Goal: Task Accomplishment & Management: Manage account settings

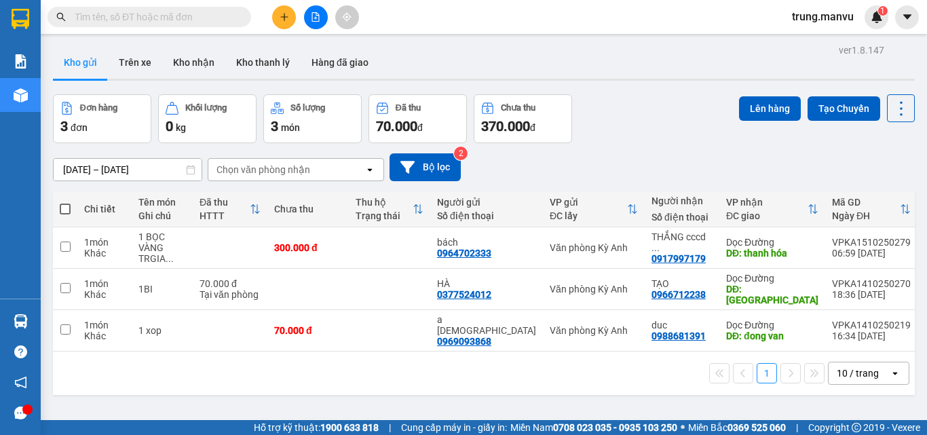
click at [129, 14] on input "text" at bounding box center [155, 16] width 160 height 15
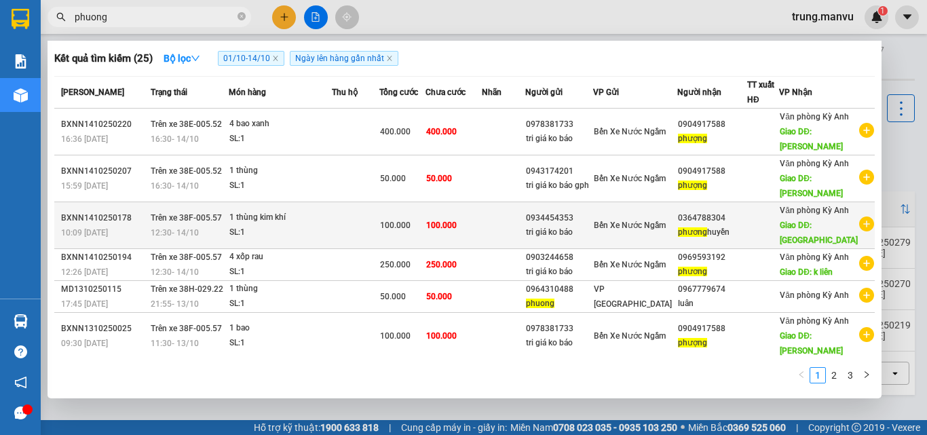
type input "phuong"
click at [775, 233] on div at bounding box center [763, 225] width 31 height 14
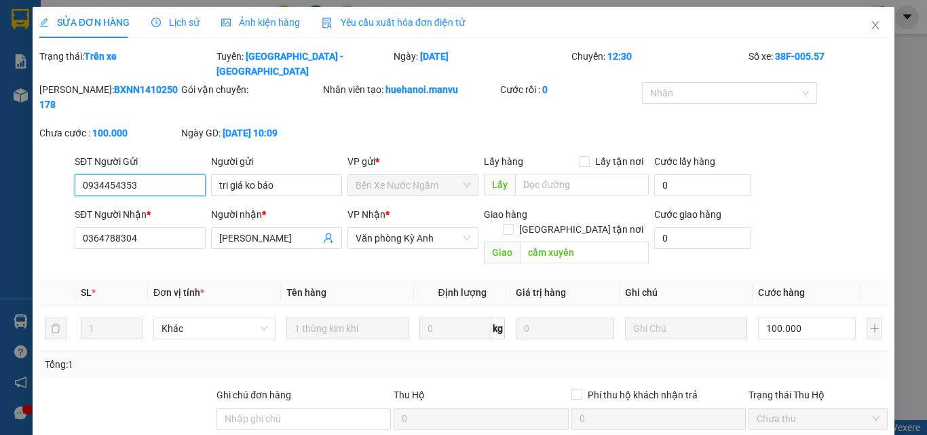
type input "0934454353"
type input "tri giá ko báo"
type input "0364788304"
type input "[PERSON_NAME]"
type input "cẩm xuyên"
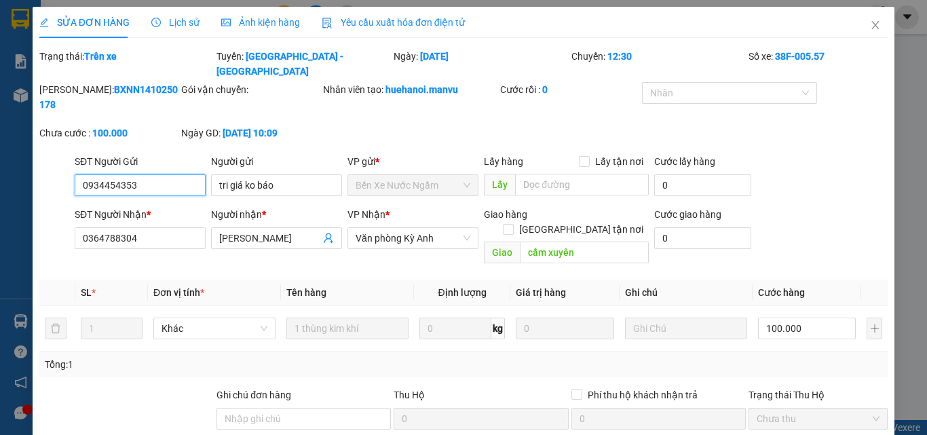
type input "0"
type input "100.000"
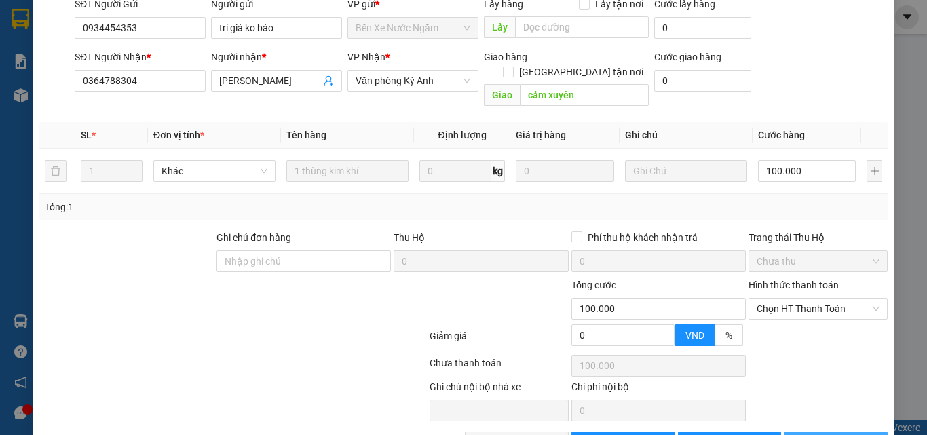
click at [834, 434] on span "[PERSON_NAME] và In" at bounding box center [856, 442] width 95 height 15
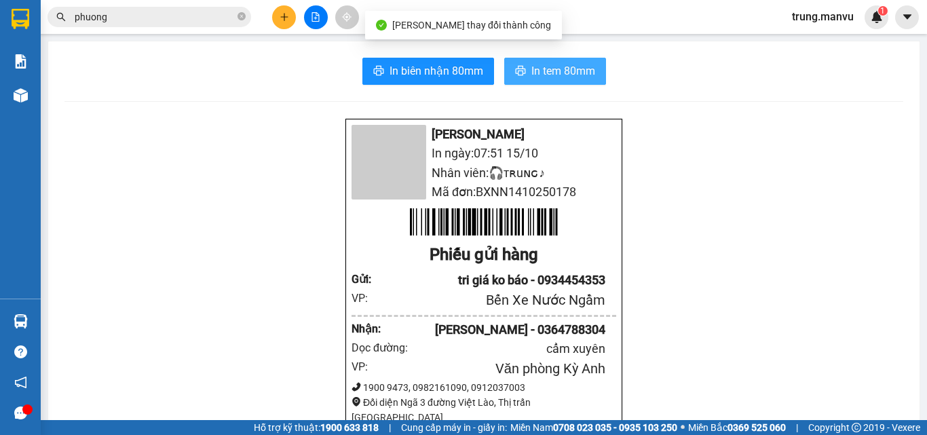
click at [550, 71] on span "In tem 80mm" at bounding box center [563, 70] width 64 height 17
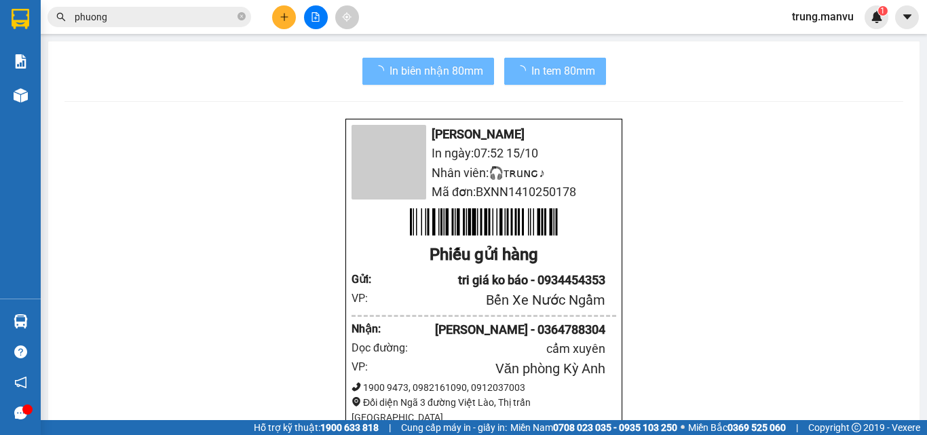
click at [160, 13] on input "phuong" at bounding box center [155, 16] width 160 height 15
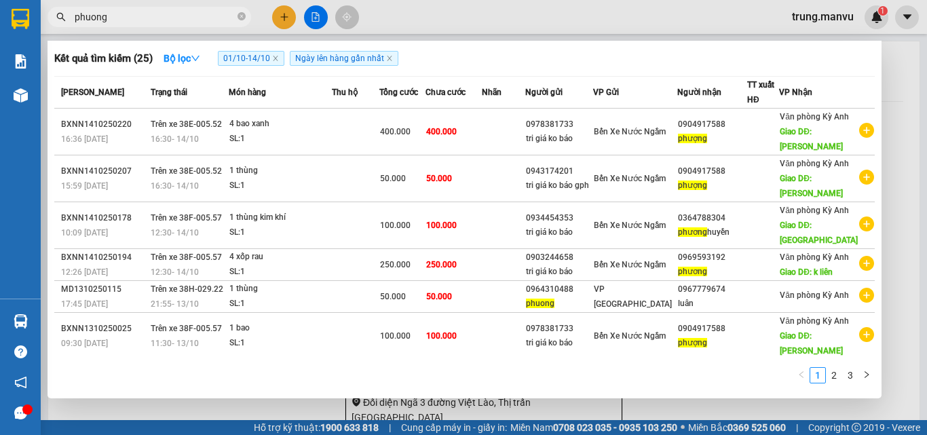
click at [160, 13] on input "phuong" at bounding box center [155, 16] width 160 height 15
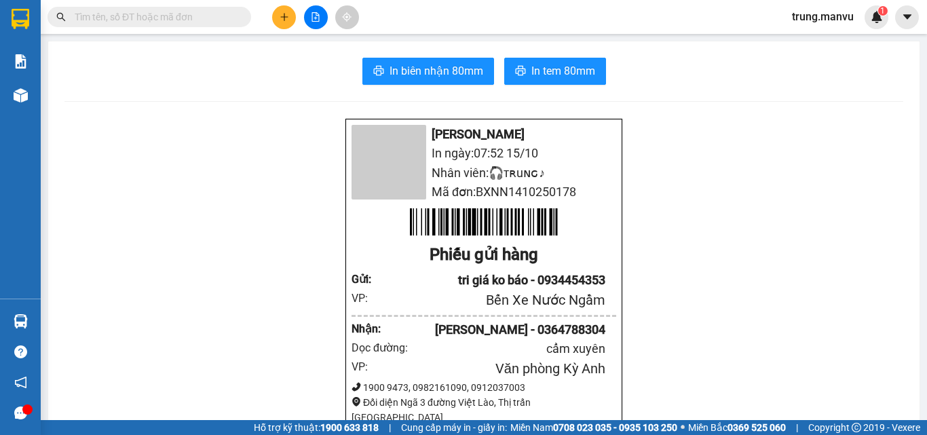
type input "9"
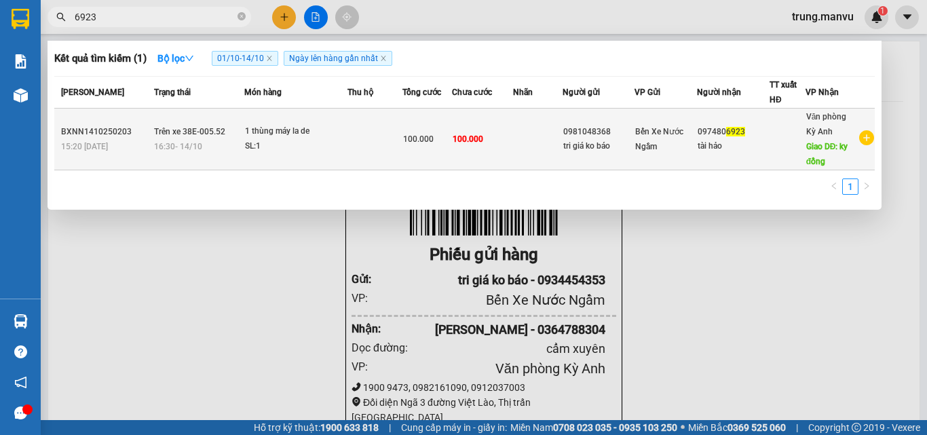
type input "6923"
click at [712, 138] on div "097480 6923" at bounding box center [732, 132] width 71 height 14
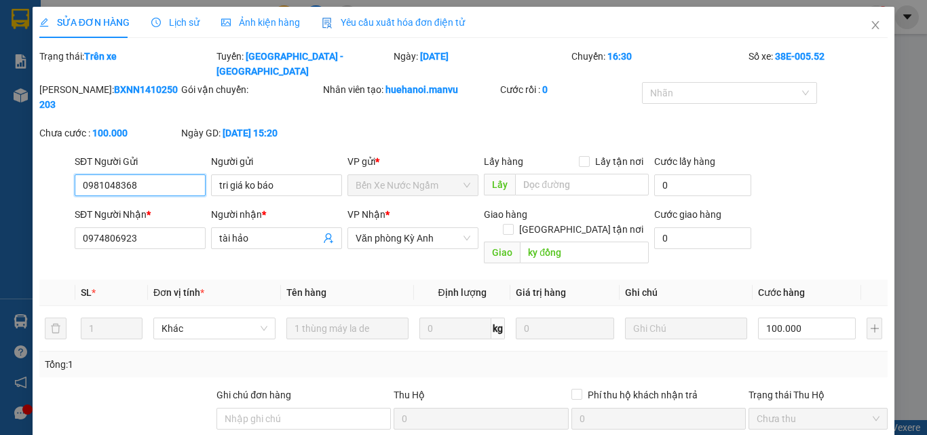
type input "0981048368"
type input "tri giá ko báo"
type input "0974806923"
type input "tài hảo"
type input "ky đồng"
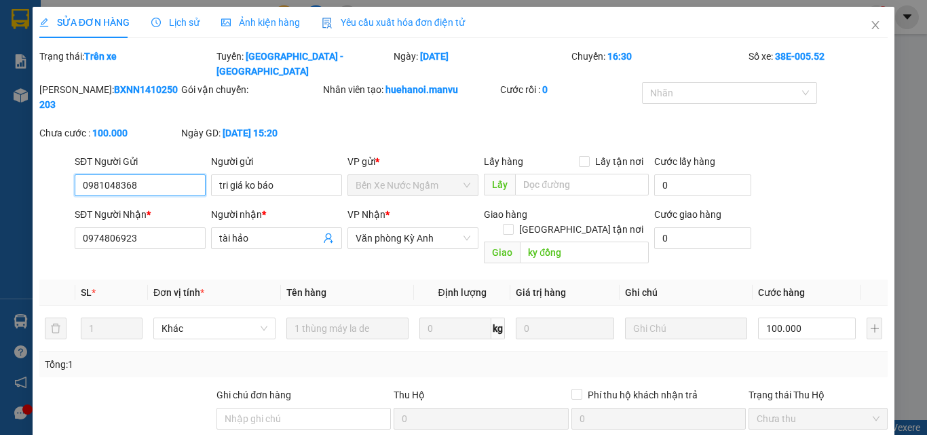
type input "0"
type input "100.000"
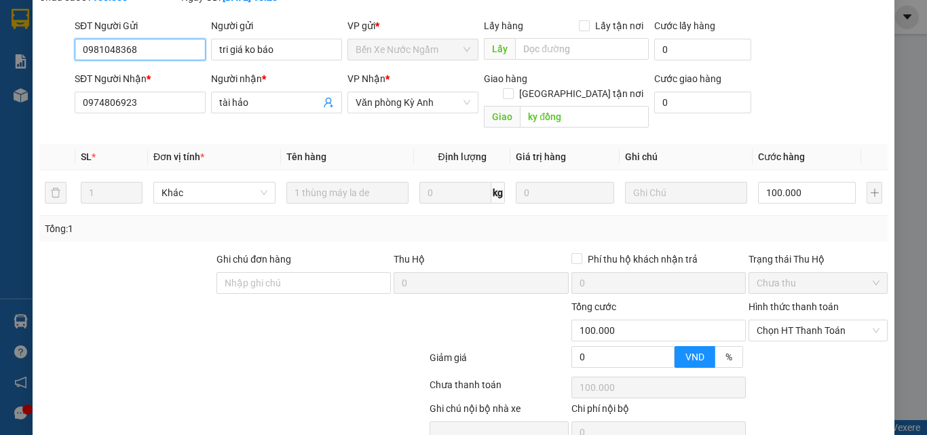
scroll to position [157, 0]
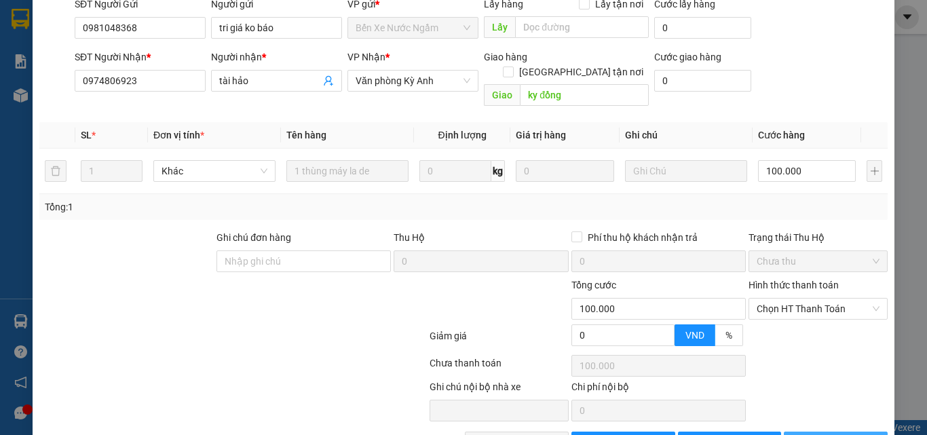
click at [817, 434] on span "[PERSON_NAME] và In" at bounding box center [856, 442] width 95 height 15
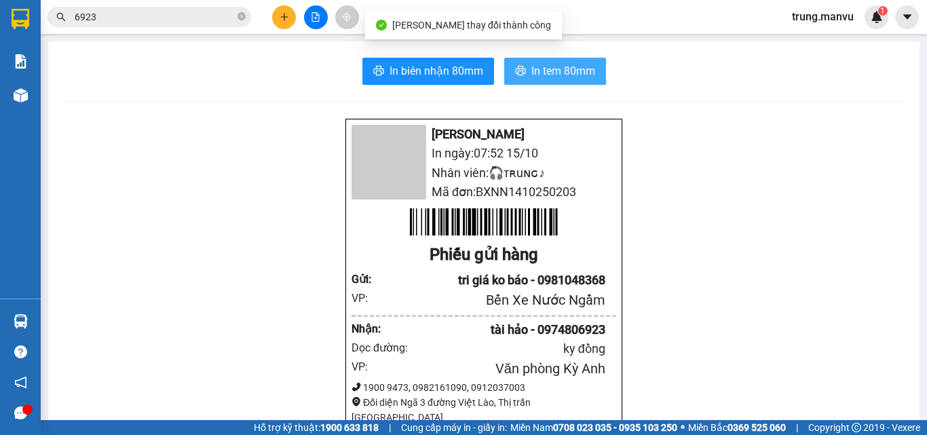
click at [529, 81] on button "In tem 80mm" at bounding box center [555, 71] width 102 height 27
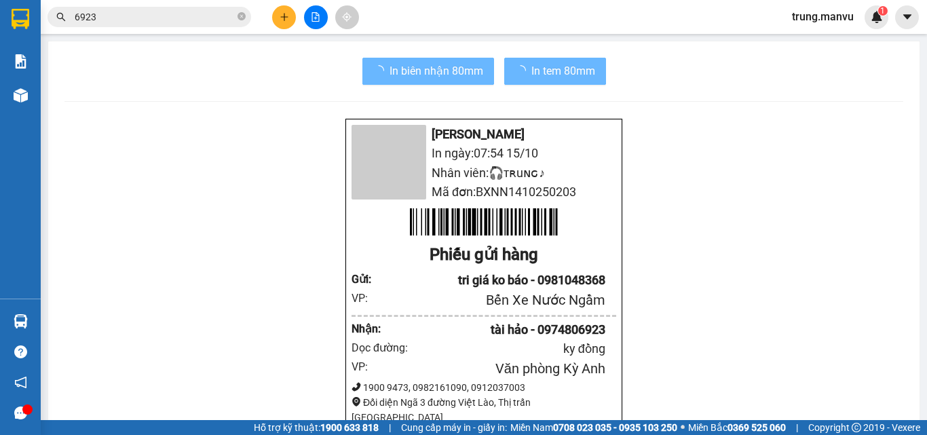
click at [112, 20] on input "6923" at bounding box center [155, 16] width 160 height 15
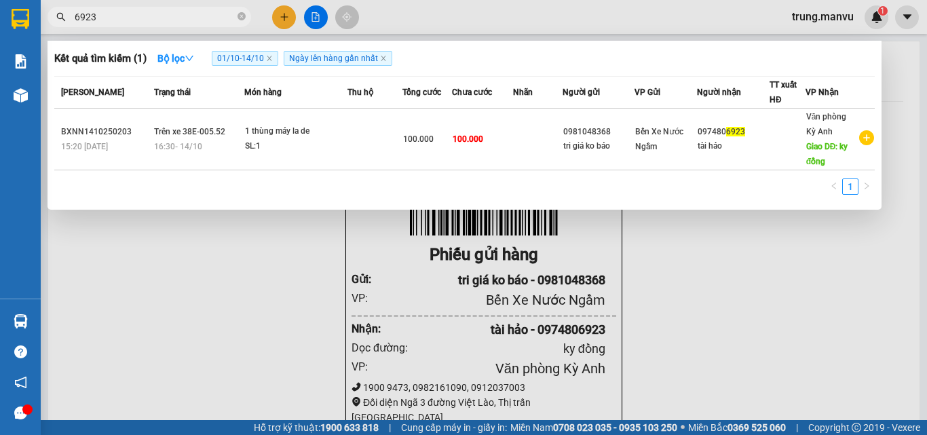
click at [112, 20] on input "6923" at bounding box center [155, 16] width 160 height 15
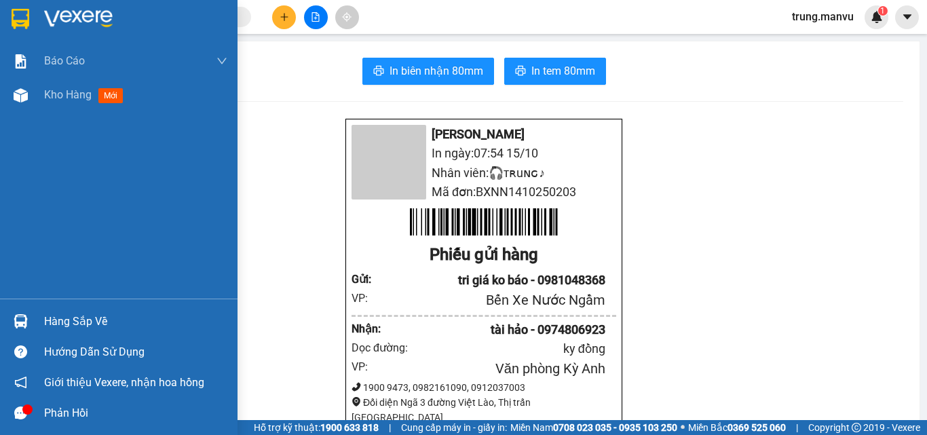
click at [31, 30] on div at bounding box center [21, 19] width 24 height 24
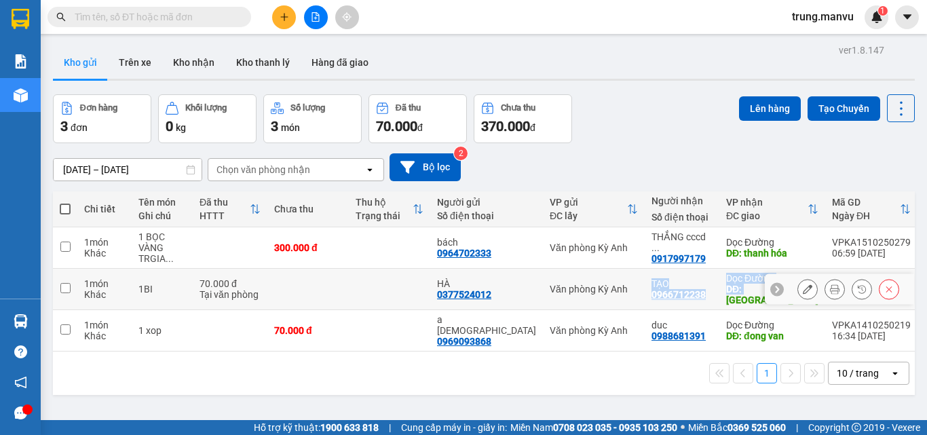
drag, startPoint x: 604, startPoint y: 286, endPoint x: 689, endPoint y: 281, distance: 85.7
click at [705, 285] on tr "1 món Khác 1BI 70.000 đ Tại văn phòng HÀ 0377524012 Văn phòng Kỳ Anh TẠO 096671…" at bounding box center [520, 289] width 934 height 41
checkbox input "true"
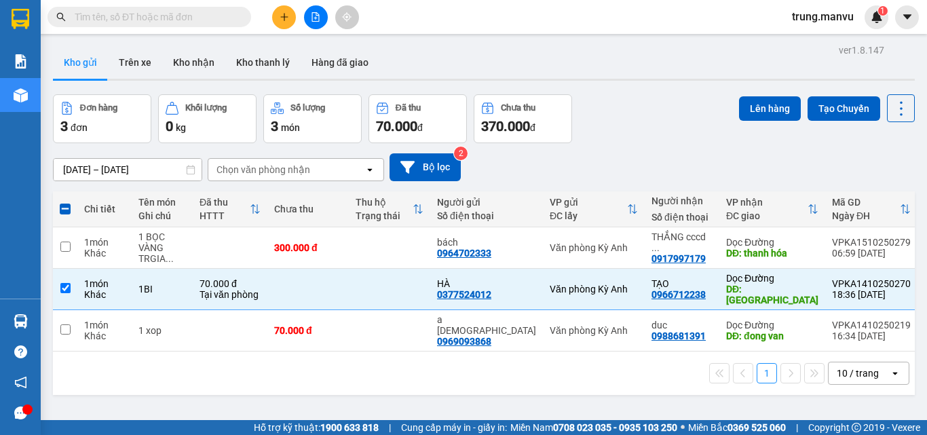
click at [666, 94] on div "Đơn hàng 3 đơn Khối lượng 0 kg Số lượng 3 món Đã thu 70.000 đ Chưa thu 370.000 …" at bounding box center [484, 118] width 862 height 49
click at [116, 28] on div "Kết quả tìm kiếm ( 1 ) Bộ lọc 01/10 - 14/10 Ngày lên hàng gần nhất Mã ĐH Trạng …" at bounding box center [132, 17] width 265 height 24
click at [117, 23] on input "text" at bounding box center [155, 16] width 160 height 15
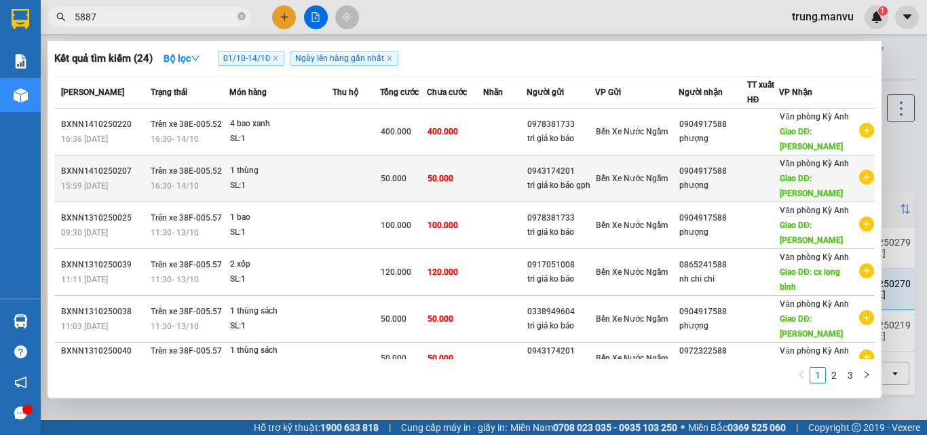
scroll to position [203, 0]
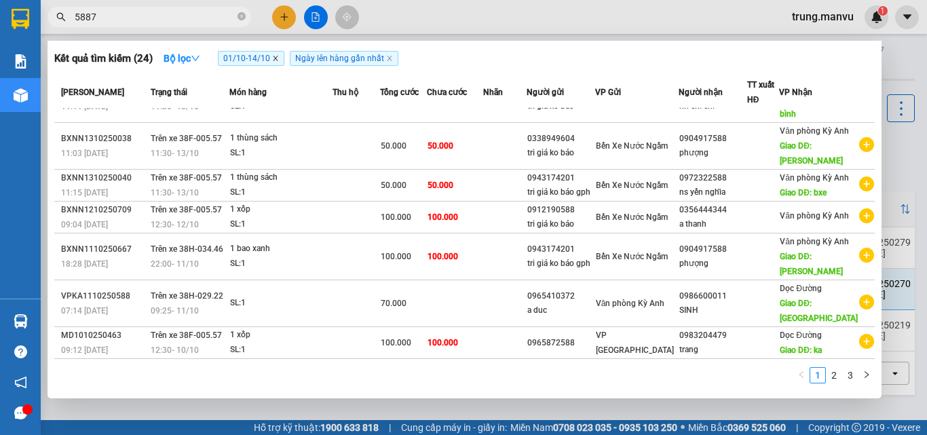
type input "5887"
click at [277, 60] on icon "close" at bounding box center [275, 58] width 7 height 7
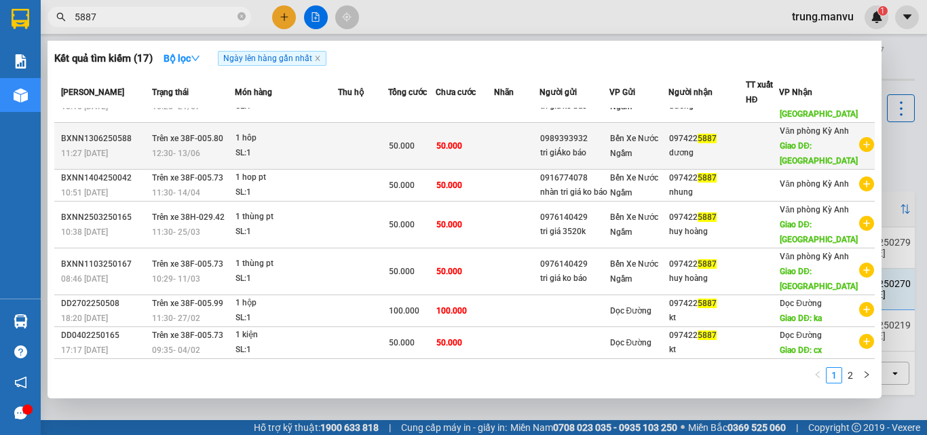
scroll to position [0, 0]
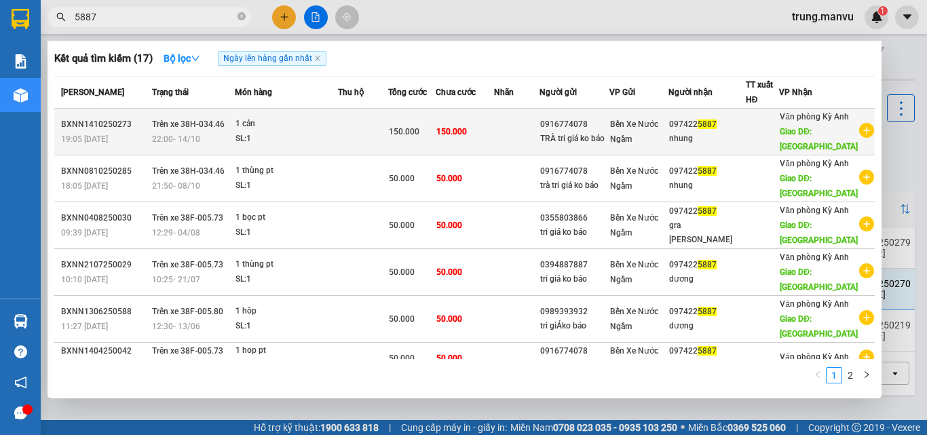
click at [721, 146] on div "nhung" at bounding box center [707, 139] width 76 height 14
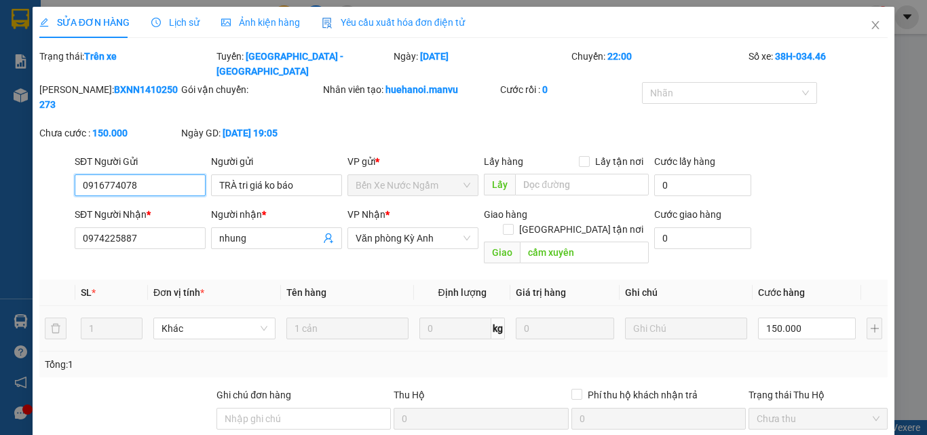
type input "0916774078"
type input "TRÀ tri giá ko báo"
type input "0974225887"
type input "nhung"
type input "cẩm xuyên"
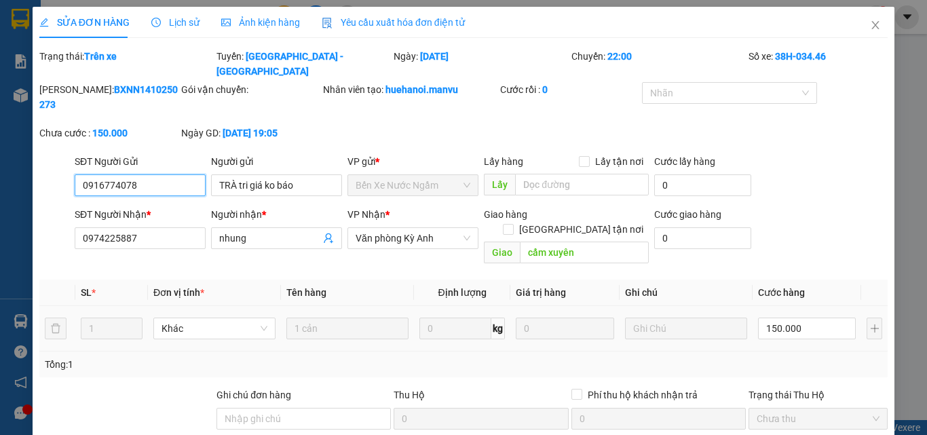
type input "0"
type input "150.000"
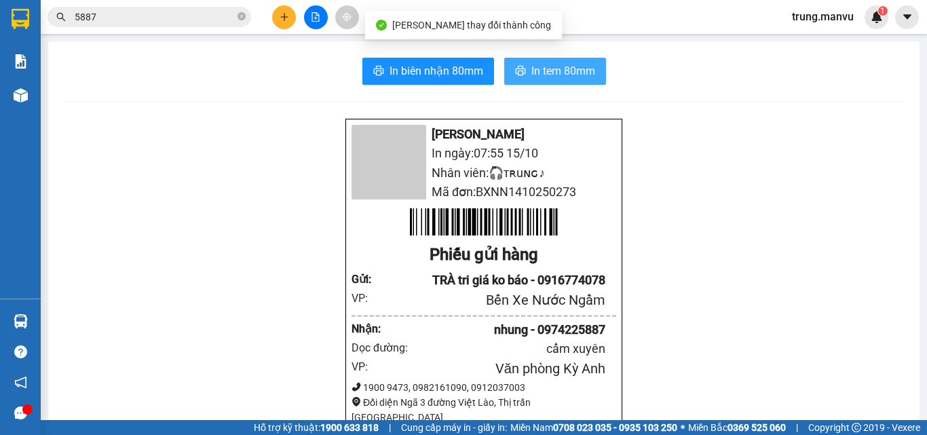
click at [509, 58] on button "In tem 80mm" at bounding box center [555, 71] width 102 height 27
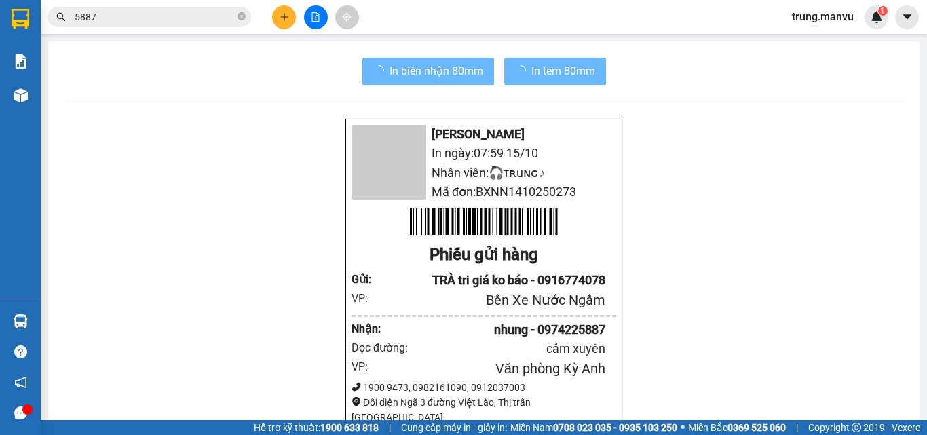
click at [129, 15] on input "5887" at bounding box center [155, 16] width 160 height 15
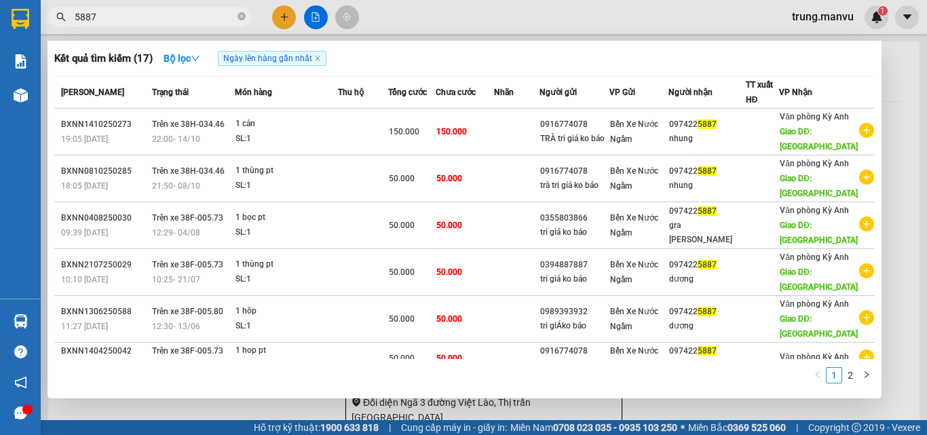
click at [129, 15] on input "5887" at bounding box center [155, 16] width 160 height 15
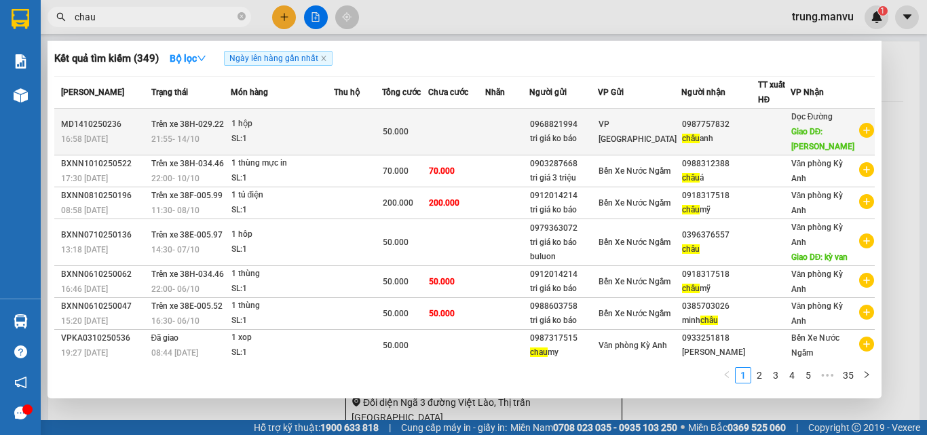
type input "chau"
click at [428, 124] on div "50.000" at bounding box center [405, 131] width 45 height 15
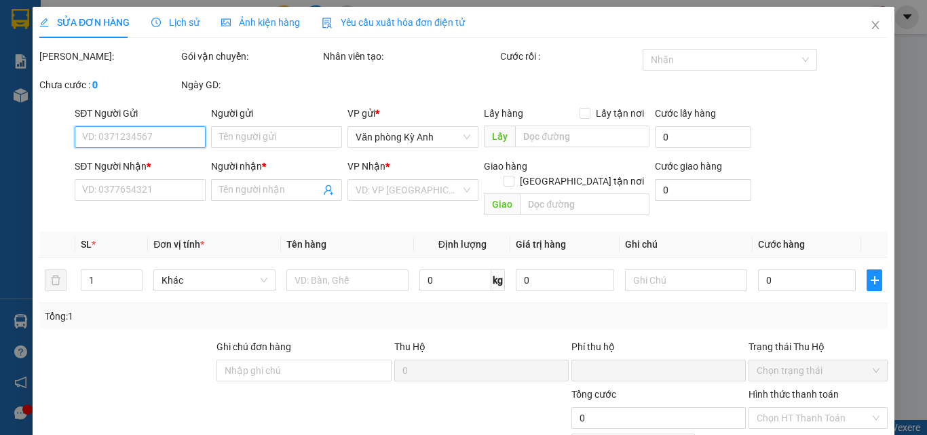
type input "0968821994"
type input "tri giá ko báo"
type input "0987757832"
type input "châu anh"
type input "kỳ giang"
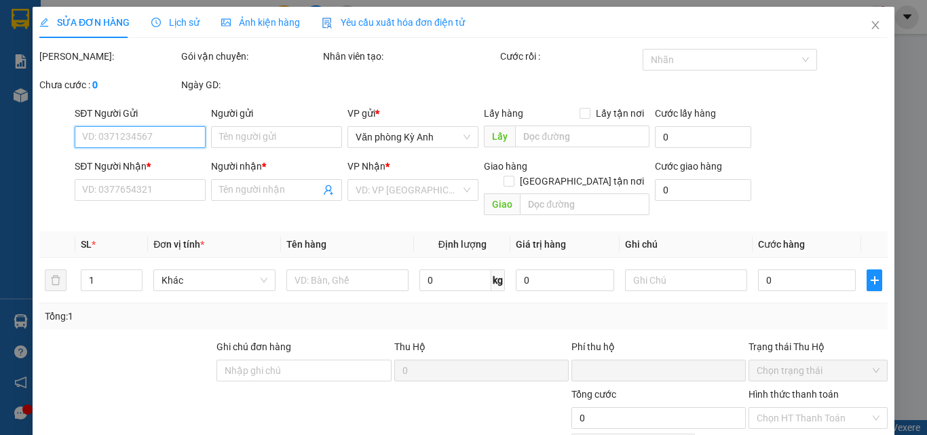
type input "0"
type input "50.000"
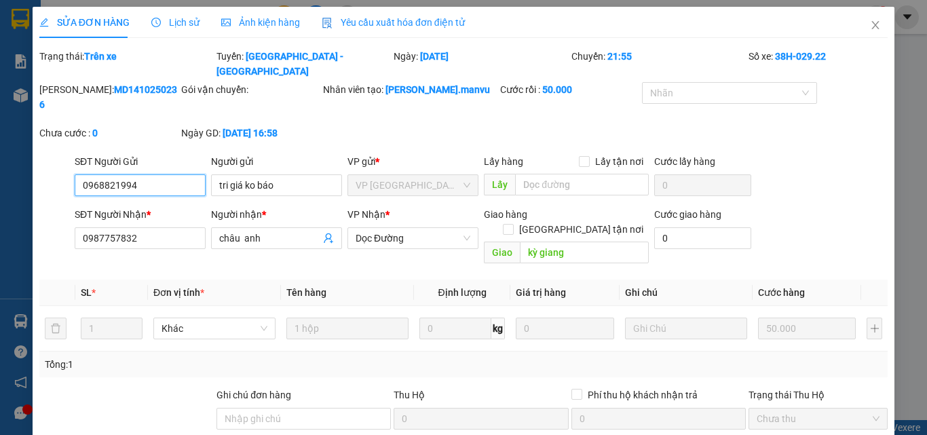
scroll to position [157, 0]
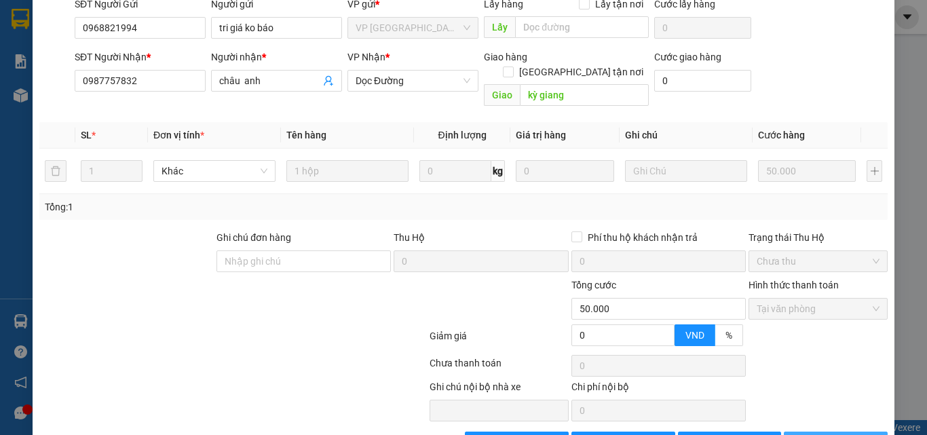
click at [819, 434] on span "[PERSON_NAME] và In" at bounding box center [856, 442] width 95 height 15
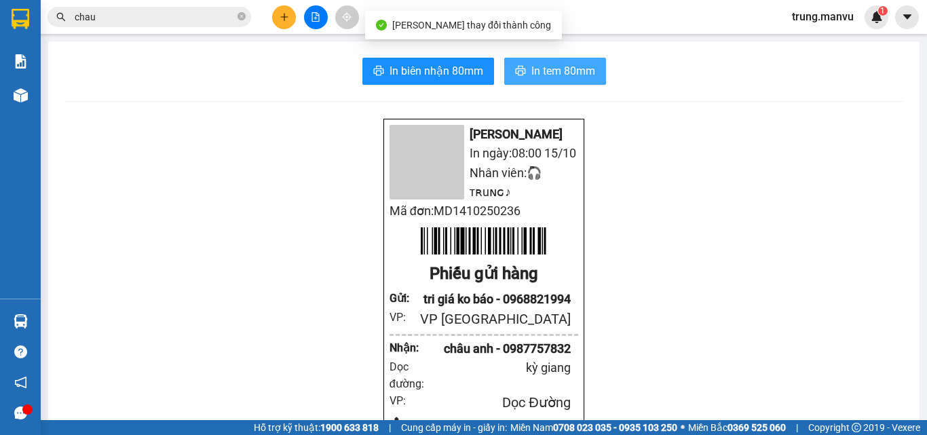
click at [539, 69] on span "In tem 80mm" at bounding box center [563, 70] width 64 height 17
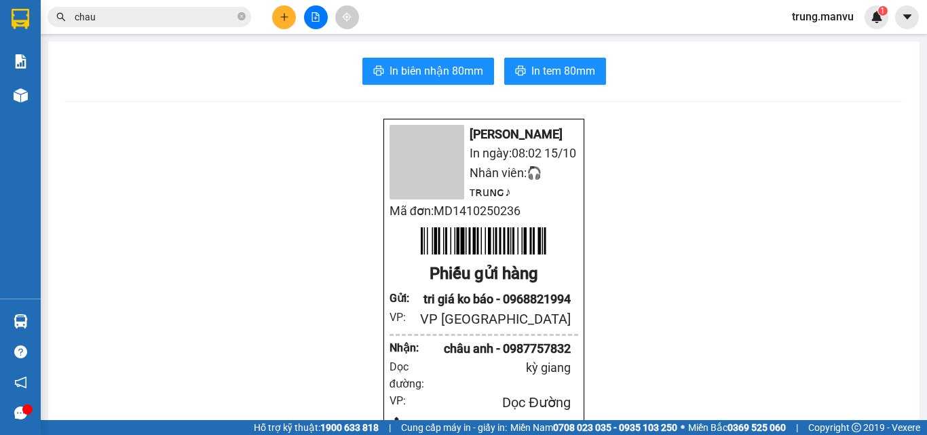
click at [130, 24] on input "chau" at bounding box center [155, 16] width 160 height 15
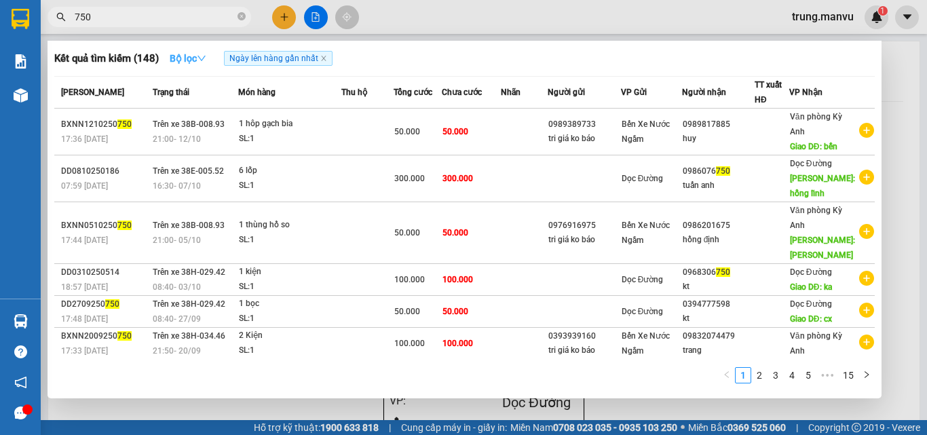
click at [196, 60] on strong "Bộ lọc" at bounding box center [188, 58] width 37 height 11
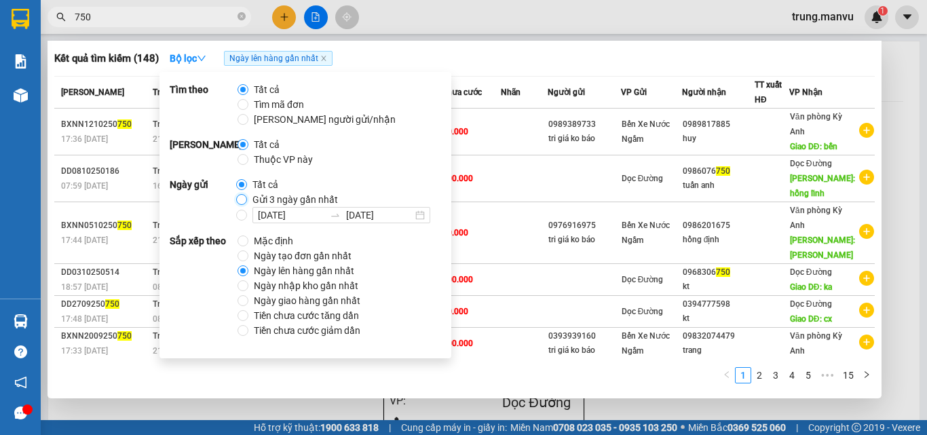
click at [236, 196] on input "Gửi 3 ngày gần nhất" at bounding box center [241, 199] width 11 height 11
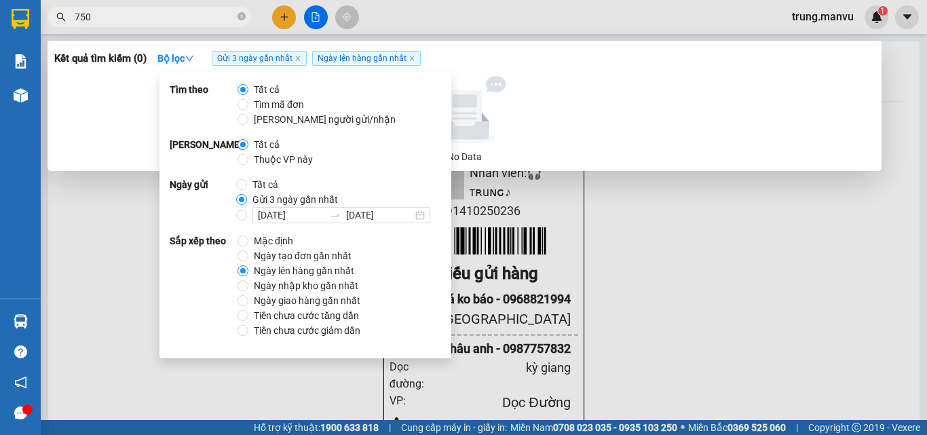
click at [651, 241] on div at bounding box center [463, 217] width 927 height 435
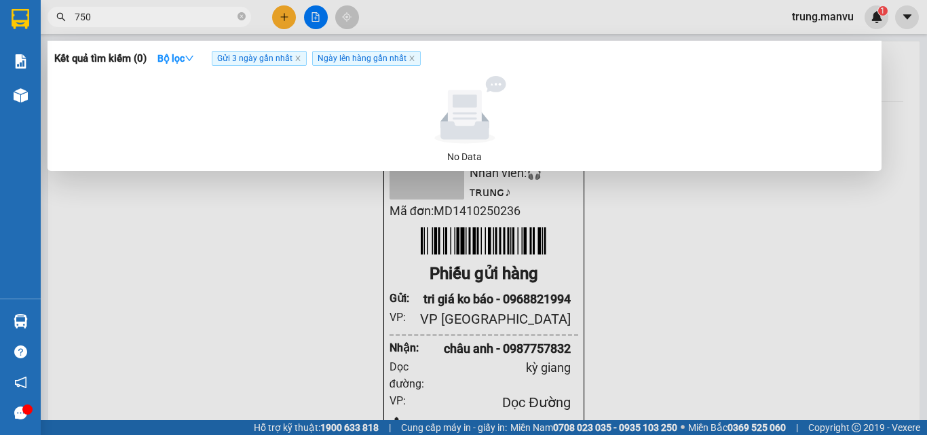
click at [148, 22] on input "750" at bounding box center [155, 16] width 160 height 15
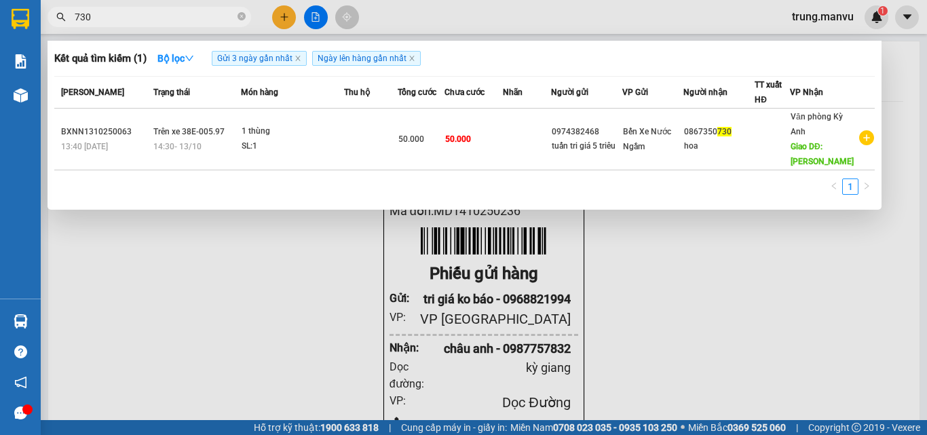
click at [107, 20] on input "730" at bounding box center [155, 16] width 160 height 15
type input "7"
click at [153, 20] on input "3609" at bounding box center [155, 16] width 160 height 15
type input "806"
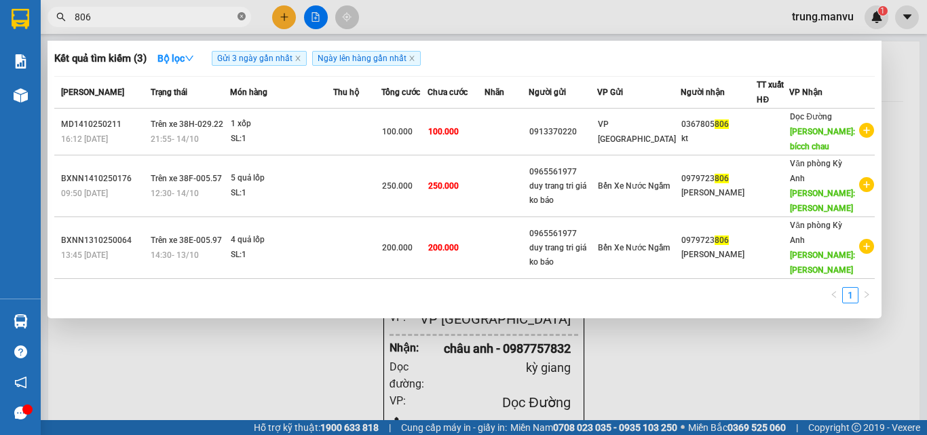
click at [242, 22] on span at bounding box center [241, 17] width 8 height 13
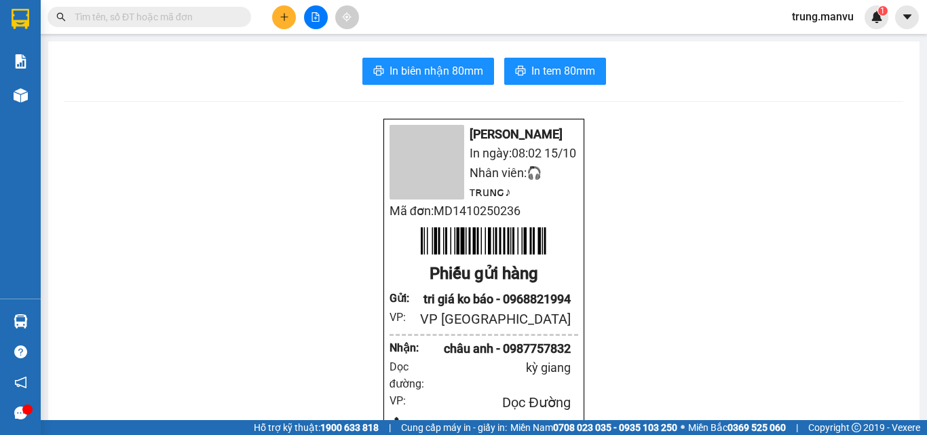
type input "8"
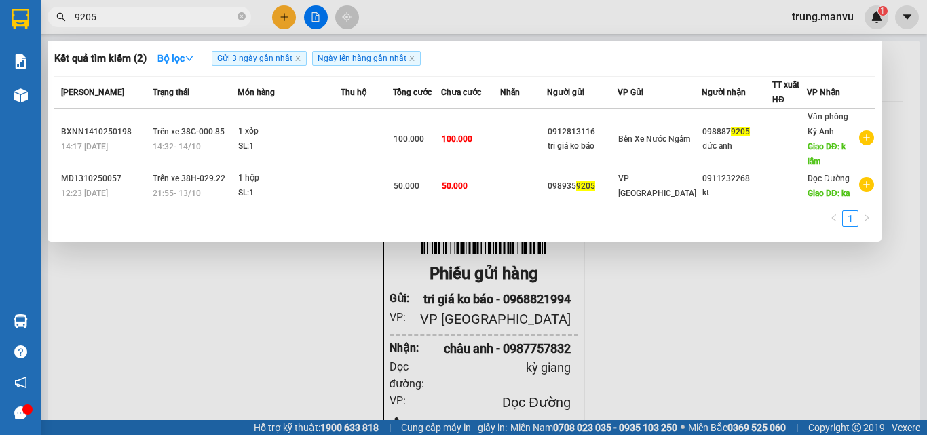
type input "9205"
click at [790, 332] on div at bounding box center [463, 217] width 927 height 435
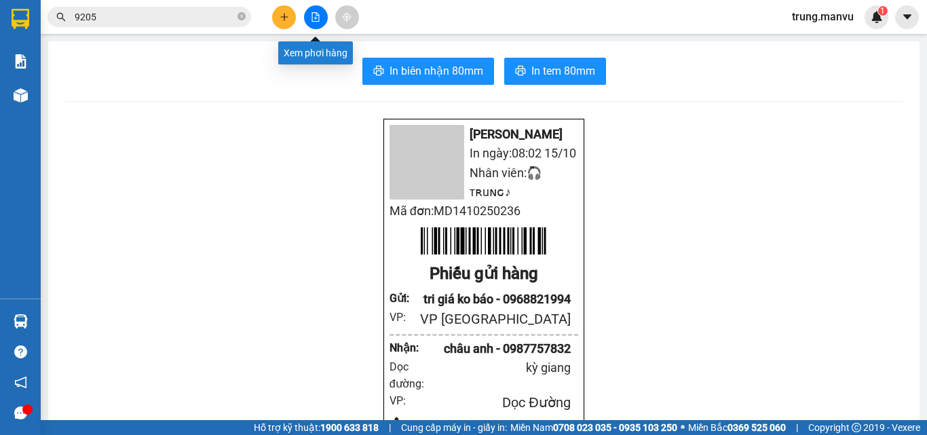
click at [313, 11] on button at bounding box center [316, 17] width 24 height 24
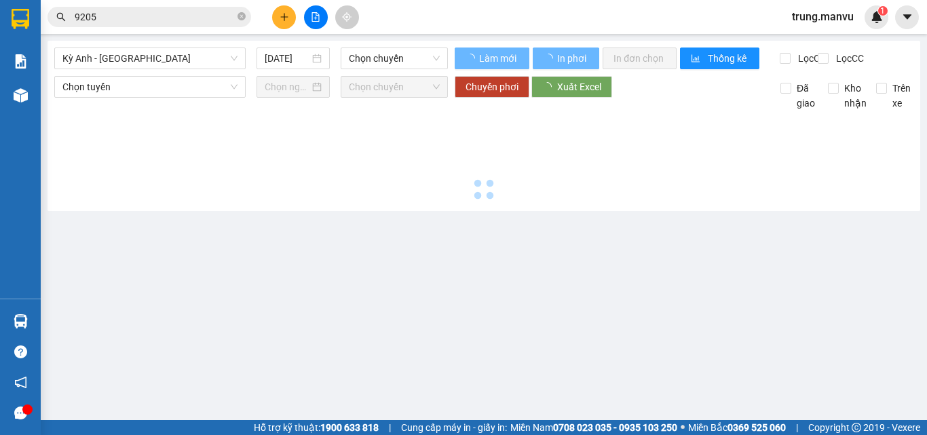
click at [177, 63] on span "Kỳ Anh - [GEOGRAPHIC_DATA]" at bounding box center [149, 58] width 175 height 20
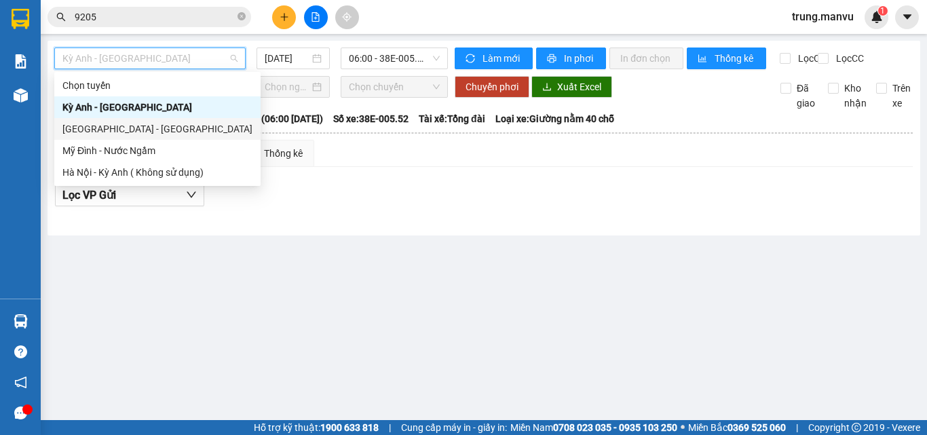
click at [107, 134] on div "[GEOGRAPHIC_DATA] - [GEOGRAPHIC_DATA]" at bounding box center [157, 128] width 190 height 15
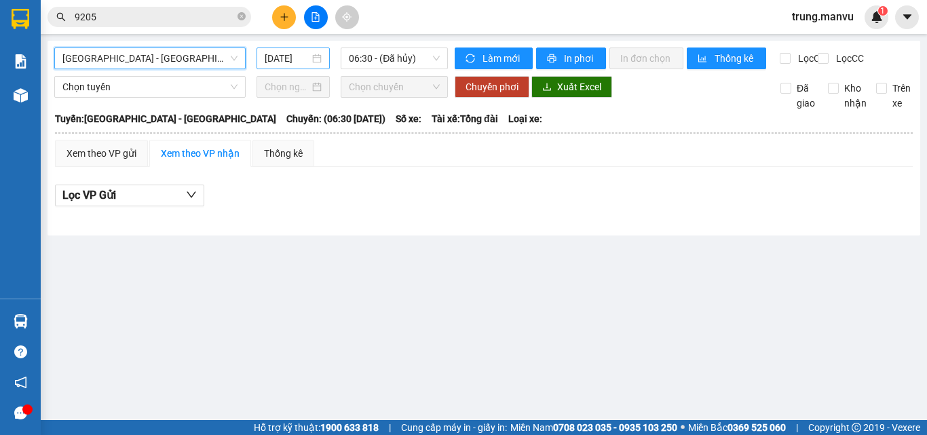
click at [289, 60] on input "[DATE]" at bounding box center [287, 58] width 45 height 15
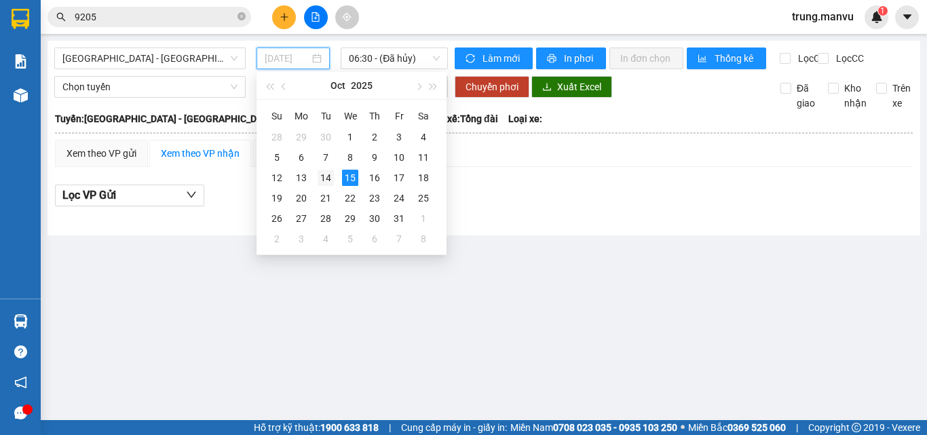
click at [325, 178] on div "14" at bounding box center [325, 178] width 16 height 16
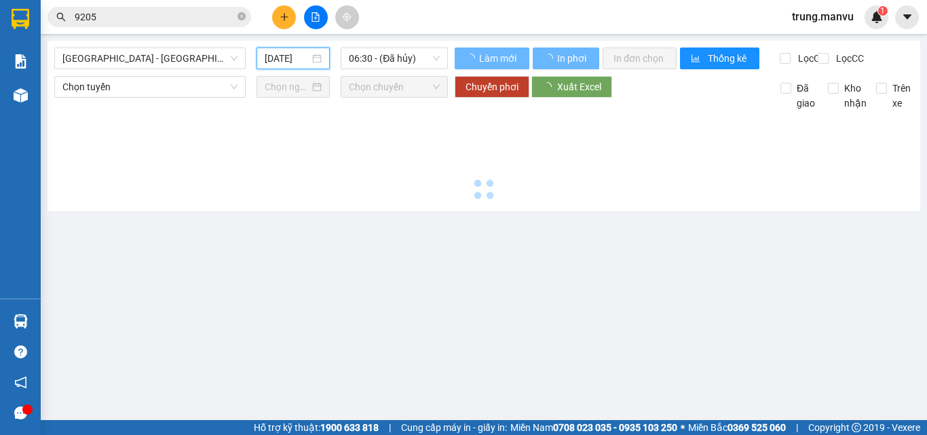
type input "[DATE]"
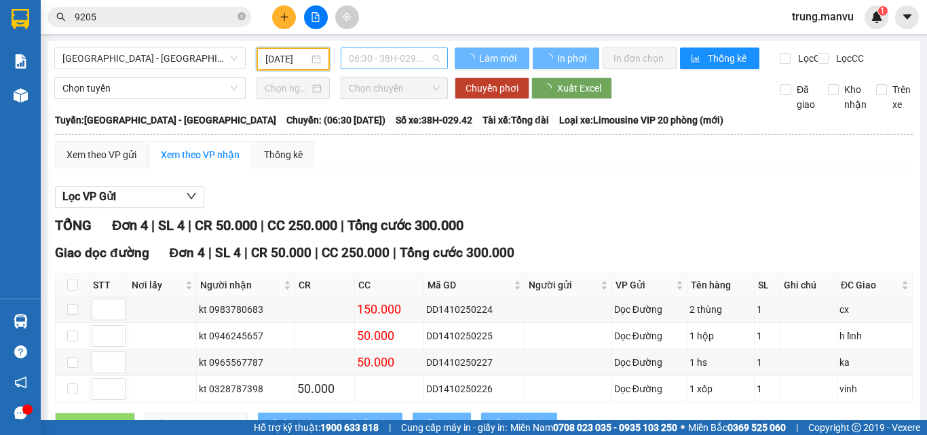
click at [400, 52] on span "06:30 - 38H-029.42" at bounding box center [394, 58] width 91 height 20
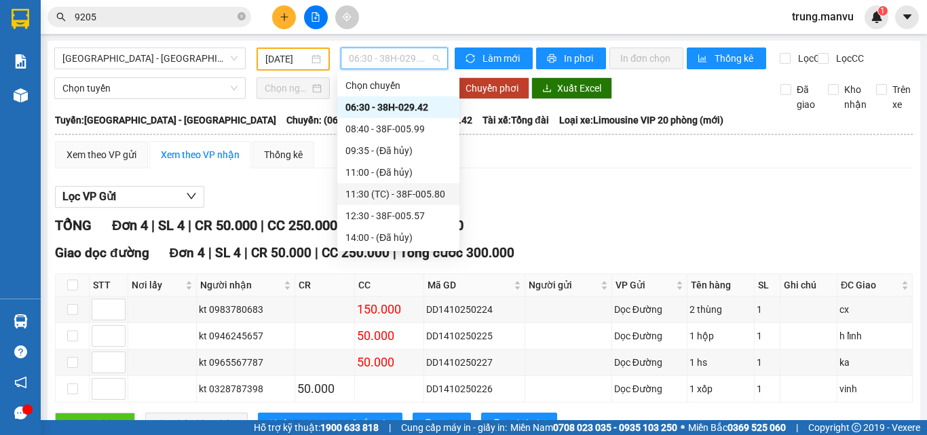
click at [419, 196] on div "11:30 (TC) - 38F-005.80" at bounding box center [398, 194] width 106 height 15
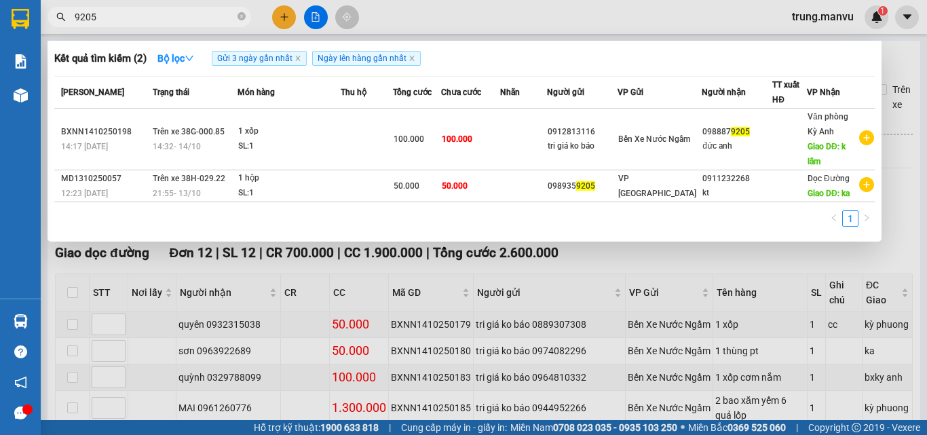
click at [121, 16] on input "9205" at bounding box center [155, 16] width 160 height 15
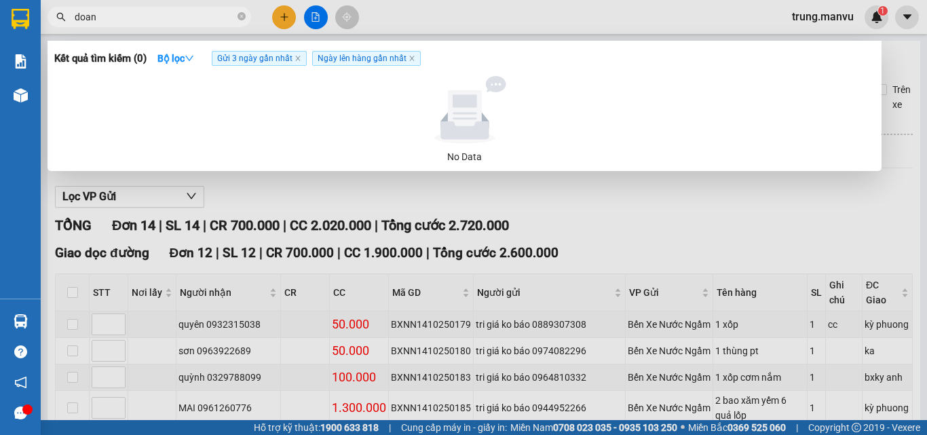
type input "doan"
click at [899, 78] on div at bounding box center [463, 217] width 927 height 435
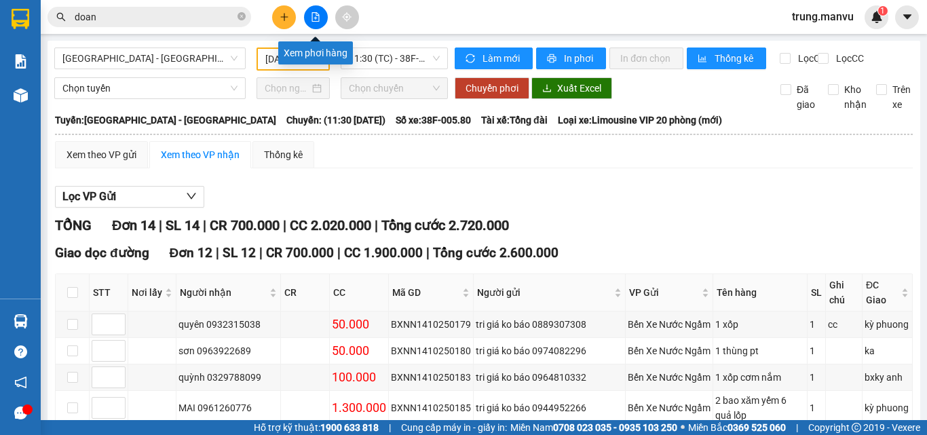
click at [315, 20] on icon "file-add" at bounding box center [315, 16] width 9 height 9
click at [317, 24] on button at bounding box center [316, 17] width 24 height 24
click at [372, 53] on span "11:30 (TC) - 38F-005.80" at bounding box center [394, 58] width 91 height 20
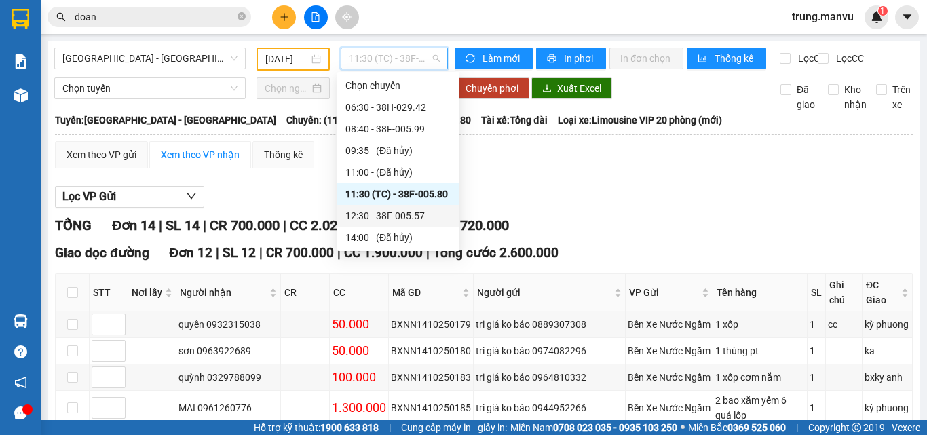
click at [416, 210] on div "12:30 - 38F-005.57" at bounding box center [398, 215] width 106 height 15
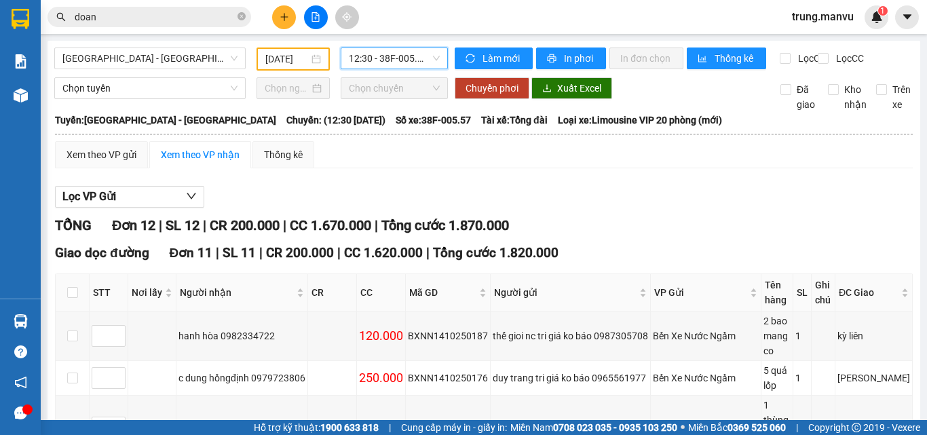
click at [148, 18] on input "doan" at bounding box center [155, 16] width 160 height 15
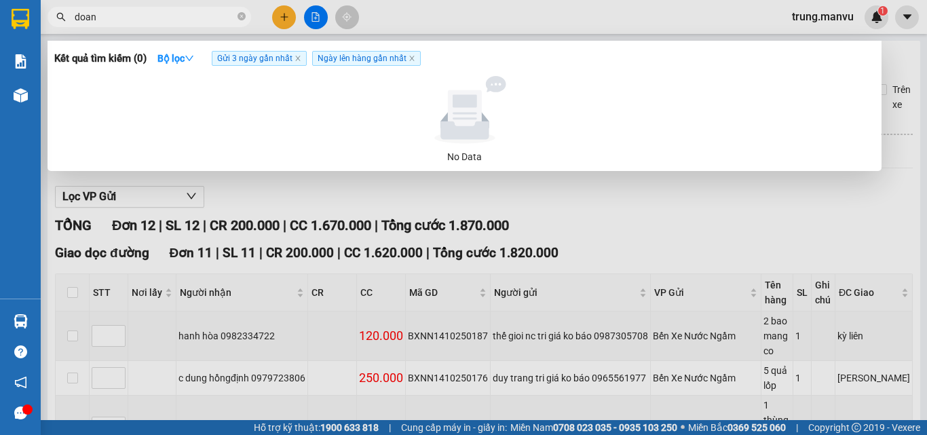
click at [148, 18] on input "doan" at bounding box center [155, 16] width 160 height 15
drag, startPoint x: 192, startPoint y: 200, endPoint x: 159, endPoint y: 162, distance: 50.5
click at [192, 199] on div at bounding box center [463, 217] width 927 height 435
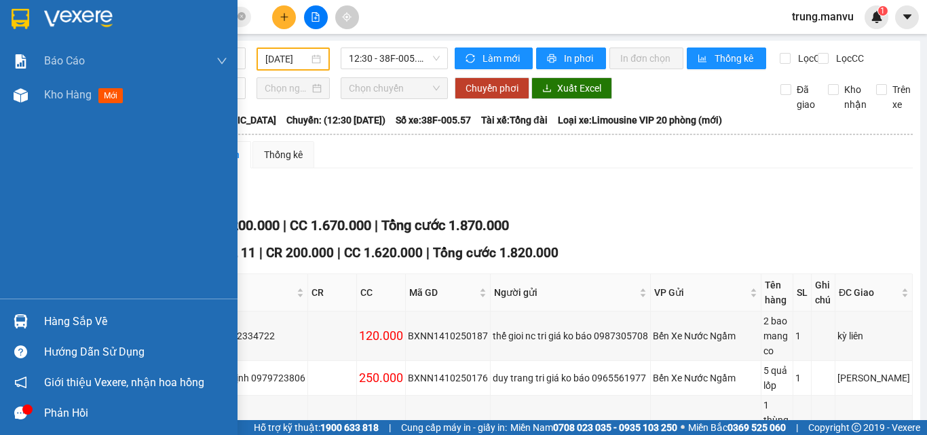
click at [19, 18] on img at bounding box center [21, 19] width 18 height 20
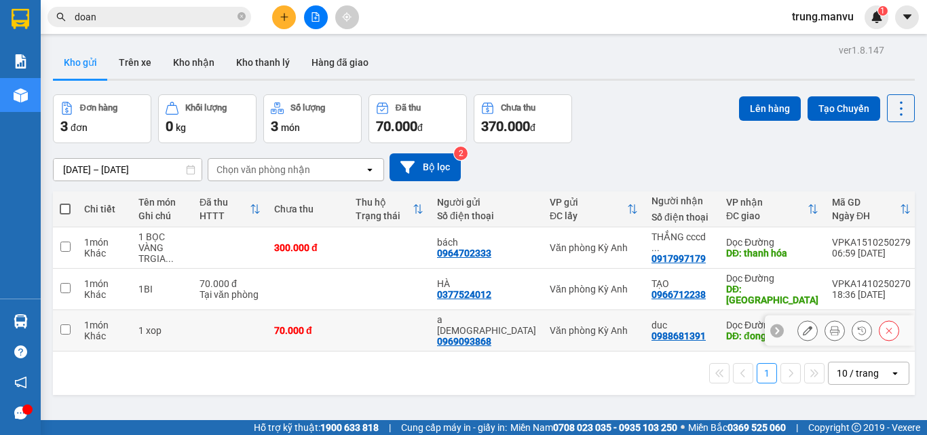
click at [733, 330] on div "DĐ: đong van" at bounding box center [772, 335] width 92 height 11
checkbox input "true"
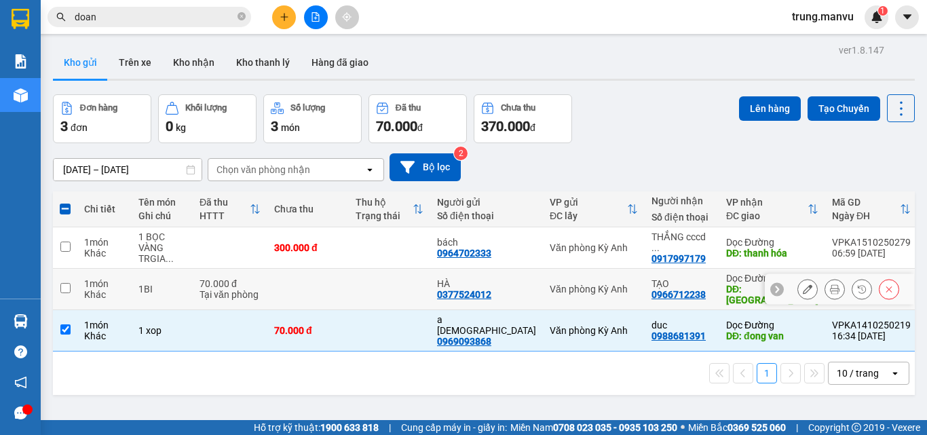
click at [830, 284] on icon at bounding box center [834, 288] width 9 height 9
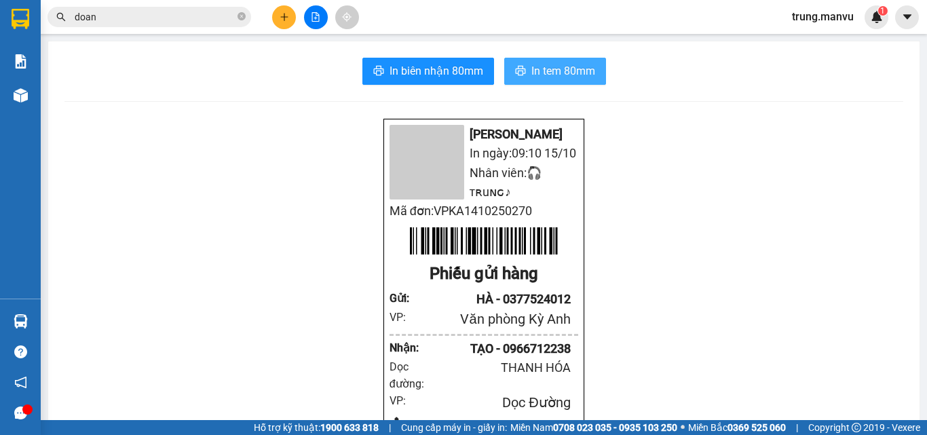
click at [558, 81] on button "In tem 80mm" at bounding box center [555, 71] width 102 height 27
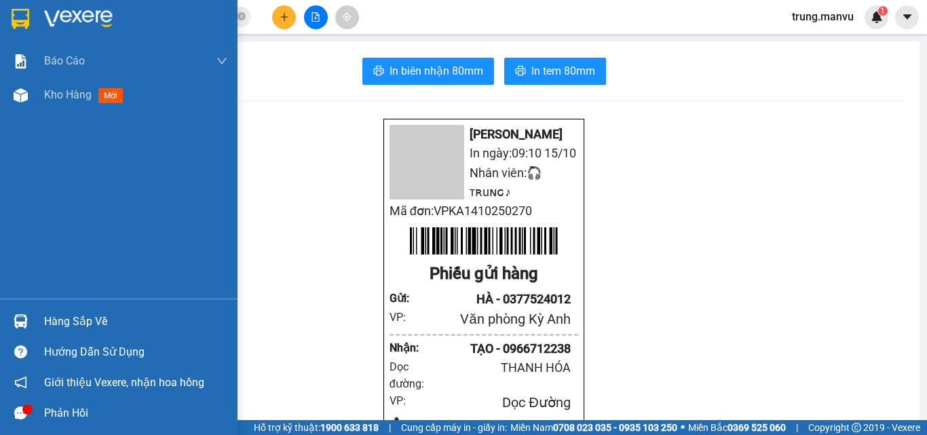
click at [26, 24] on img at bounding box center [21, 19] width 18 height 20
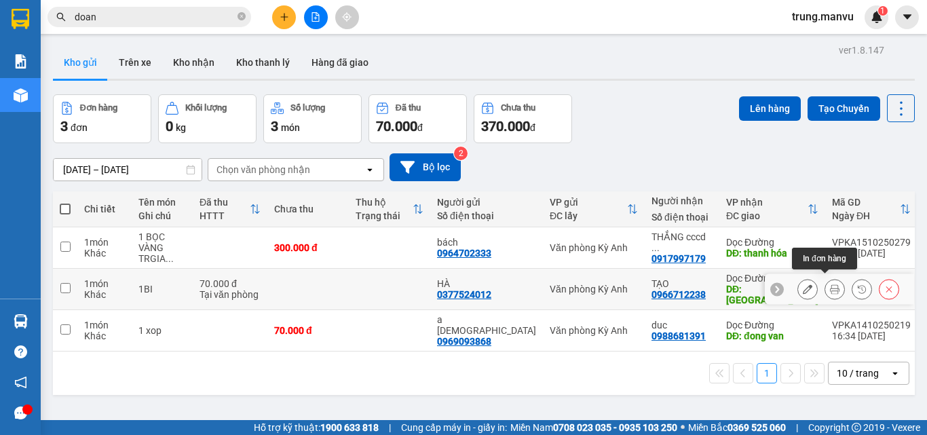
click at [829, 280] on button at bounding box center [834, 289] width 19 height 24
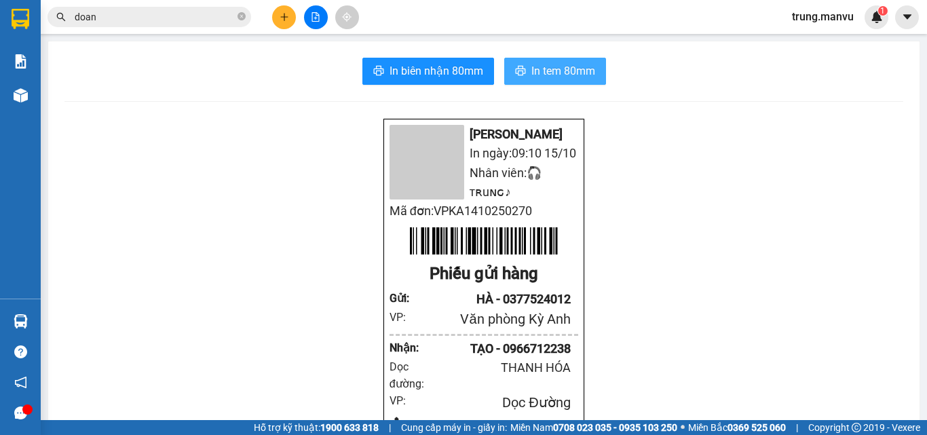
click at [540, 76] on span "In tem 80mm" at bounding box center [563, 70] width 64 height 17
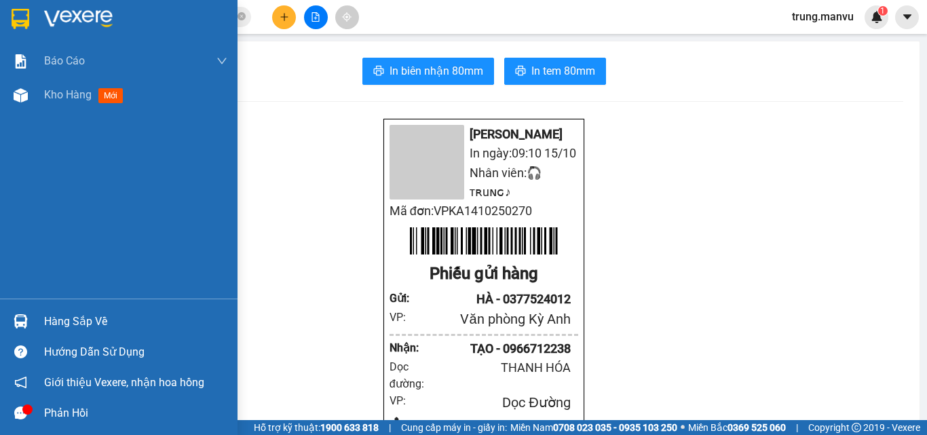
click at [15, 23] on img at bounding box center [21, 19] width 18 height 20
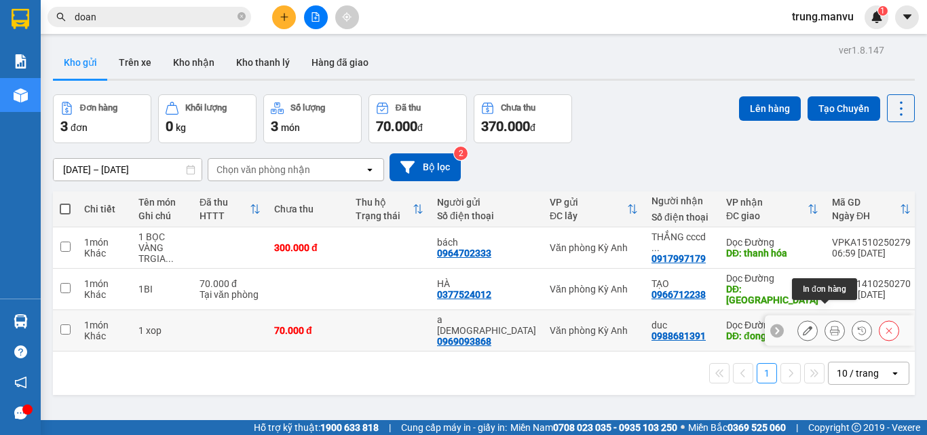
click at [834, 320] on div at bounding box center [834, 330] width 20 height 20
click at [830, 326] on icon at bounding box center [834, 330] width 9 height 9
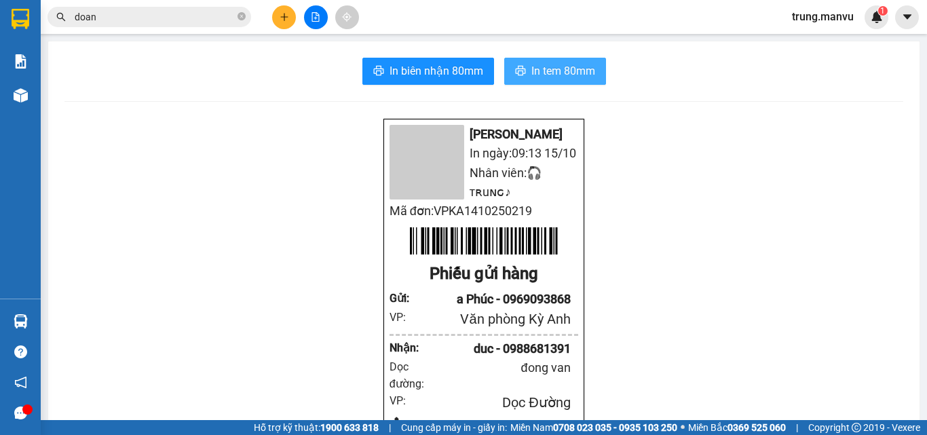
click at [531, 73] on span "In tem 80mm" at bounding box center [563, 70] width 64 height 17
click at [154, 12] on input "doan" at bounding box center [155, 16] width 160 height 15
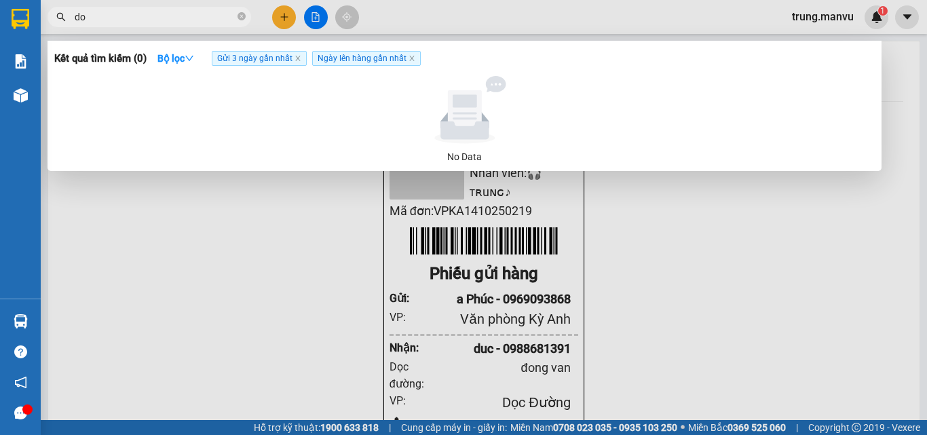
type input "d"
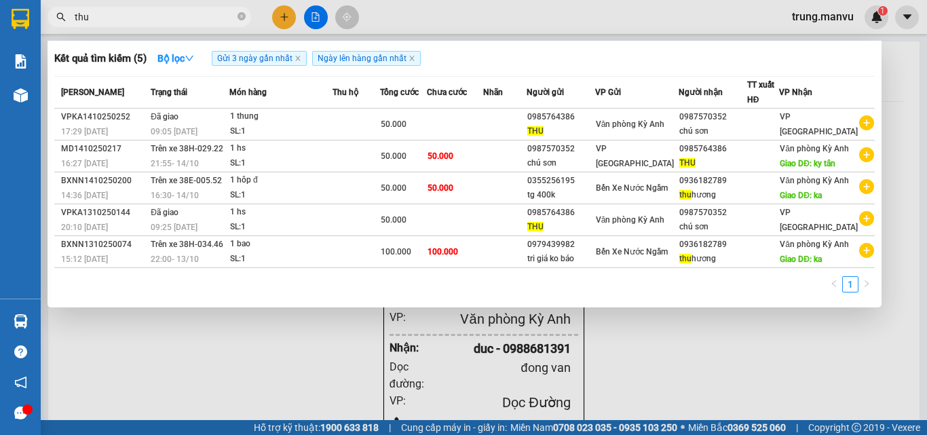
type input "thu"
click at [207, 10] on input "thu" at bounding box center [155, 16] width 160 height 15
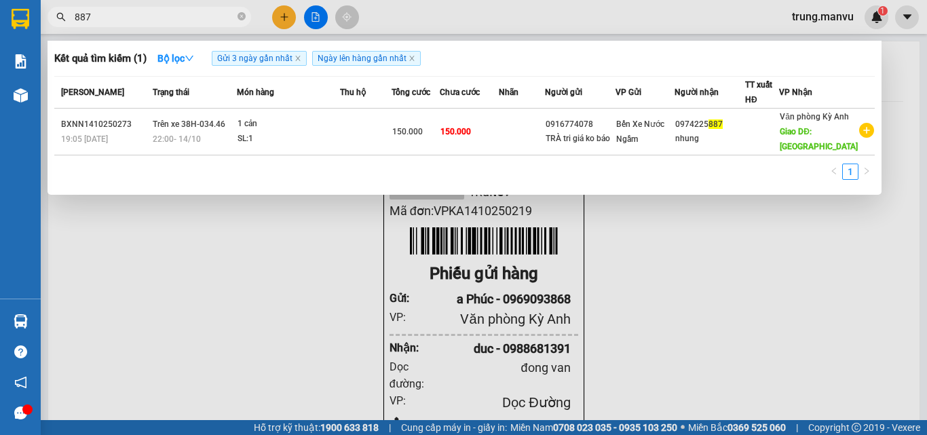
type input "887"
click at [660, 261] on div at bounding box center [463, 217] width 927 height 435
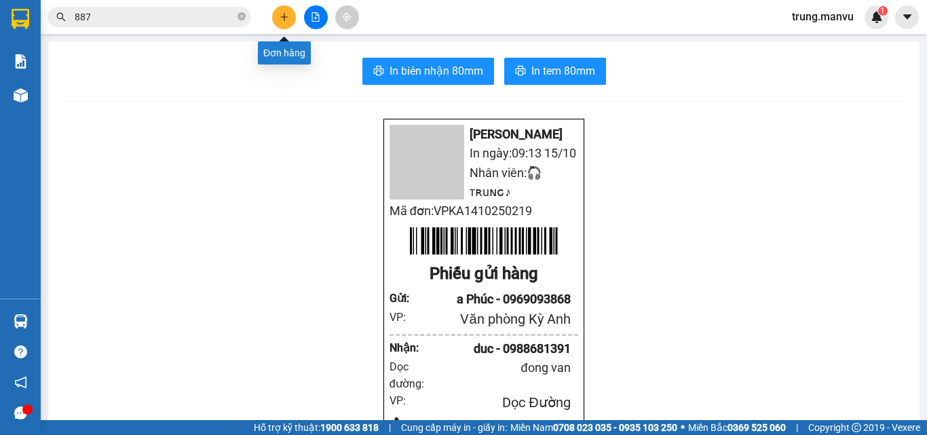
click at [280, 18] on icon "plus" at bounding box center [284, 16] width 9 height 9
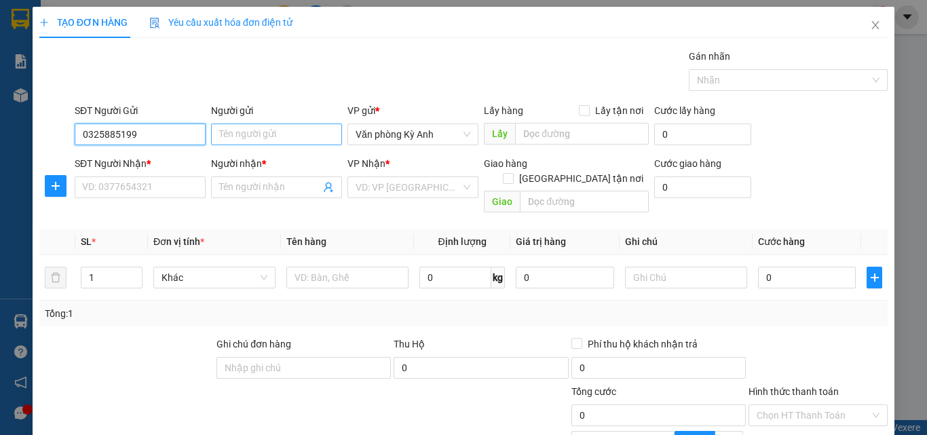
type input "0325885199"
click at [231, 135] on input "Người gửi" at bounding box center [276, 134] width 131 height 22
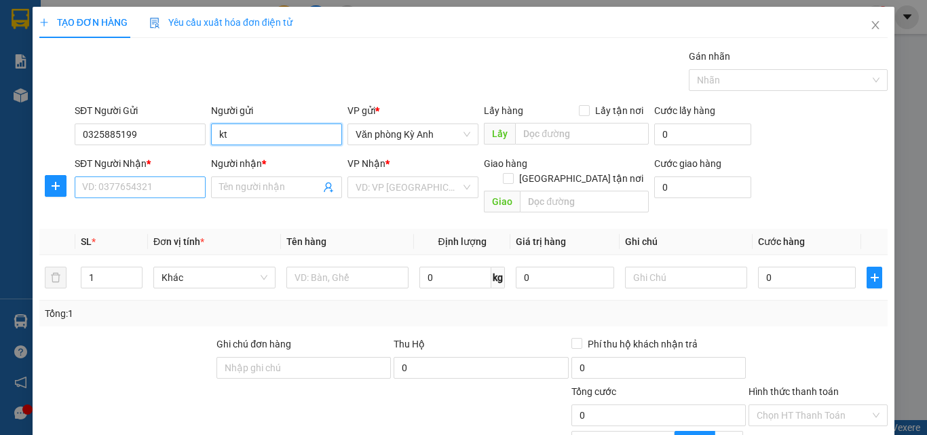
type input "kt"
click at [158, 178] on input "SĐT Người Nhận *" at bounding box center [140, 187] width 131 height 22
type input "0977708988"
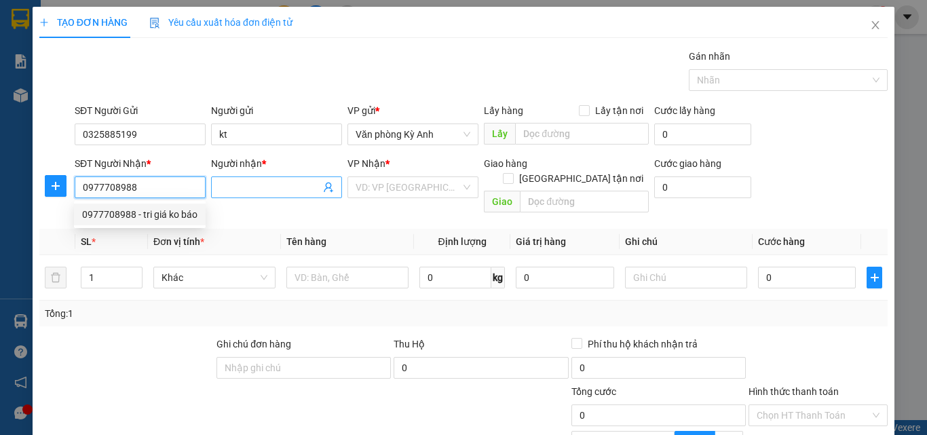
click at [189, 211] on div "0977708988 - tri giá ko báo" at bounding box center [139, 214] width 115 height 15
type input "tri giá ko báo"
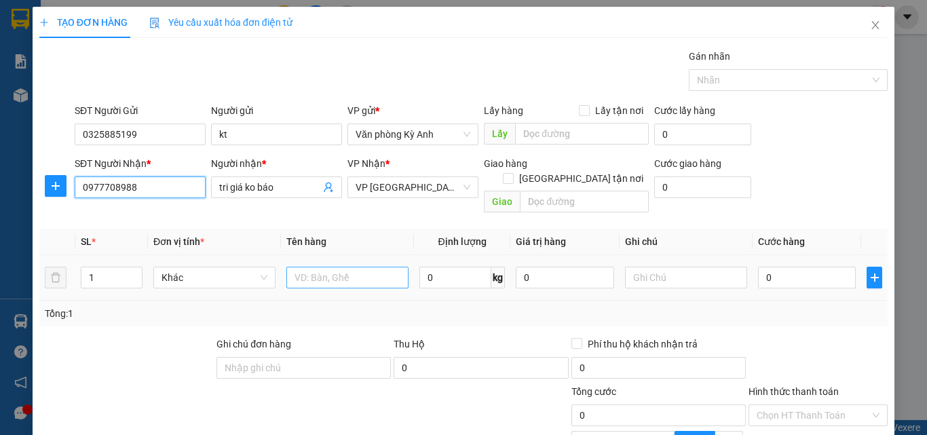
type input "0977708988"
click at [379, 267] on input "text" at bounding box center [347, 278] width 122 height 22
click at [419, 194] on span "VP [GEOGRAPHIC_DATA]" at bounding box center [412, 187] width 115 height 20
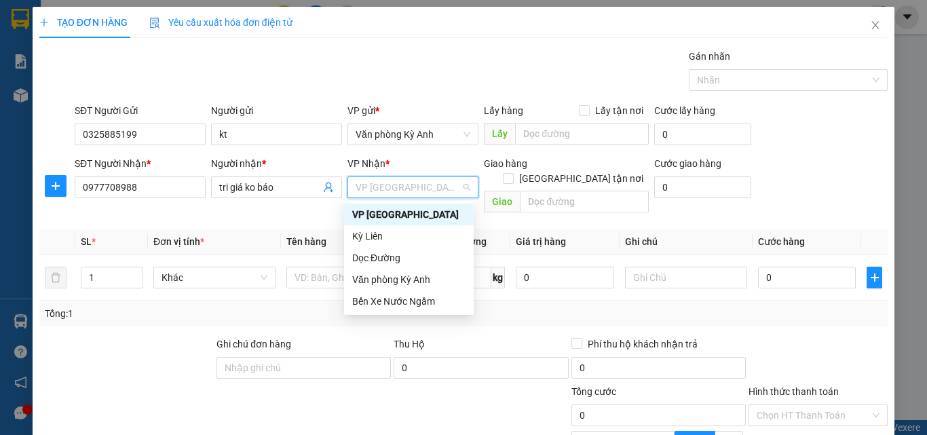
click at [520, 210] on div "Transit Pickup Surcharge Ids Transit Deliver Surcharge Ids Transit Deliver Surc…" at bounding box center [463, 304] width 848 height 511
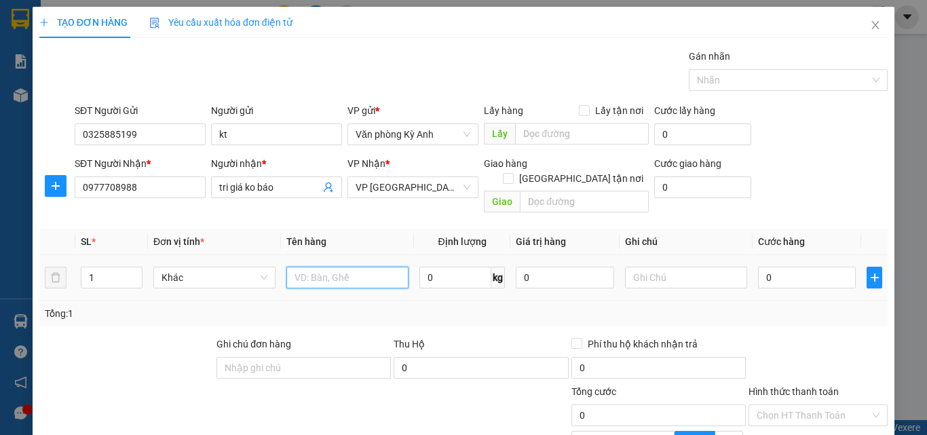
click at [353, 267] on input "text" at bounding box center [347, 278] width 122 height 22
type input "1 thung"
click at [762, 273] on input "0" at bounding box center [807, 278] width 98 height 22
type input "5"
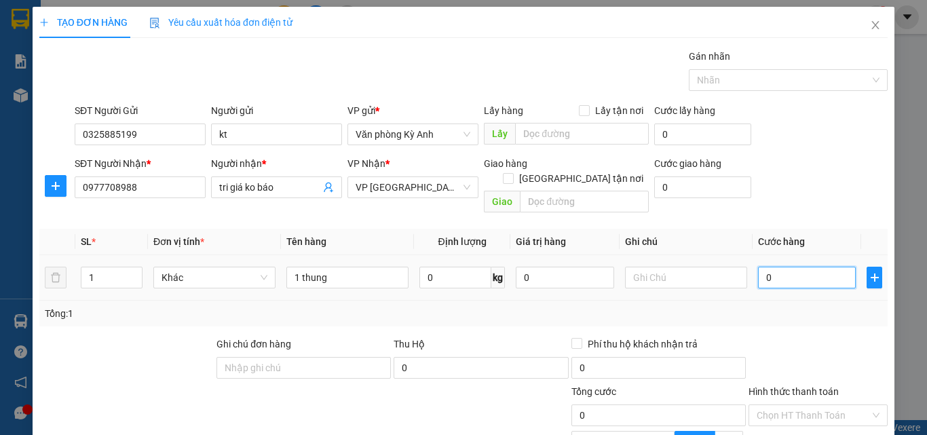
type input "5"
type input "50"
type input "500"
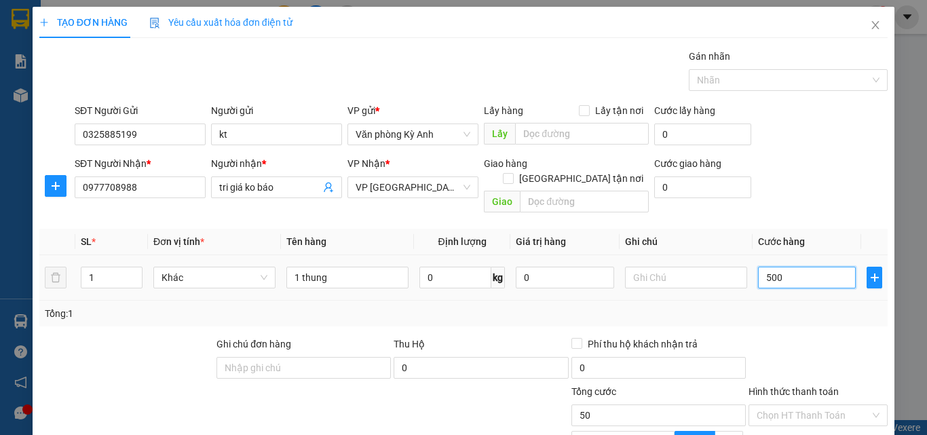
type input "500"
type input "5.000"
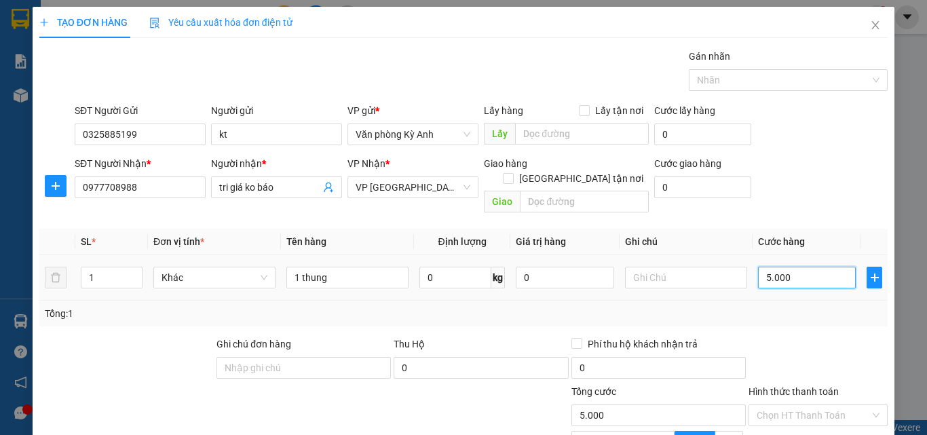
type input "50.000"
click at [796, 405] on input "Hình thức thanh toán" at bounding box center [812, 415] width 113 height 20
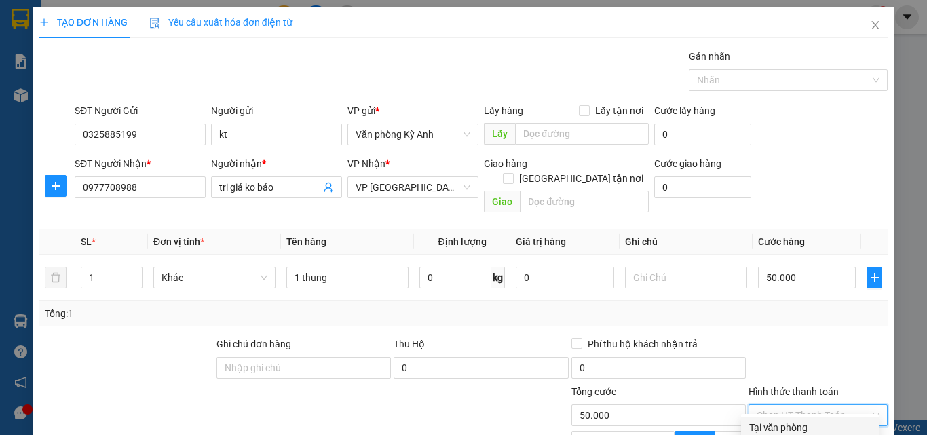
click at [786, 420] on div "Tại văn phòng" at bounding box center [809, 427] width 121 height 15
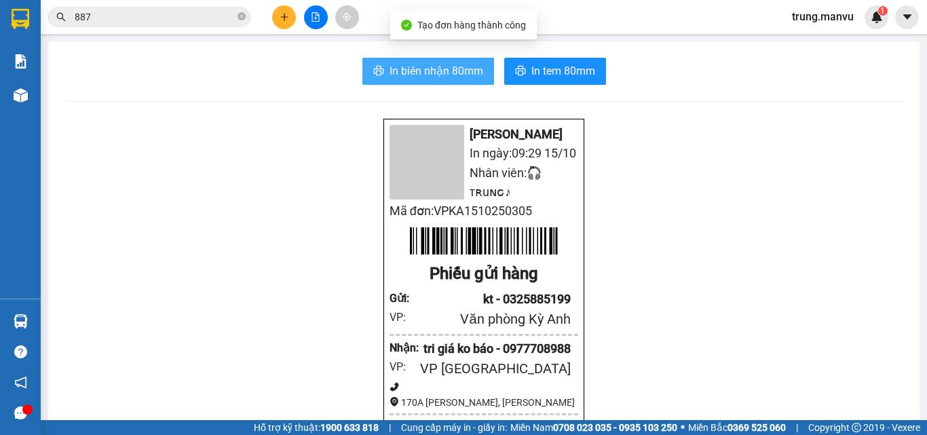
click at [438, 66] on span "In biên nhận 80mm" at bounding box center [436, 70] width 94 height 17
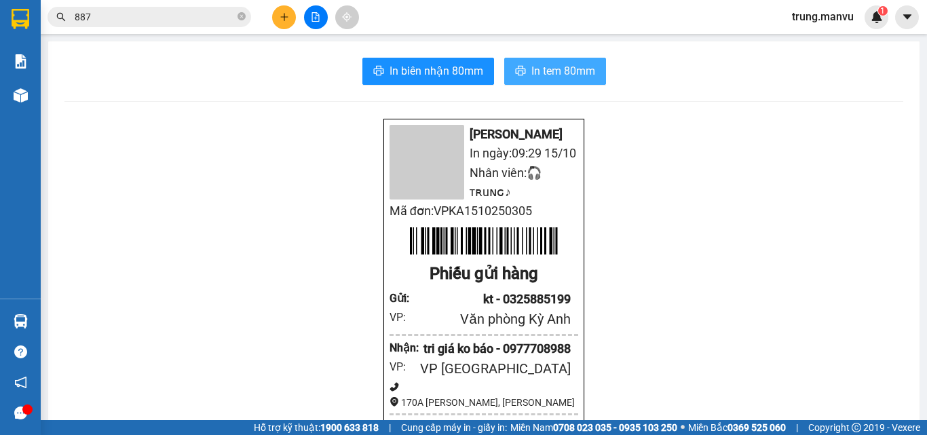
click at [561, 69] on span "In tem 80mm" at bounding box center [563, 70] width 64 height 17
click at [165, 21] on input "887" at bounding box center [155, 16] width 160 height 15
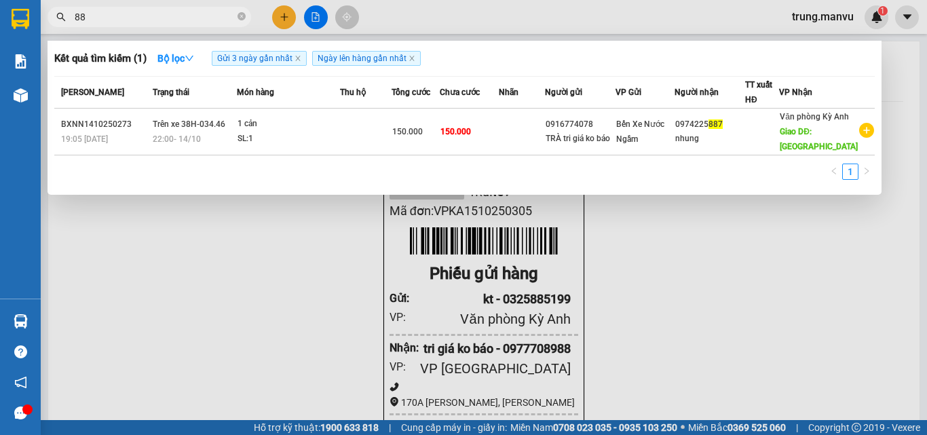
type input "8"
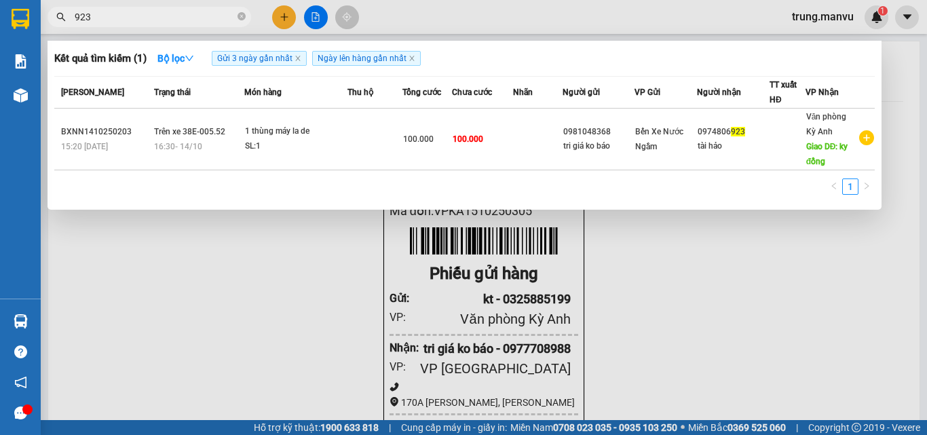
type input "923"
click at [277, 17] on div at bounding box center [463, 217] width 927 height 435
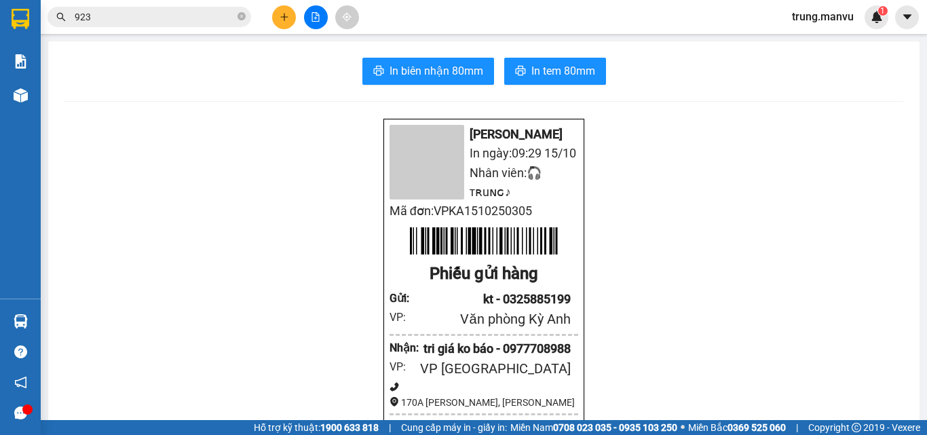
click at [283, 22] on button at bounding box center [284, 17] width 24 height 24
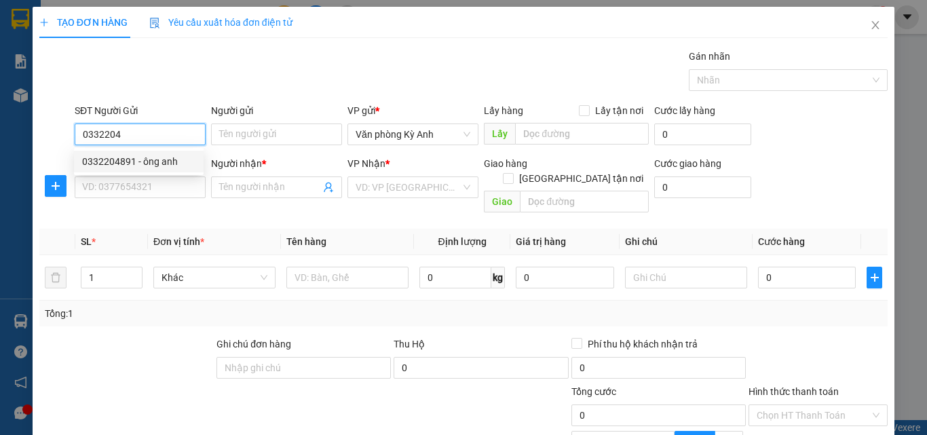
click at [135, 164] on div "0332204891 - ông anh" at bounding box center [138, 161] width 113 height 15
type input "0332204891"
type input "ông anh"
type input "0332204891"
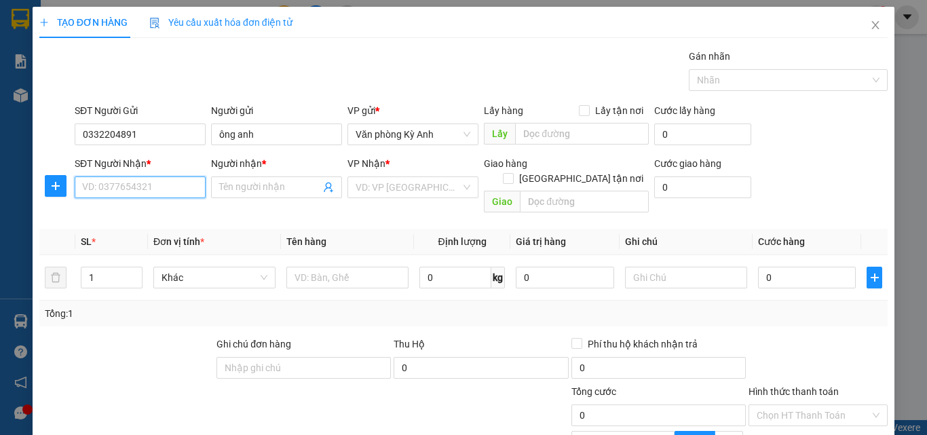
click at [147, 182] on input "SĐT Người Nhận *" at bounding box center [140, 187] width 131 height 22
click at [163, 217] on div "0985724183 - thu thủy" at bounding box center [138, 214] width 113 height 15
type input "0985724183"
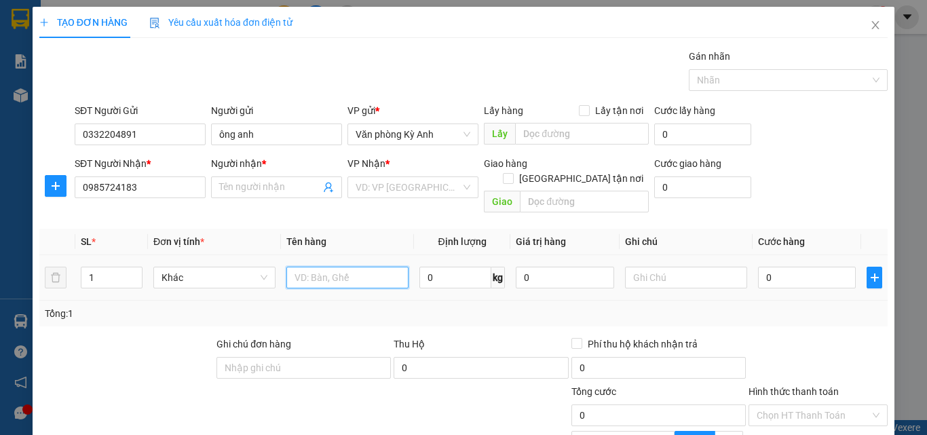
click at [335, 267] on input "text" at bounding box center [347, 278] width 122 height 22
type input "thu thủy"
type input "1 xop"
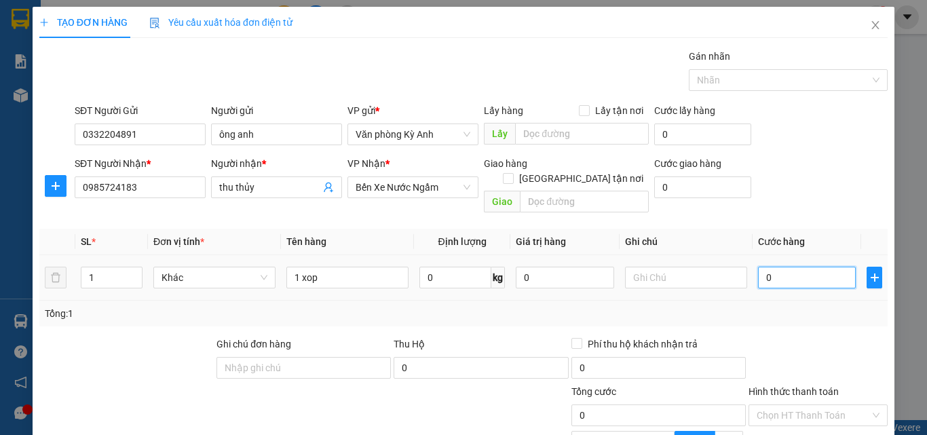
click at [773, 267] on input "0" at bounding box center [807, 278] width 98 height 22
type input "5"
type input "500"
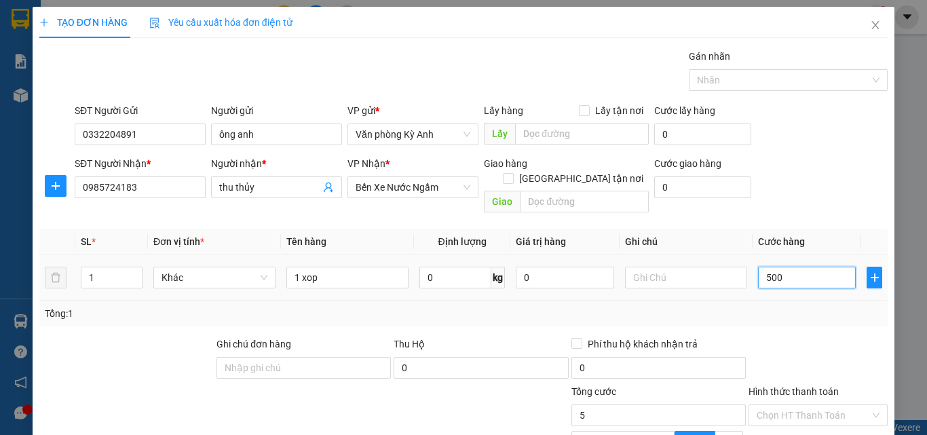
type input "500"
type input "50.000"
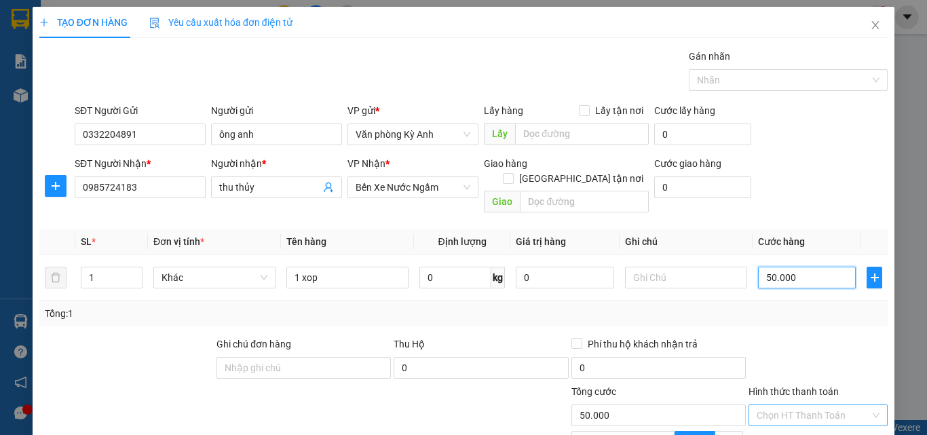
type input "50.000"
click at [817, 405] on input "Hình thức thanh toán" at bounding box center [812, 415] width 113 height 20
click at [810, 420] on div "Tại văn phòng" at bounding box center [809, 427] width 121 height 15
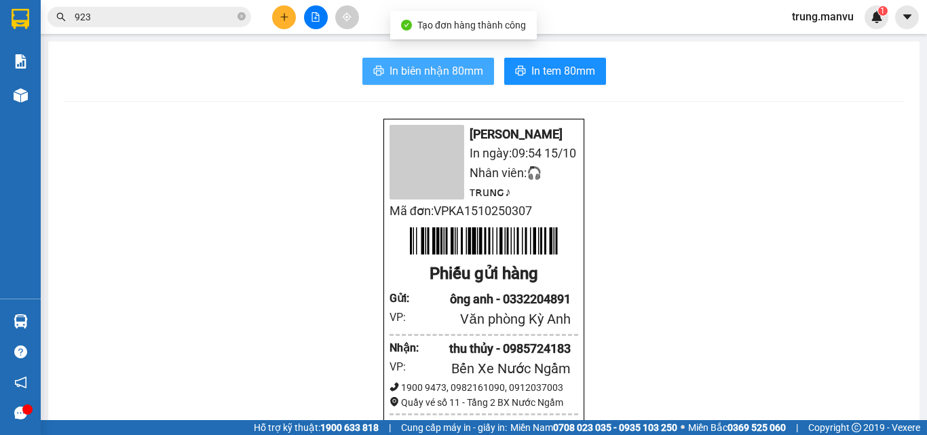
click at [454, 66] on span "In biên nhận 80mm" at bounding box center [436, 70] width 94 height 17
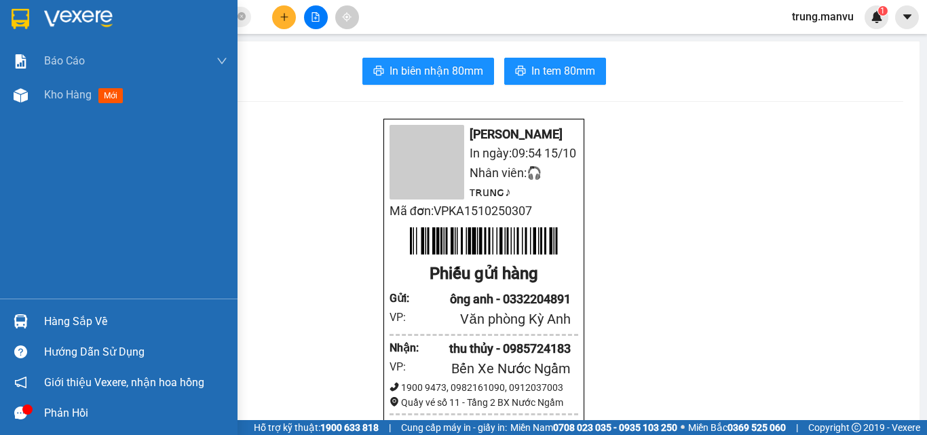
click at [23, 24] on img at bounding box center [21, 19] width 18 height 20
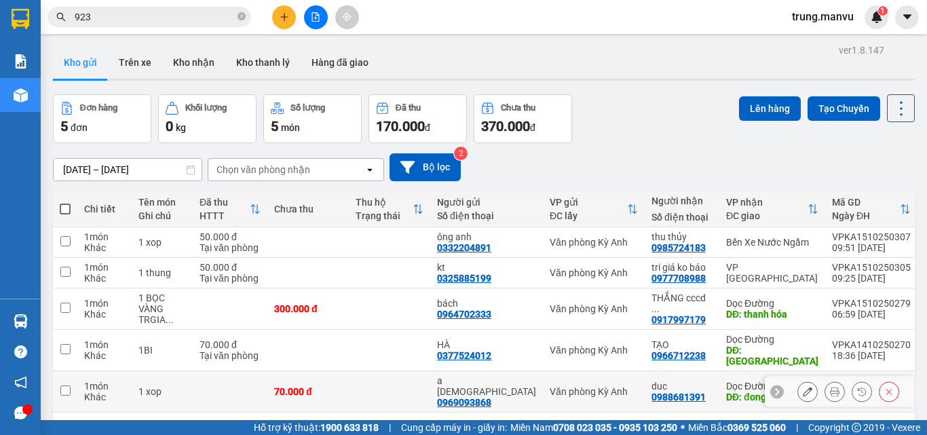
click at [729, 391] on div "DĐ: đong van" at bounding box center [772, 396] width 92 height 11
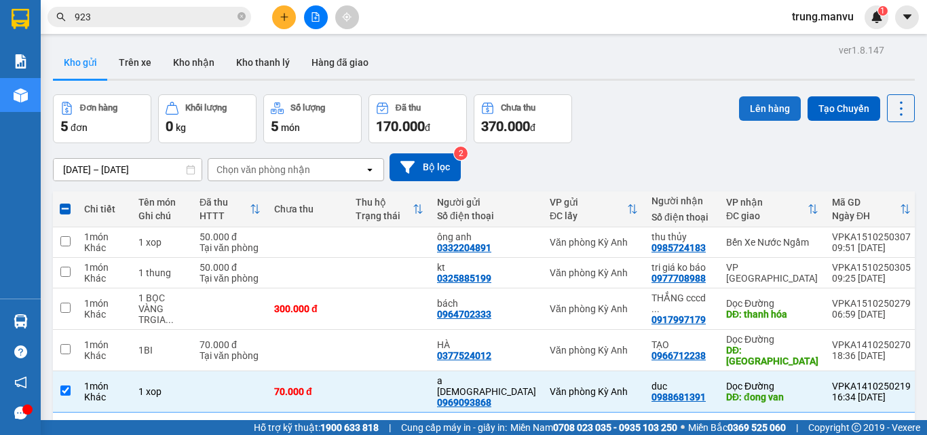
click at [757, 96] on button "Lên hàng" at bounding box center [770, 108] width 62 height 24
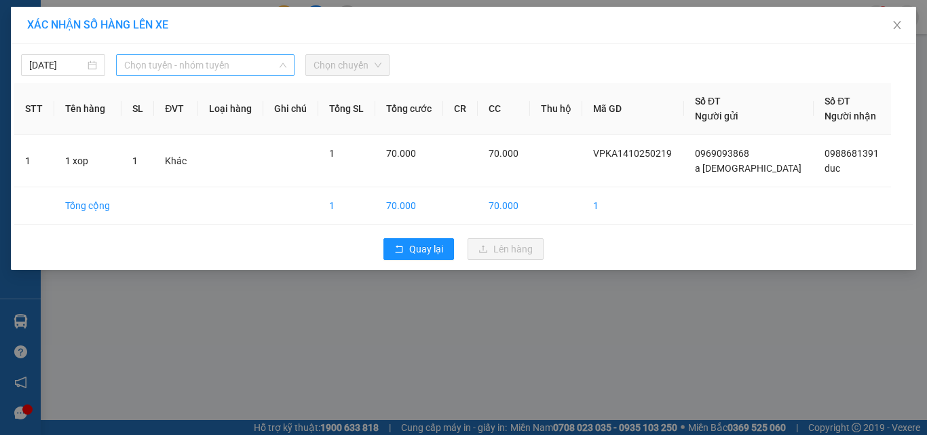
click at [172, 73] on span "Chọn tuyến - nhóm tuyến" at bounding box center [205, 65] width 162 height 20
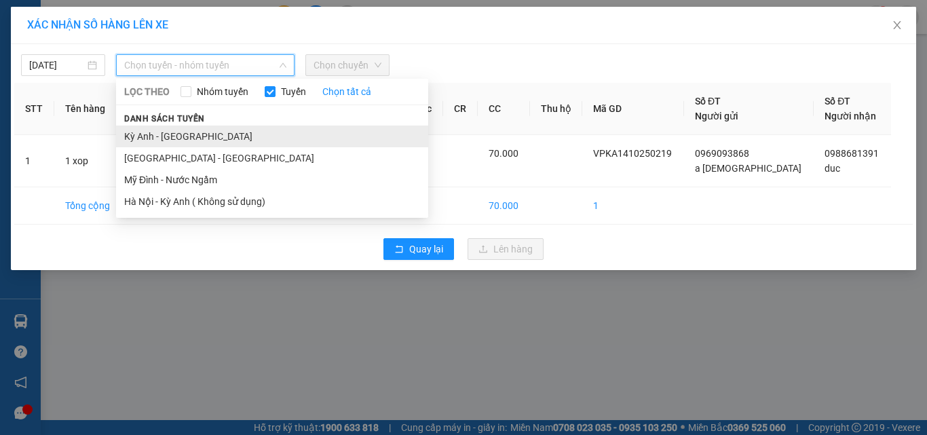
click at [184, 138] on li "Kỳ Anh - [GEOGRAPHIC_DATA]" at bounding box center [272, 137] width 312 height 22
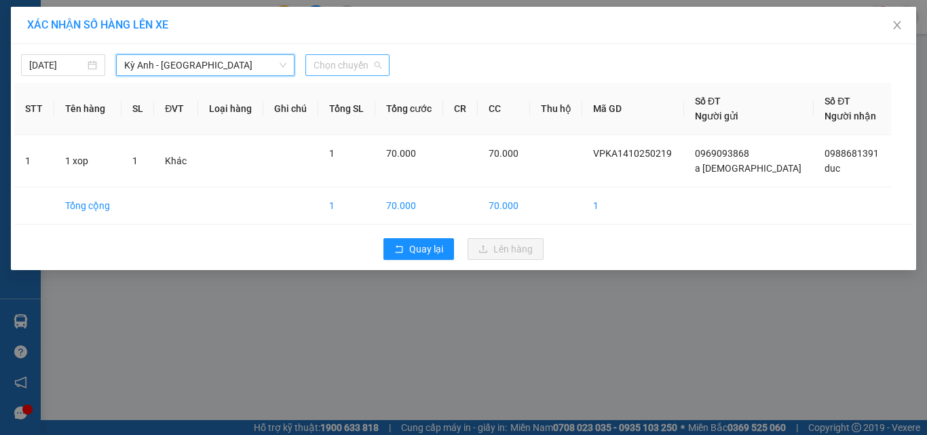
click at [345, 64] on span "Chọn chuyến" at bounding box center [347, 65] width 68 height 20
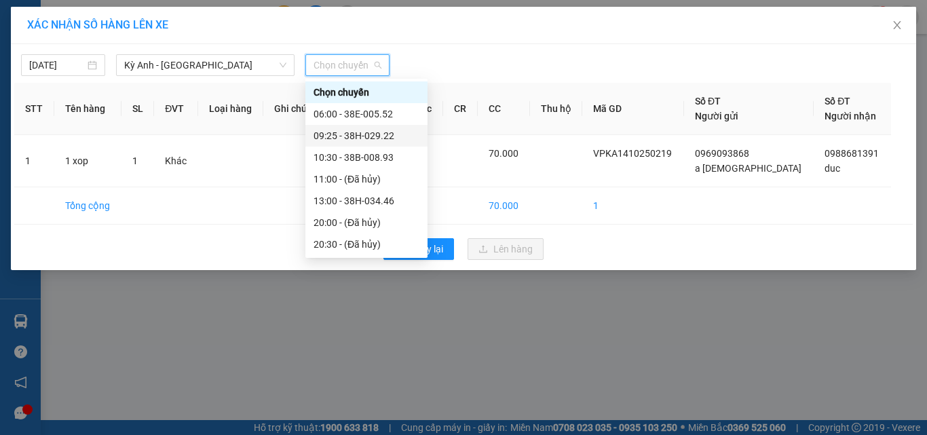
click at [385, 133] on div "09:25 - 38H-029.22" at bounding box center [366, 135] width 106 height 15
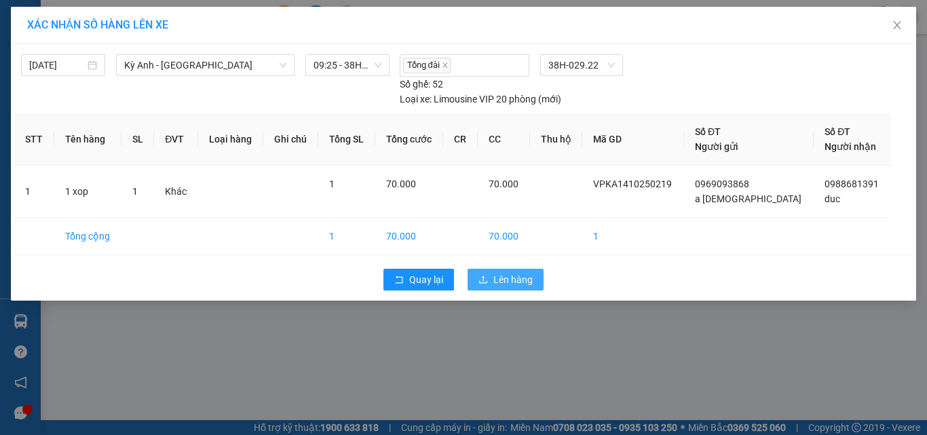
click at [512, 272] on span "Lên hàng" at bounding box center [512, 279] width 39 height 15
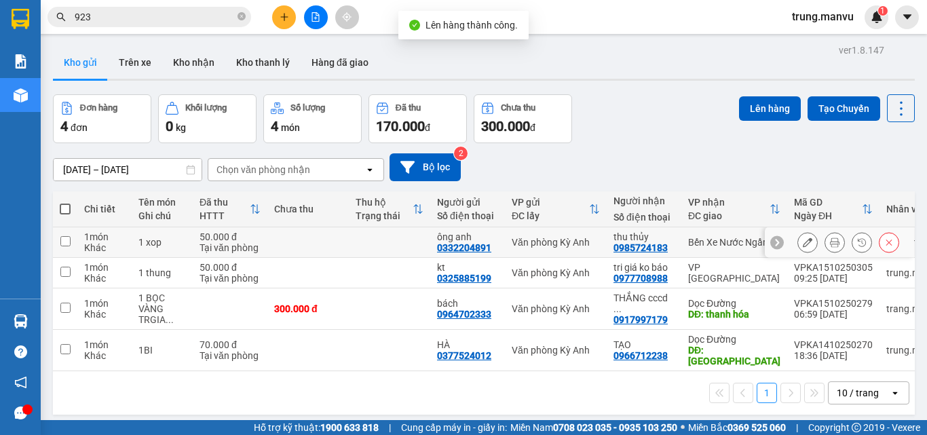
click at [607, 255] on td "thu thủy 0985724183" at bounding box center [643, 242] width 75 height 31
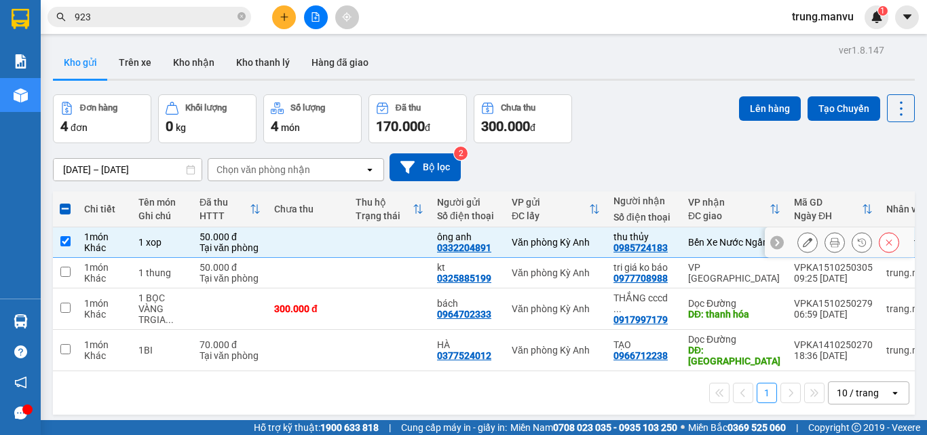
click at [495, 233] on div "ông anh" at bounding box center [467, 236] width 61 height 11
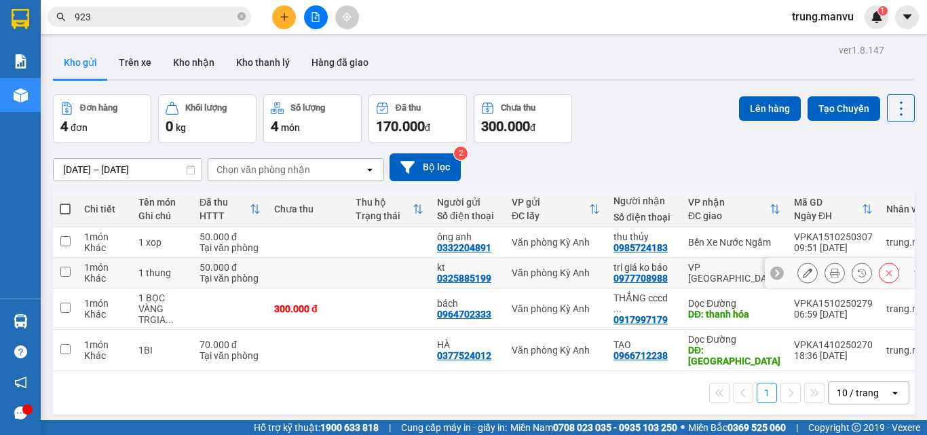
click at [611, 271] on td "tri giá ko báo 0977708988" at bounding box center [643, 273] width 75 height 31
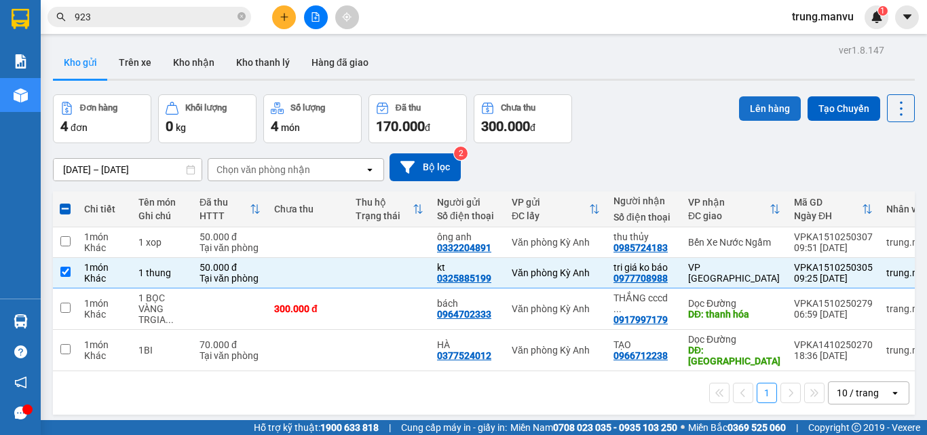
click at [771, 105] on button "Lên hàng" at bounding box center [770, 108] width 62 height 24
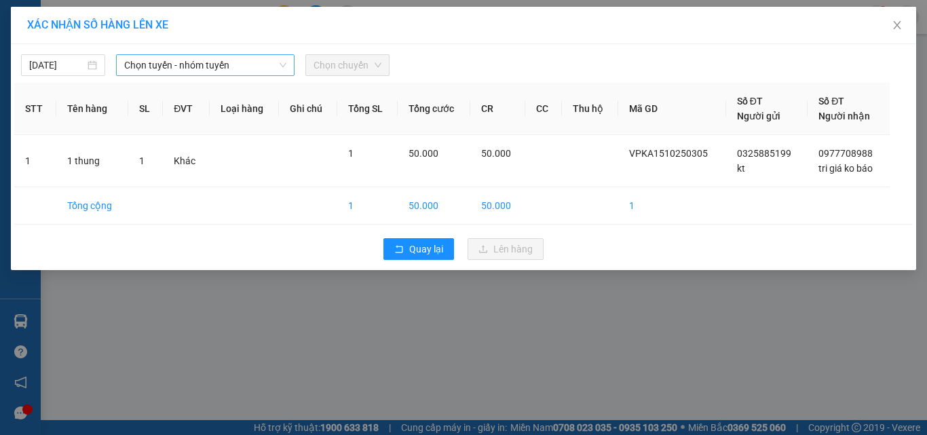
click at [248, 67] on span "Chọn tuyến - nhóm tuyến" at bounding box center [205, 65] width 162 height 20
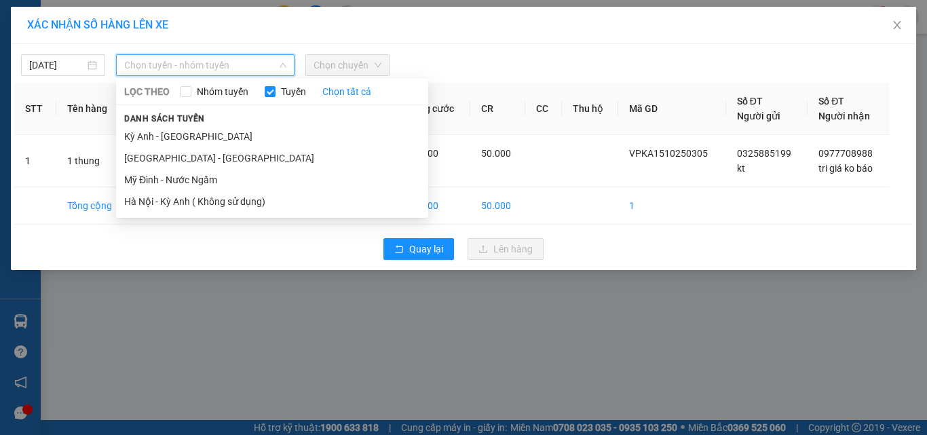
drag, startPoint x: 182, startPoint y: 139, endPoint x: 280, endPoint y: 103, distance: 104.7
click at [182, 138] on li "Kỳ Anh - [GEOGRAPHIC_DATA]" at bounding box center [272, 137] width 312 height 22
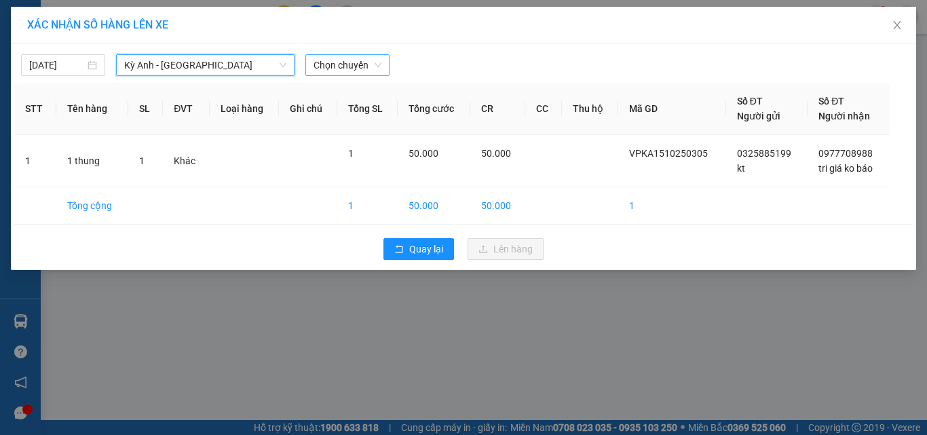
click at [353, 64] on span "Chọn chuyến" at bounding box center [347, 65] width 68 height 20
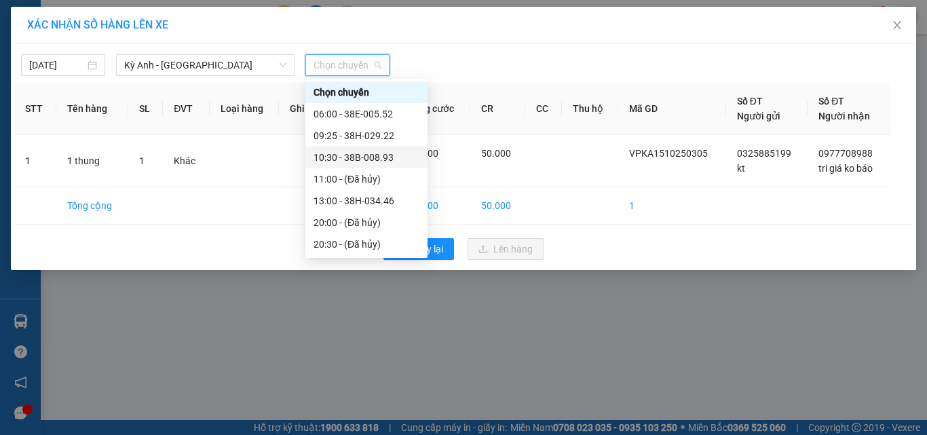
click at [380, 132] on div "09:25 - 38H-029.22" at bounding box center [366, 135] width 106 height 15
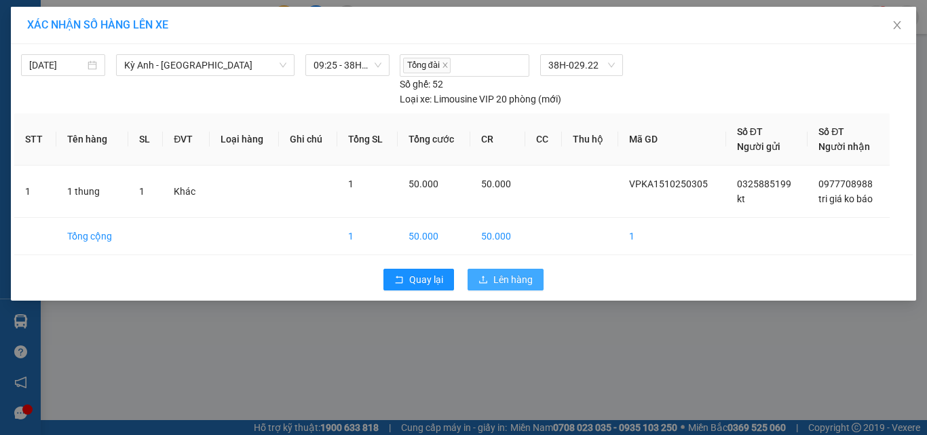
click at [499, 278] on span "Lên hàng" at bounding box center [512, 279] width 39 height 15
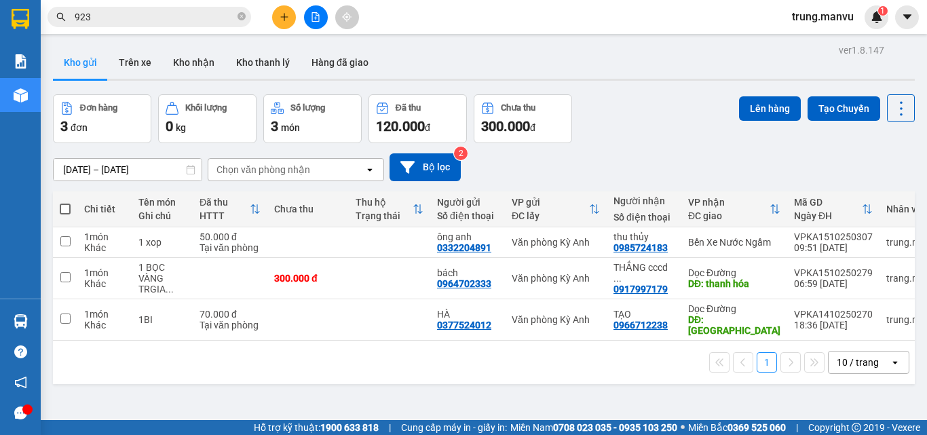
click at [108, 12] on input "923" at bounding box center [155, 16] width 160 height 15
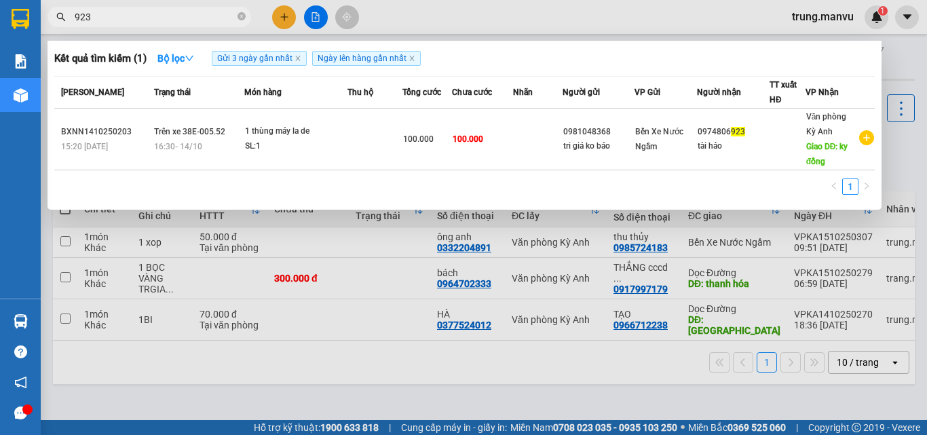
click at [108, 12] on input "923" at bounding box center [155, 16] width 160 height 15
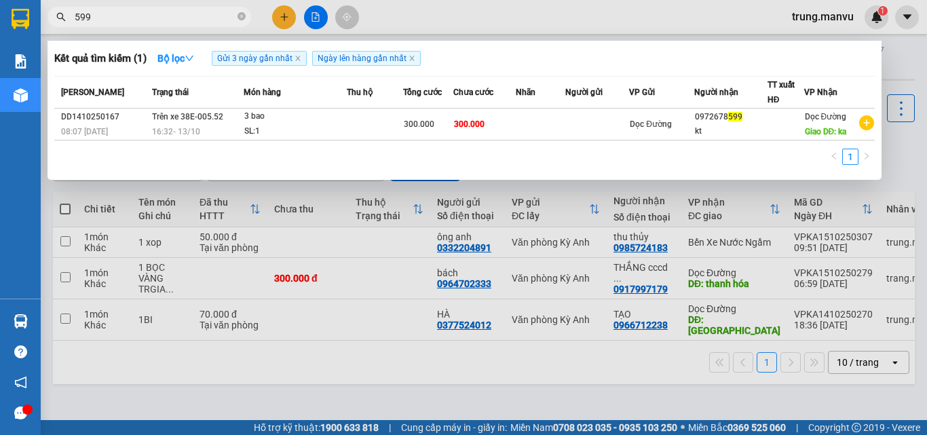
type input "599"
click at [906, 71] on div at bounding box center [463, 217] width 927 height 435
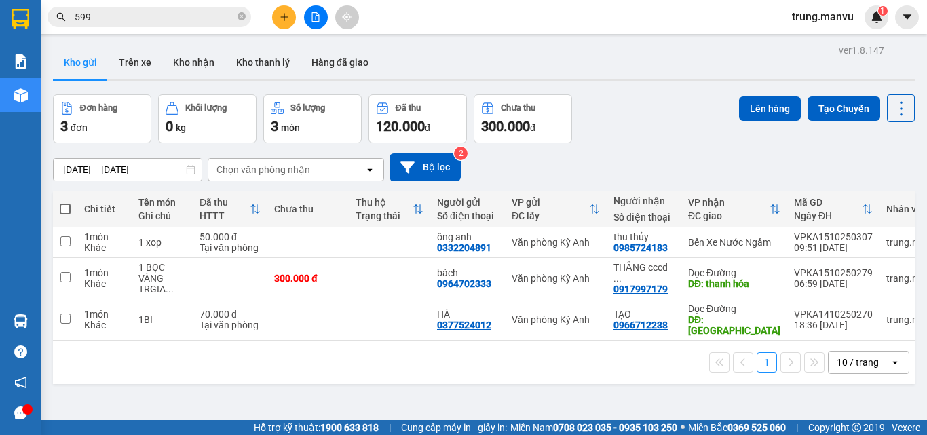
click at [309, 22] on button at bounding box center [316, 17] width 24 height 24
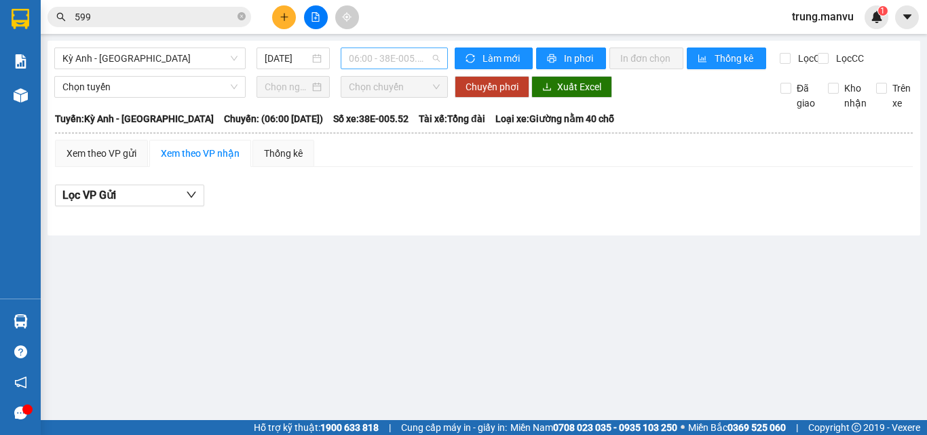
click at [368, 61] on span "06:00 - 38E-005.52" at bounding box center [394, 58] width 91 height 20
click at [267, 66] on div "[DATE]" at bounding box center [292, 58] width 73 height 22
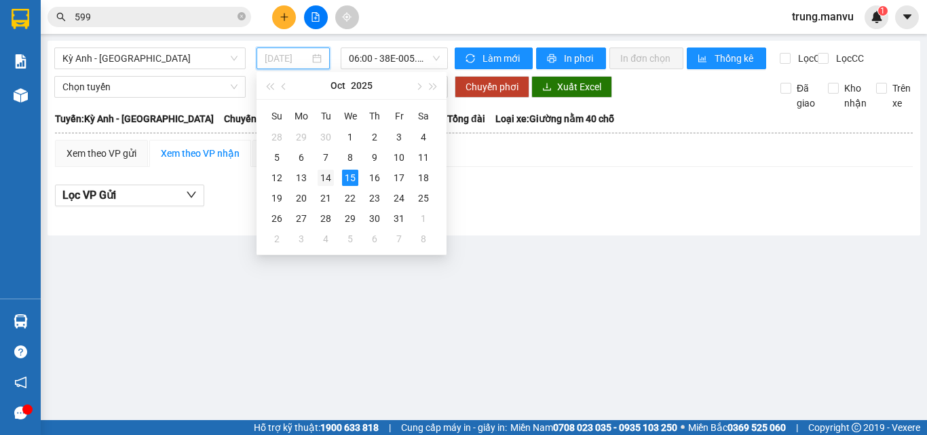
drag, startPoint x: 332, startPoint y: 186, endPoint x: 140, endPoint y: 93, distance: 212.7
click at [330, 185] on td "14" at bounding box center [325, 178] width 24 height 20
click at [123, 57] on span "Kỳ Anh - [GEOGRAPHIC_DATA]" at bounding box center [149, 58] width 175 height 20
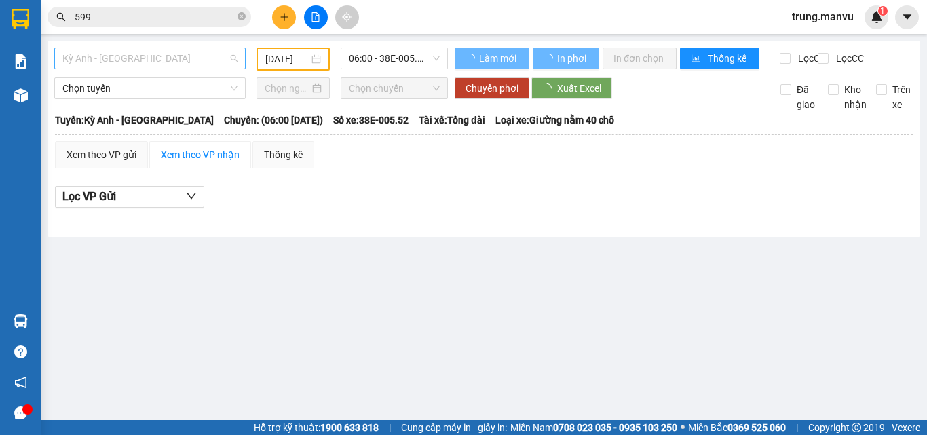
type input "[DATE]"
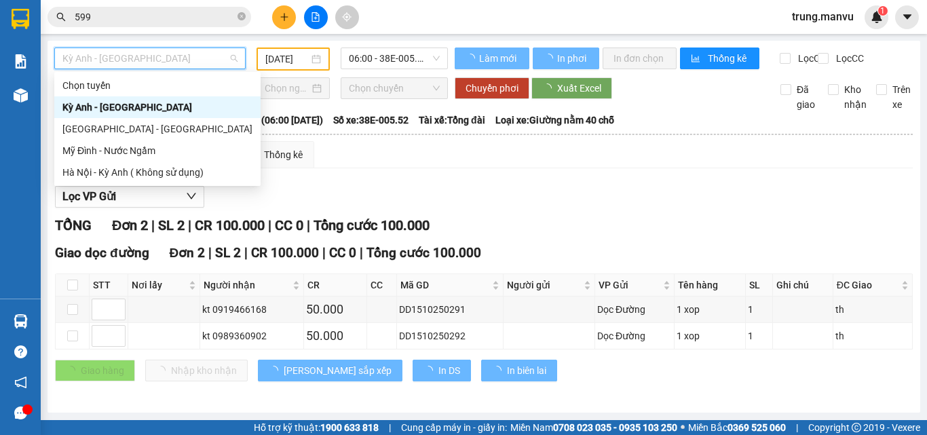
click at [102, 123] on div "[GEOGRAPHIC_DATA] - [GEOGRAPHIC_DATA]" at bounding box center [157, 128] width 190 height 15
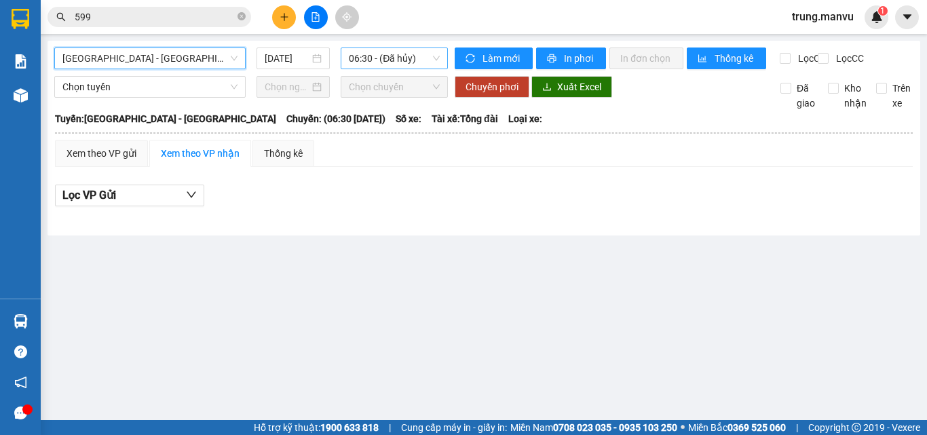
click at [382, 54] on span "06:30 - (Đã hủy)" at bounding box center [394, 58] width 91 height 20
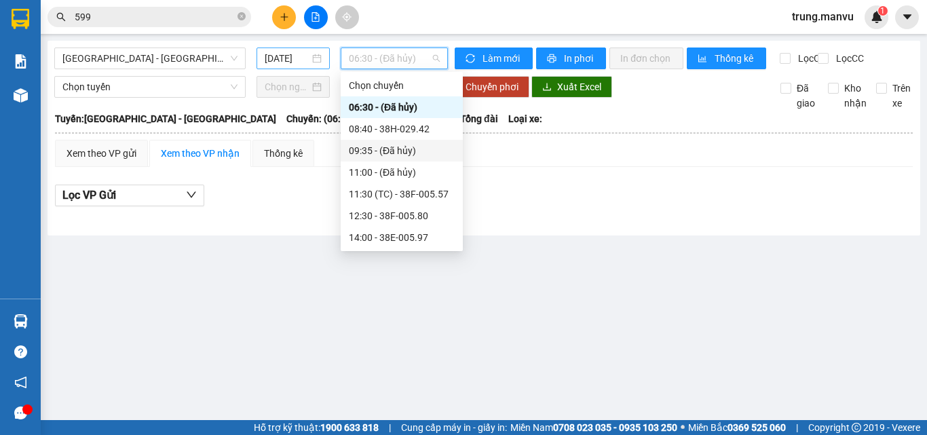
click at [267, 58] on input "[DATE]" at bounding box center [287, 58] width 45 height 15
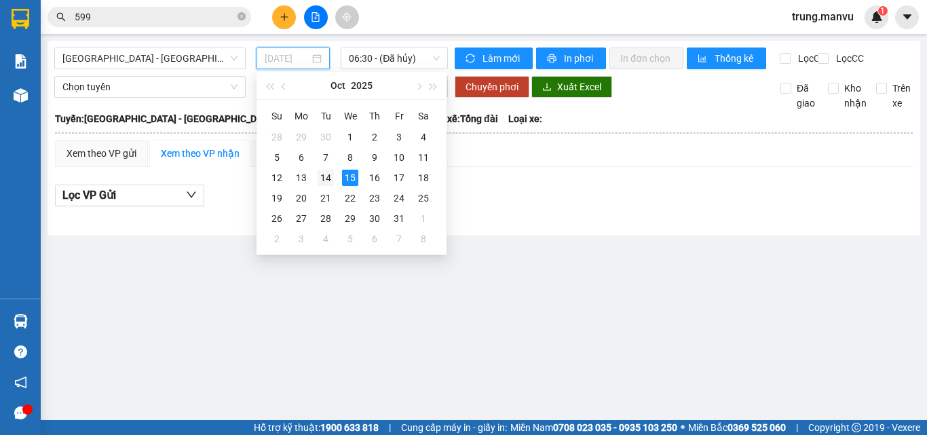
click at [323, 178] on div "14" at bounding box center [325, 178] width 16 height 16
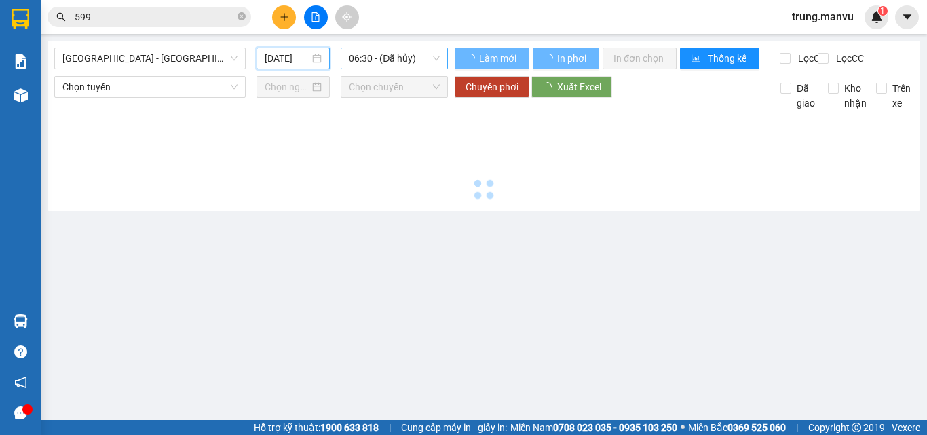
type input "[DATE]"
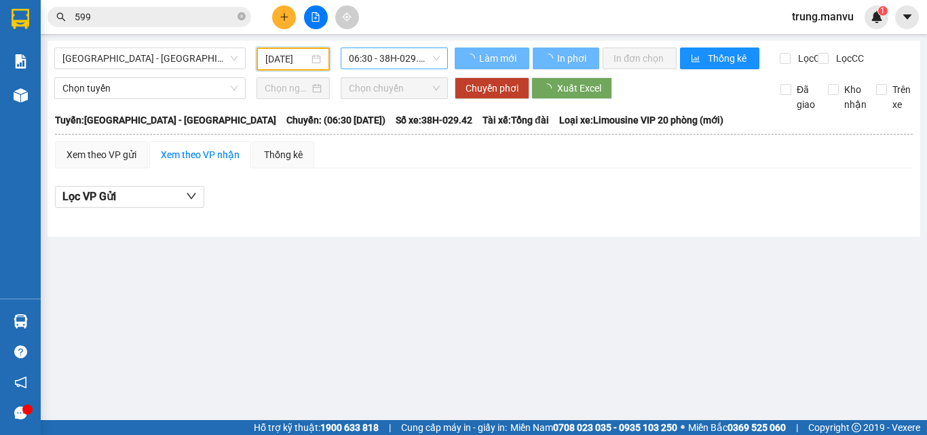
click at [400, 58] on span "06:30 - 38H-029.42" at bounding box center [394, 58] width 91 height 20
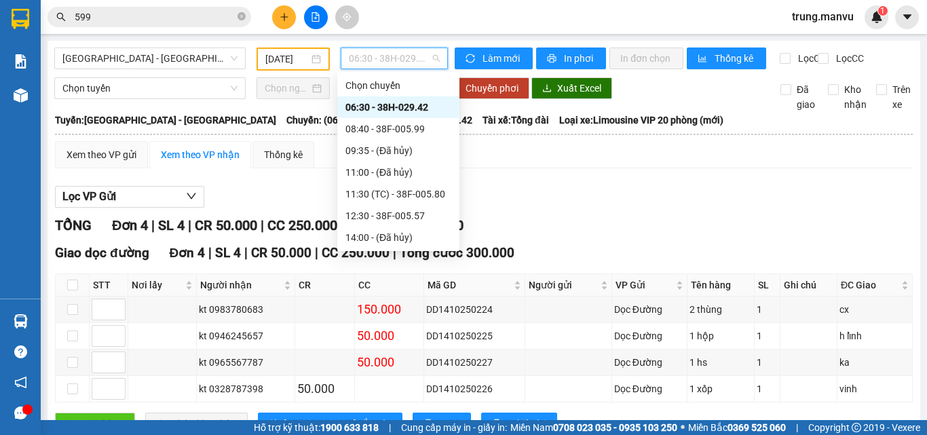
click at [417, 382] on div "21:00 - 38B-008.93" at bounding box center [398, 389] width 106 height 15
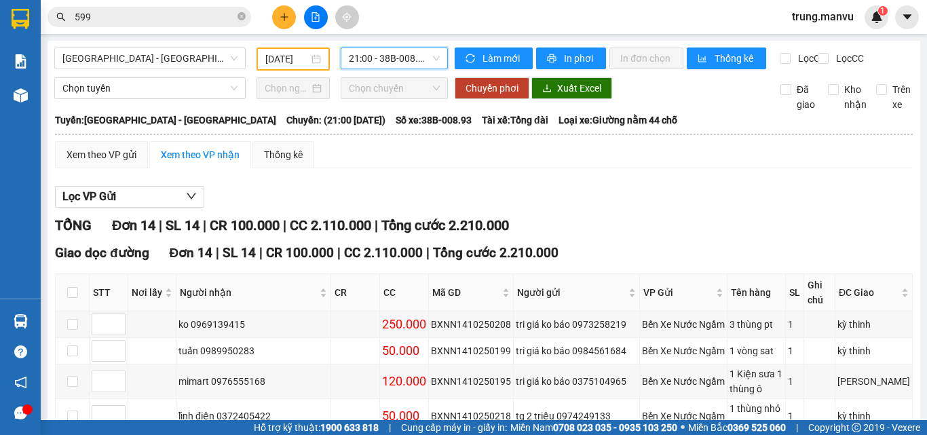
click at [114, 16] on input "599" at bounding box center [155, 16] width 160 height 15
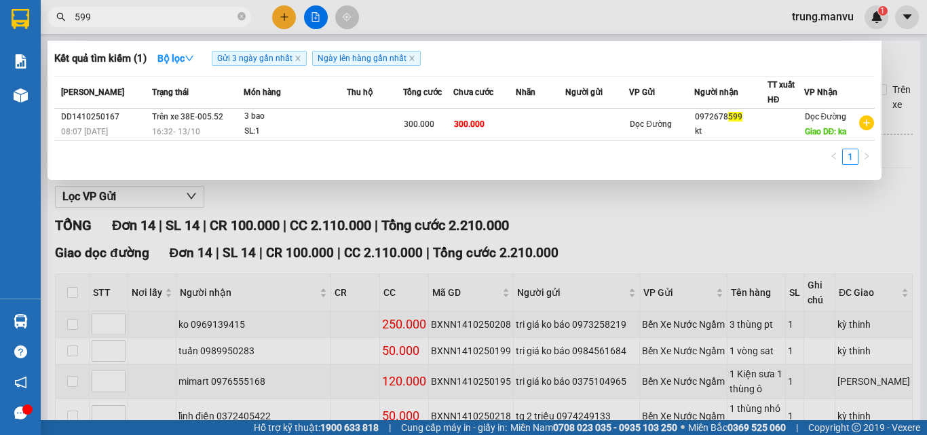
click at [114, 16] on input "599" at bounding box center [155, 16] width 160 height 15
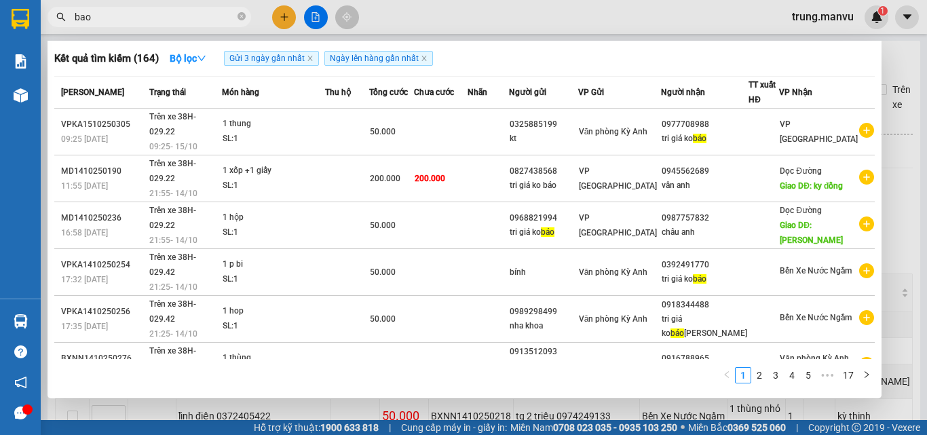
drag, startPoint x: 423, startPoint y: 60, endPoint x: 349, endPoint y: 59, distance: 74.0
click at [424, 60] on icon "close" at bounding box center [424, 58] width 7 height 7
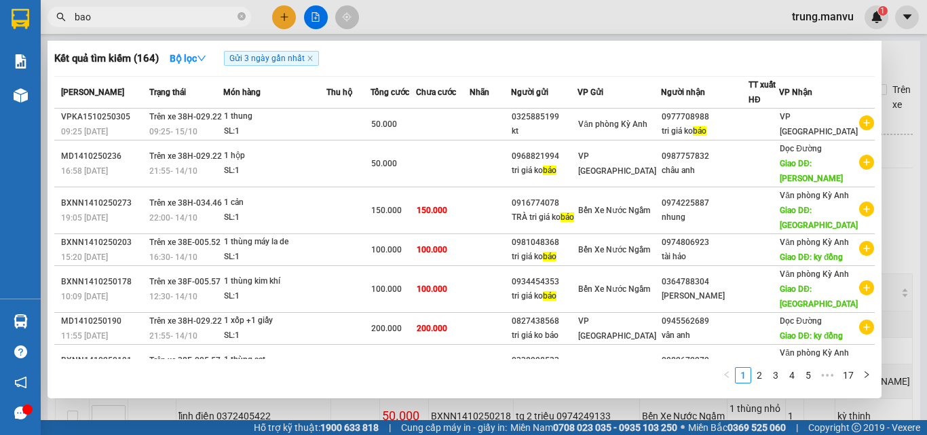
click at [891, 64] on div at bounding box center [463, 217] width 927 height 435
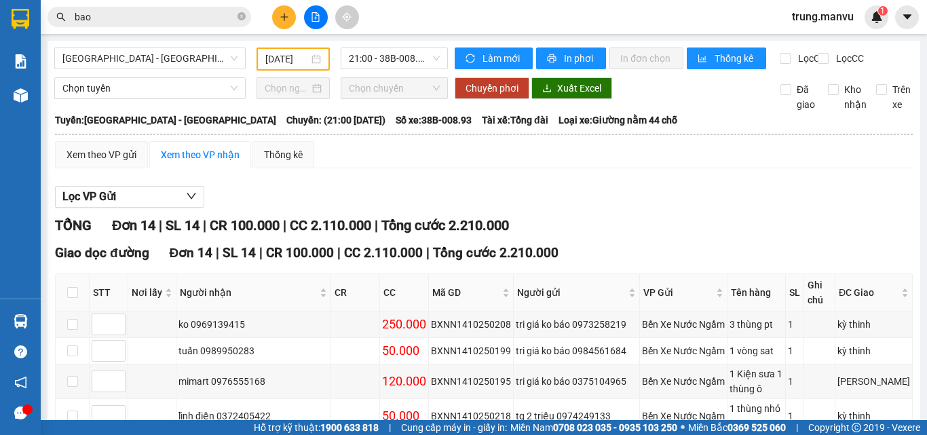
click at [121, 11] on input "bao" at bounding box center [155, 16] width 160 height 15
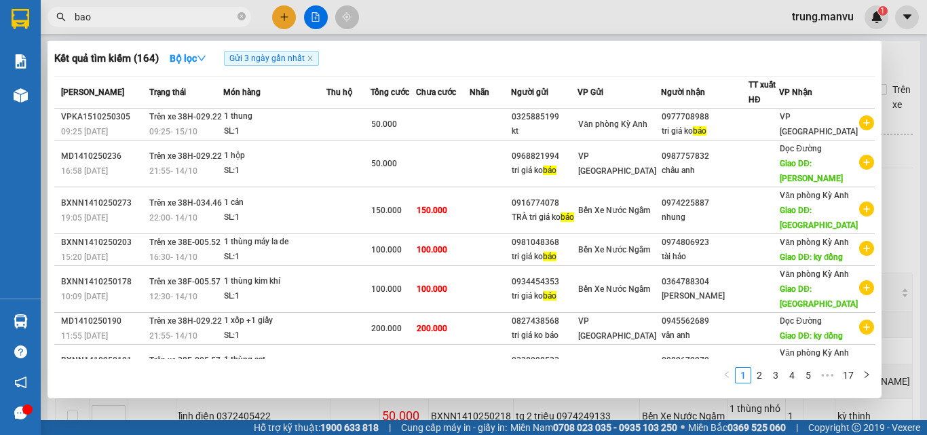
click at [121, 11] on input "bao" at bounding box center [155, 16] width 160 height 15
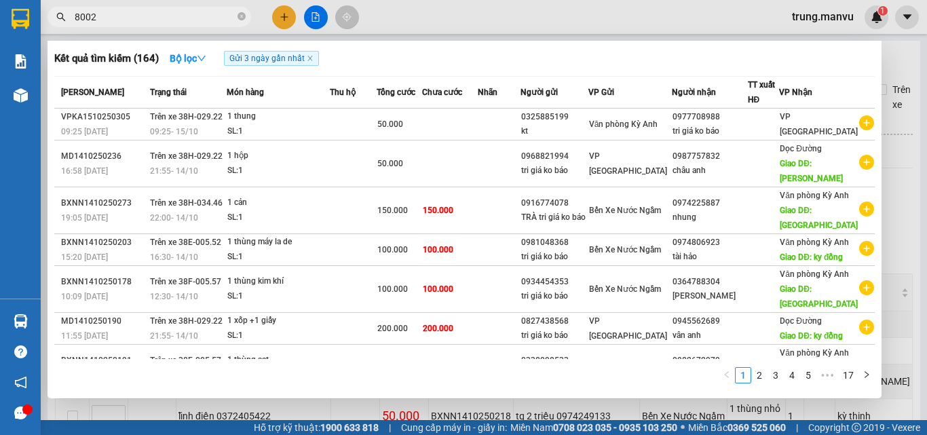
click at [135, 12] on input "8002" at bounding box center [155, 16] width 160 height 15
click at [138, 11] on input "8002" at bounding box center [155, 16] width 160 height 15
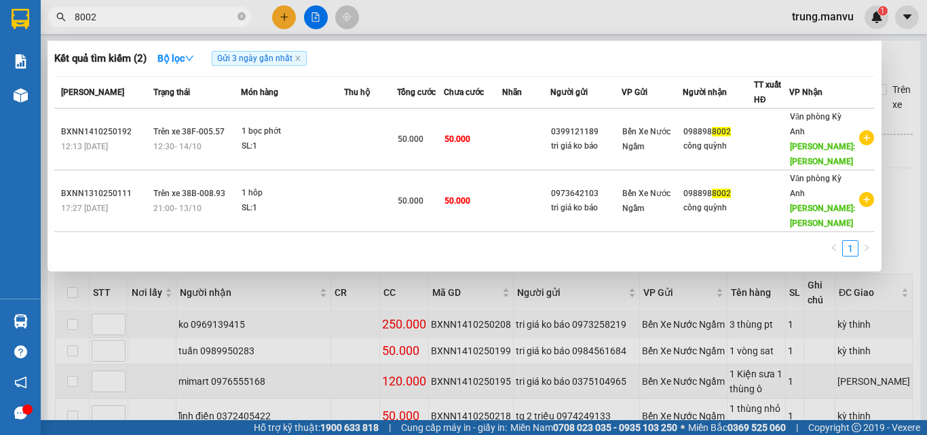
click at [172, 12] on input "8002" at bounding box center [155, 16] width 160 height 15
type input "8002"
drag, startPoint x: 634, startPoint y: 263, endPoint x: 636, endPoint y: 252, distance: 10.4
click at [634, 263] on div "1" at bounding box center [464, 252] width 820 height 24
click at [289, 12] on div at bounding box center [463, 217] width 927 height 435
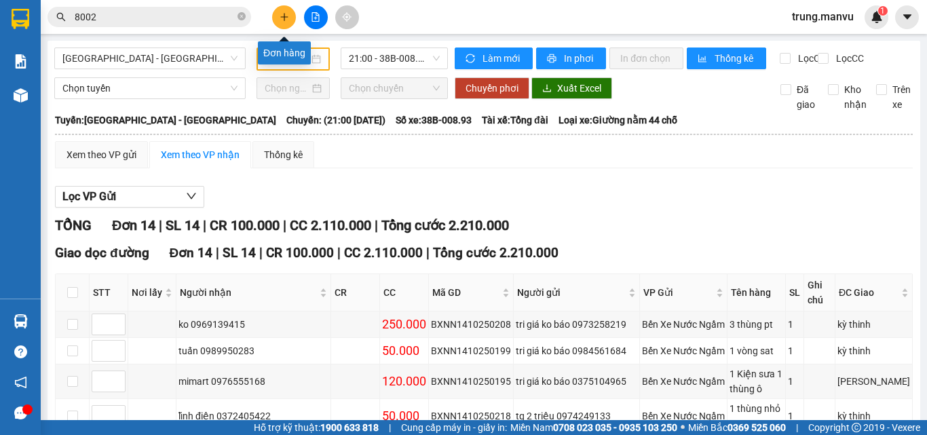
click at [287, 22] on button at bounding box center [284, 17] width 24 height 24
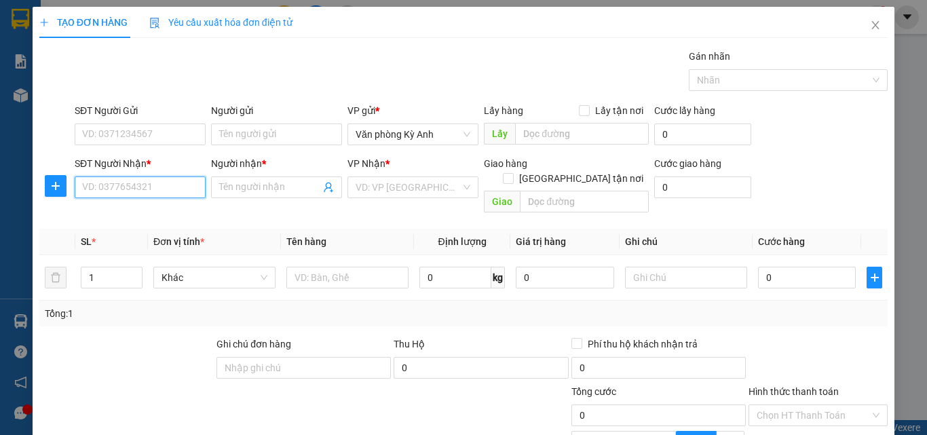
click at [151, 178] on input "SĐT Người Nhận *" at bounding box center [140, 187] width 131 height 22
type input "0973123433"
click at [242, 182] on input "Người nhận *" at bounding box center [269, 187] width 101 height 15
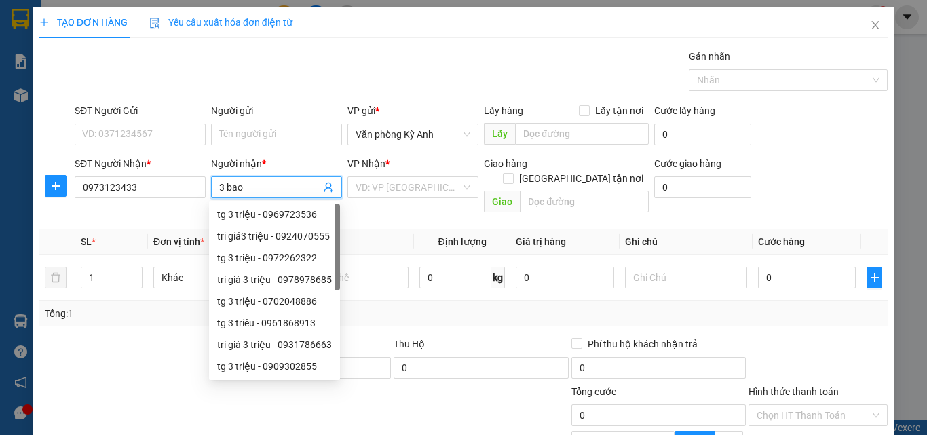
type input "3 bao"
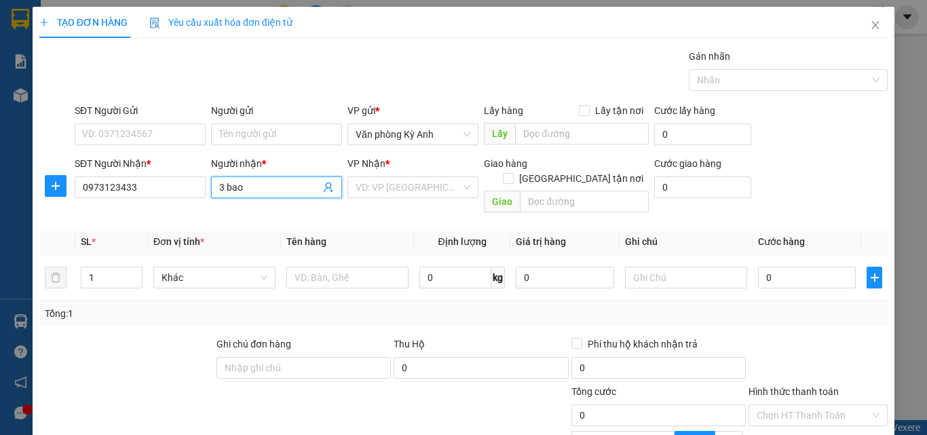
click at [303, 184] on input "3 bao" at bounding box center [269, 187] width 101 height 15
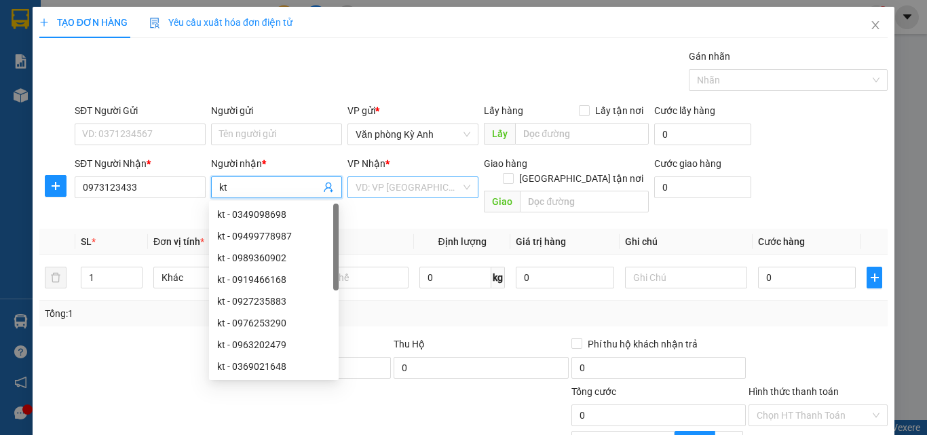
type input "kt"
drag, startPoint x: 392, startPoint y: 181, endPoint x: 391, endPoint y: 201, distance: 19.7
click at [393, 182] on input "search" at bounding box center [407, 187] width 105 height 20
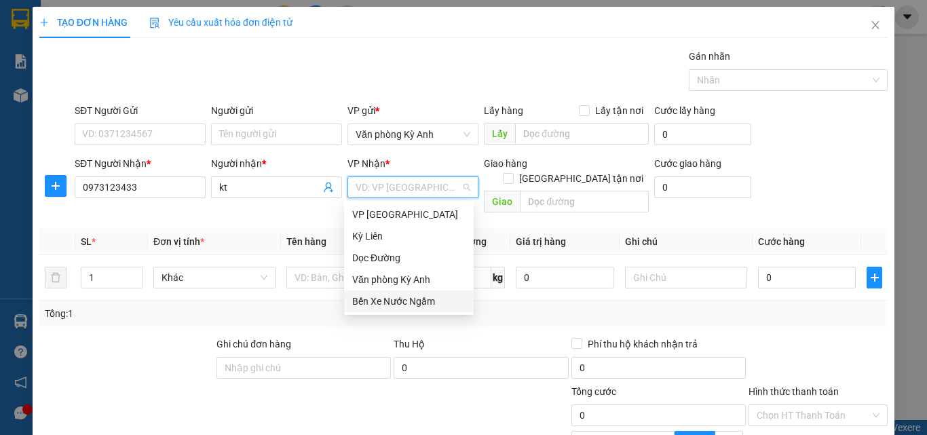
click at [392, 294] on div "Bến Xe Nước Ngầm" at bounding box center [408, 301] width 113 height 15
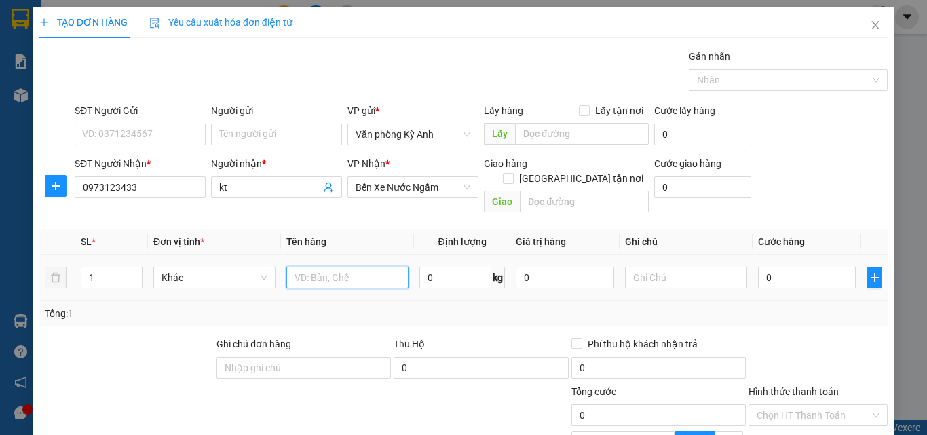
click at [297, 272] on input "text" at bounding box center [347, 278] width 122 height 22
type input "3 bao"
click at [786, 269] on input "0" at bounding box center [807, 278] width 98 height 22
type input "4"
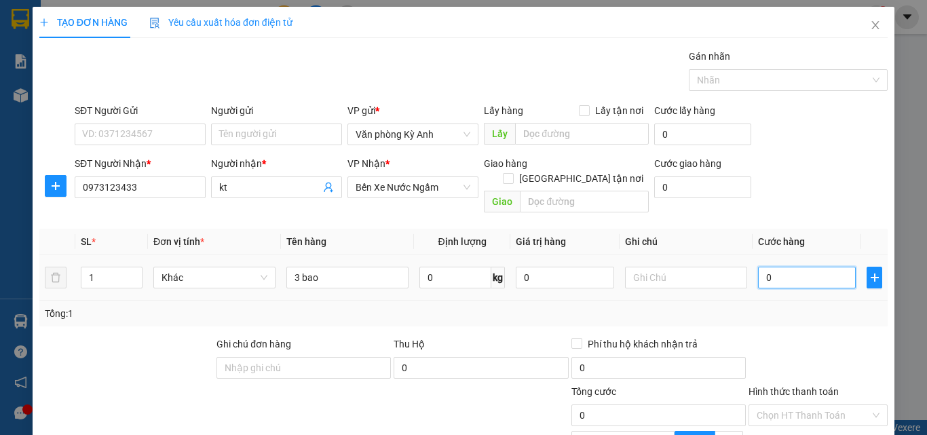
type input "4"
type input "40"
type input "400"
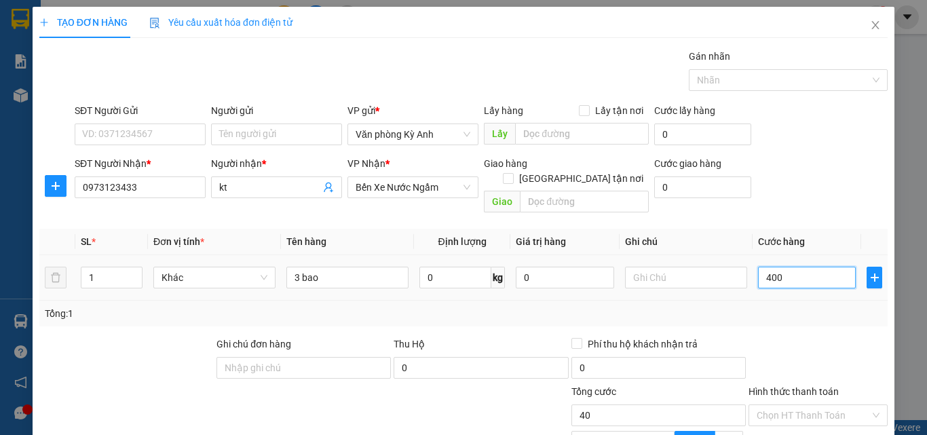
type input "400"
type input "4.000"
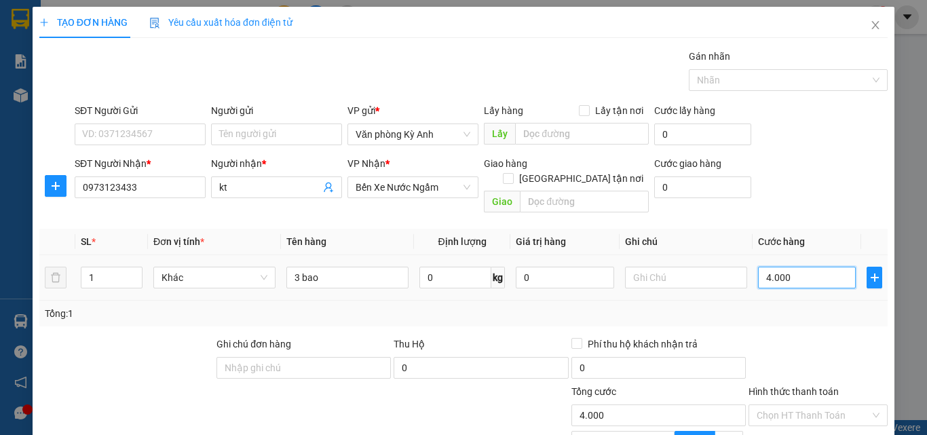
type input "40.000"
type input "400.000"
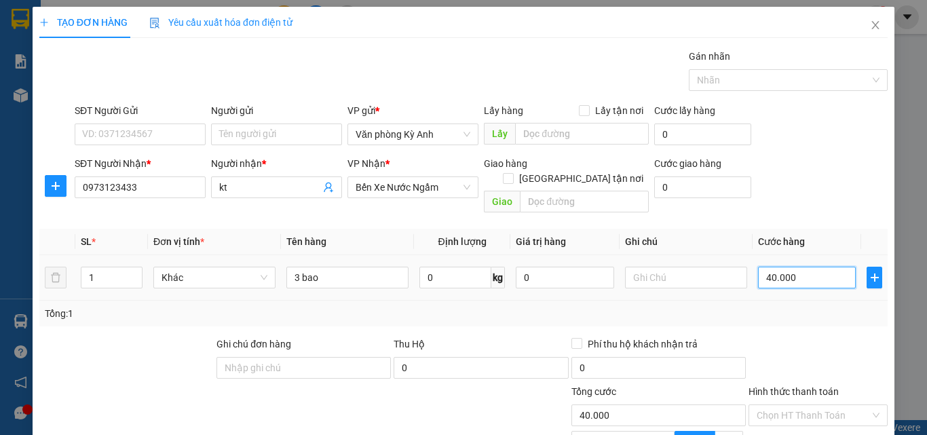
type input "400.000"
click at [787, 405] on input "Hình thức thanh toán" at bounding box center [812, 415] width 113 height 20
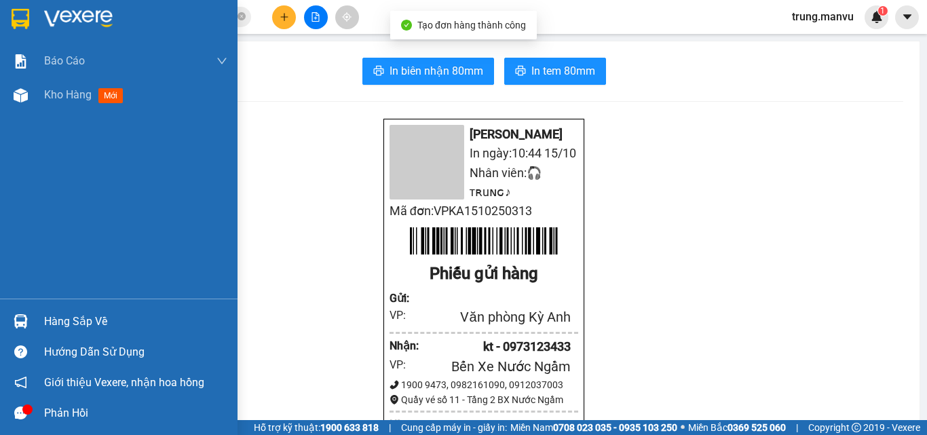
click at [24, 33] on div at bounding box center [118, 22] width 237 height 44
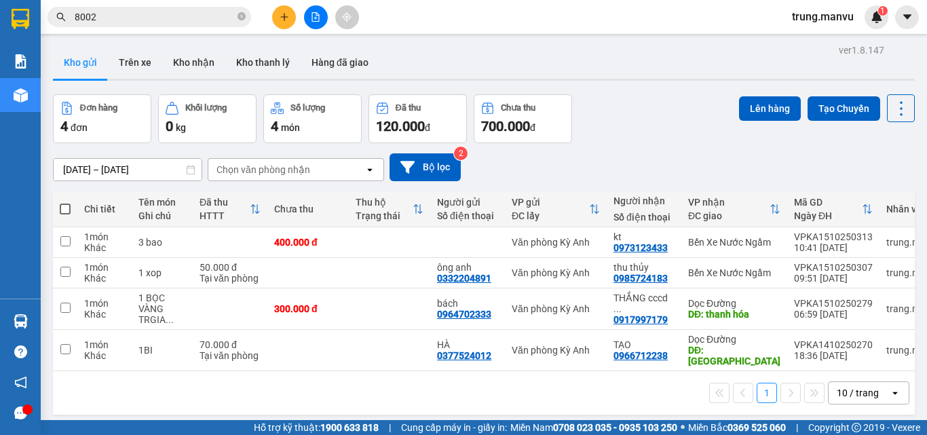
click at [177, 8] on span "8002" at bounding box center [149, 17] width 204 height 20
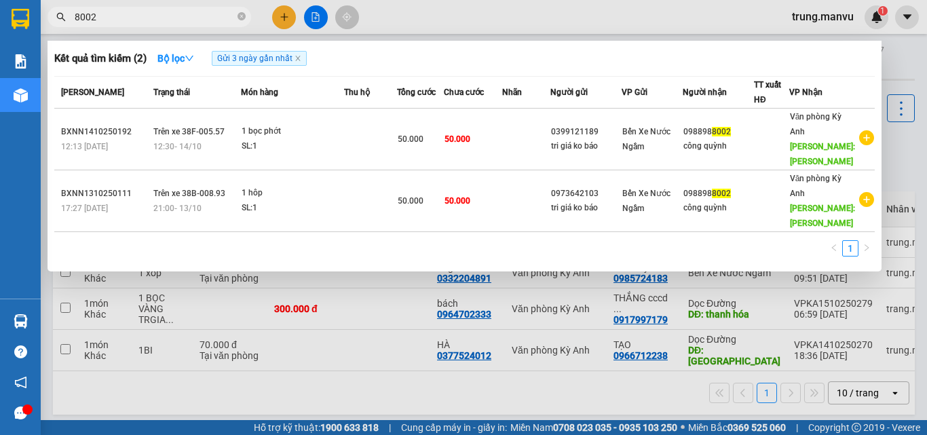
click at [177, 9] on span "8002" at bounding box center [149, 17] width 204 height 20
click at [239, 17] on icon "close-circle" at bounding box center [241, 16] width 8 height 8
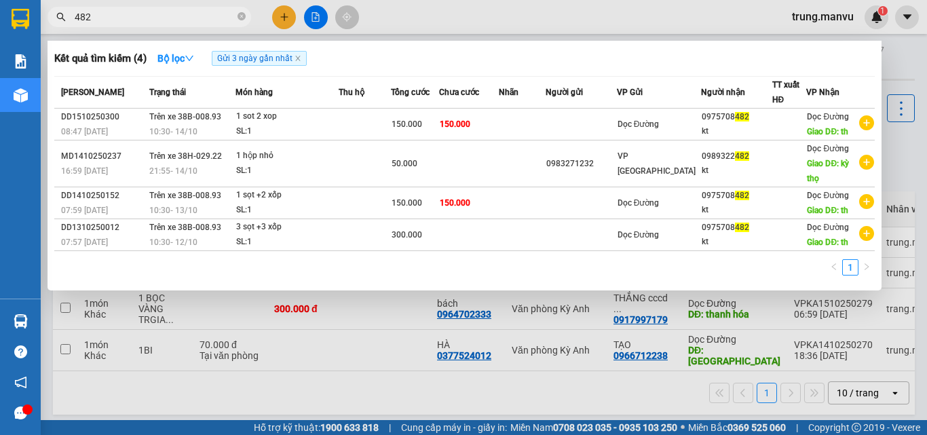
type input "482"
click at [284, 18] on div at bounding box center [463, 217] width 927 height 435
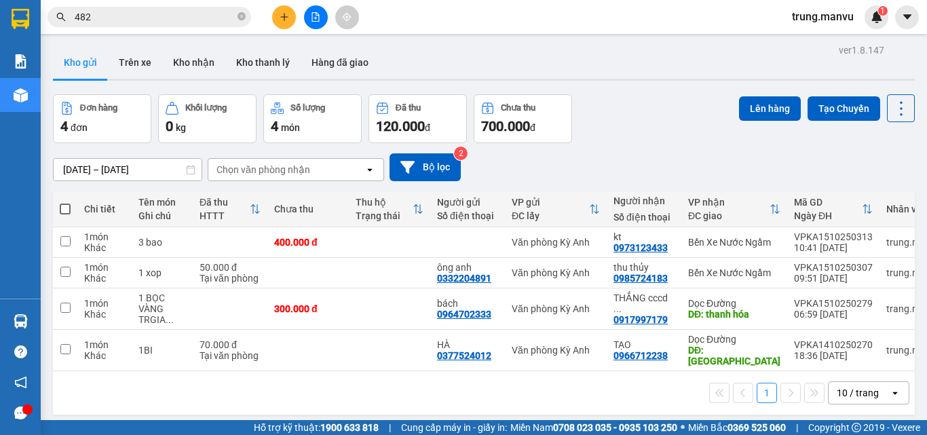
click at [281, 30] on div "Kết quả tìm kiếm ( 4 ) Bộ lọc Gửi 3 ngày gần nhất Mã ĐH Trạng thái Món hàng Thu…" at bounding box center [463, 17] width 927 height 34
click at [285, 15] on icon "plus" at bounding box center [284, 16] width 9 height 9
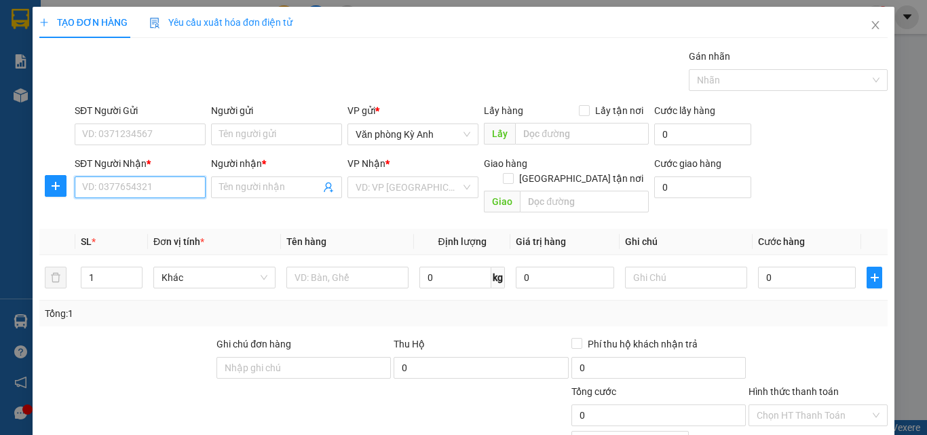
click at [161, 186] on input "SĐT Người Nhận *" at bounding box center [140, 187] width 131 height 22
click at [256, 182] on input "Người nhận *" at bounding box center [269, 187] width 101 height 15
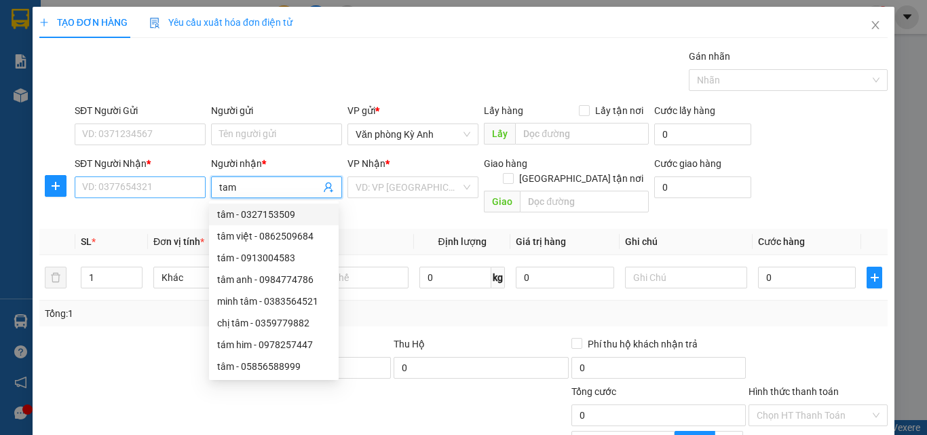
type input "tam"
click at [130, 182] on input "SĐT Người Nhận *" at bounding box center [140, 187] width 131 height 22
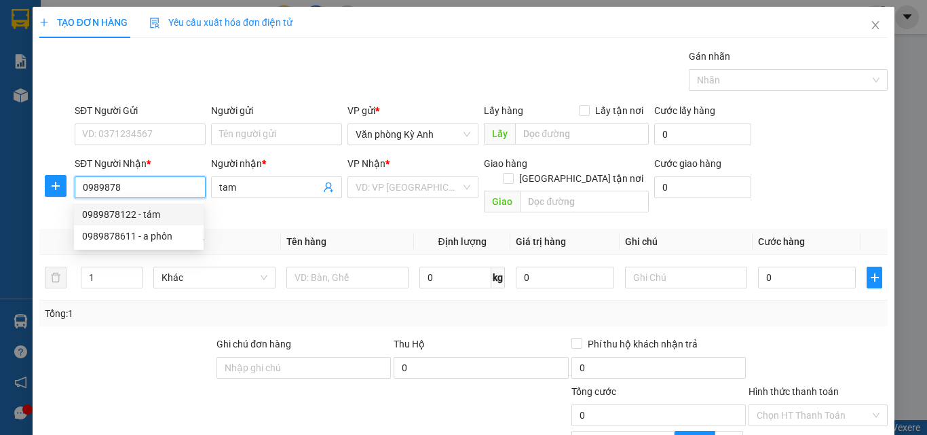
click at [130, 212] on div "0989878122 - tám" at bounding box center [138, 214] width 113 height 15
type input "0989878122"
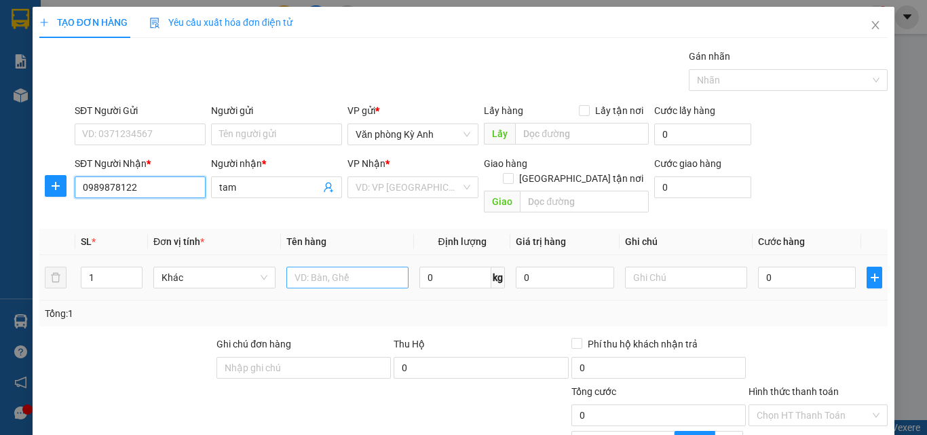
type input "tám"
type input "0989878122"
click at [379, 267] on input "text" at bounding box center [347, 278] width 122 height 22
type input "1 xop"
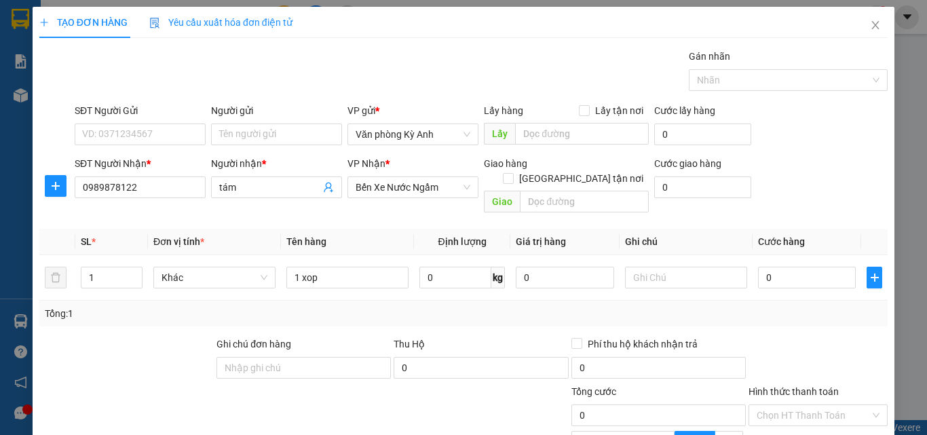
click at [872, 22] on icon "close" at bounding box center [875, 25] width 7 height 8
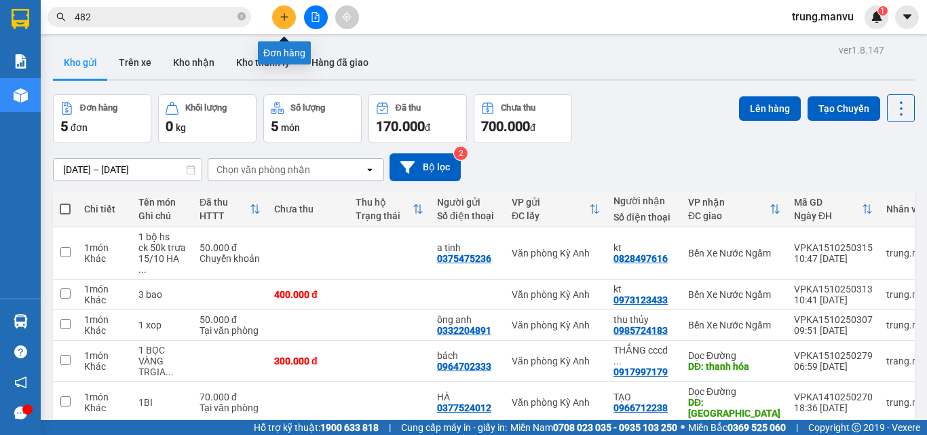
click at [284, 17] on icon "plus" at bounding box center [283, 16] width 7 height 1
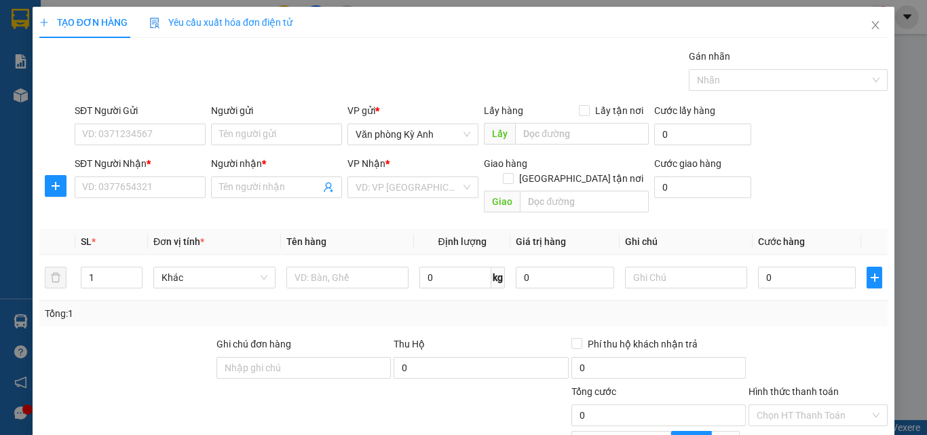
click at [157, 199] on div "SĐT Người Nhận * VD: 0377654321" at bounding box center [140, 179] width 131 height 47
click at [163, 195] on input "SĐT Người Nhận *" at bounding box center [140, 187] width 131 height 22
click at [164, 185] on input "SĐT Người Nhận *" at bounding box center [140, 187] width 131 height 22
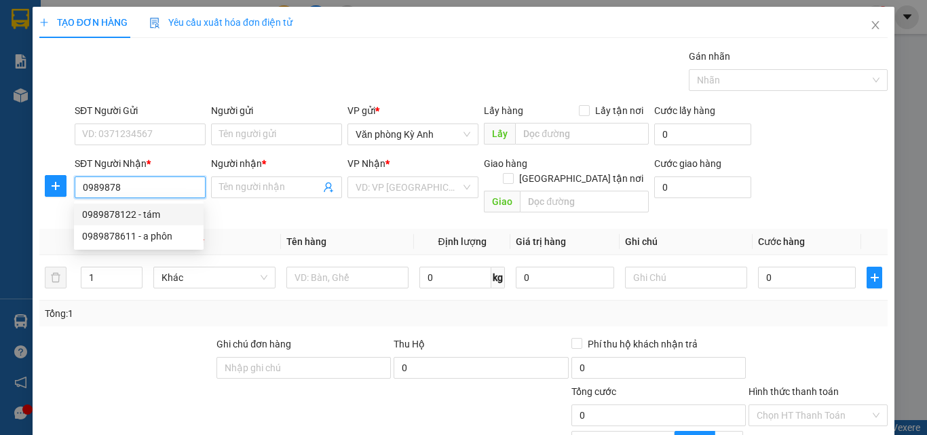
click at [117, 215] on div "0989878122 - tám" at bounding box center [138, 214] width 113 height 15
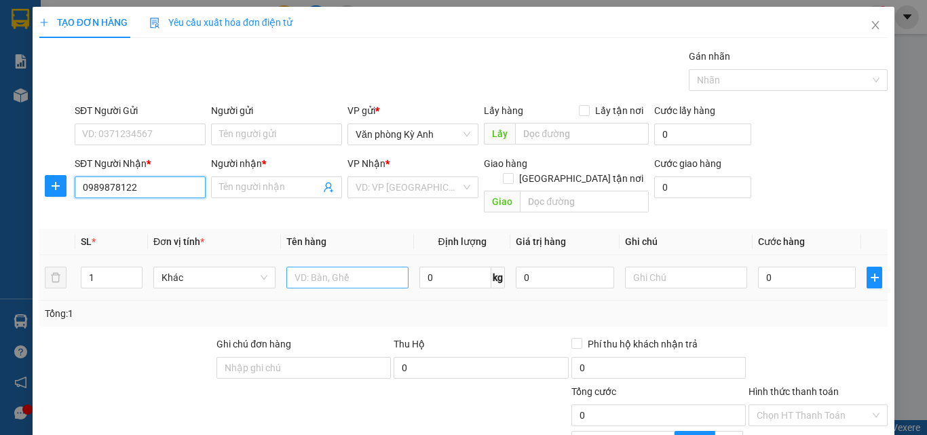
type input "0989878122"
click at [318, 267] on input "text" at bounding box center [347, 278] width 122 height 22
type input "tám"
type input "1 xop"
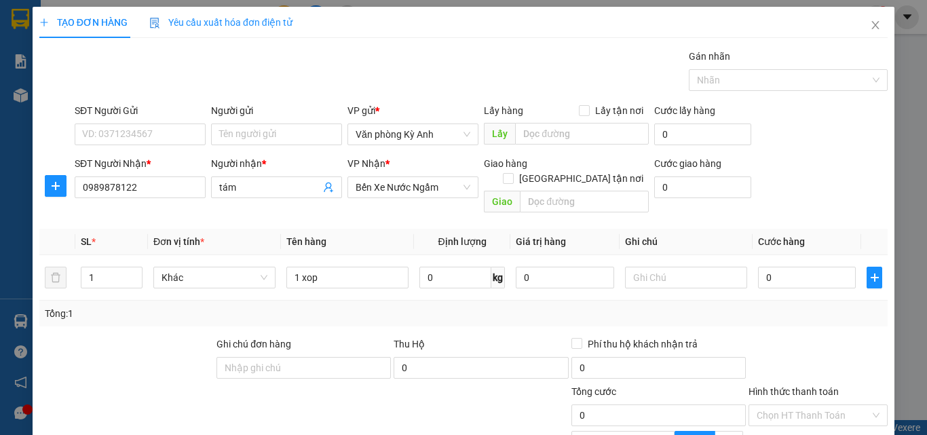
click at [809, 267] on input "0" at bounding box center [807, 278] width 98 height 22
click at [811, 405] on input "Hình thức thanh toán" at bounding box center [812, 415] width 113 height 20
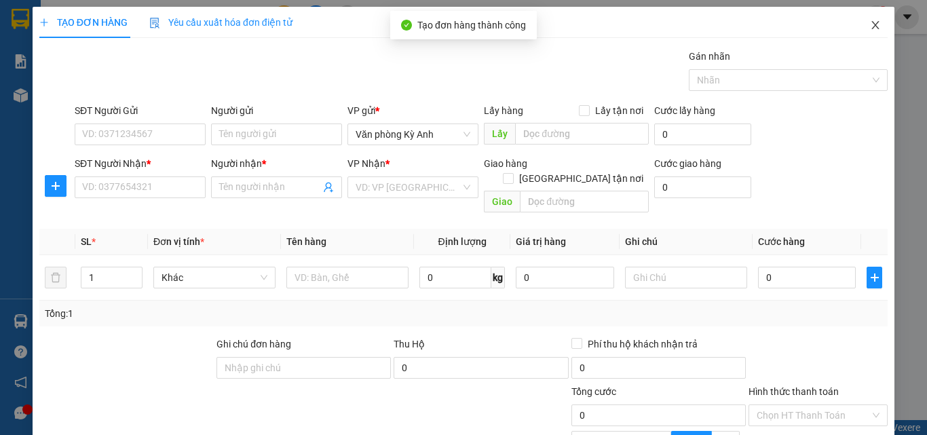
click at [857, 24] on span "Close" at bounding box center [875, 26] width 38 height 38
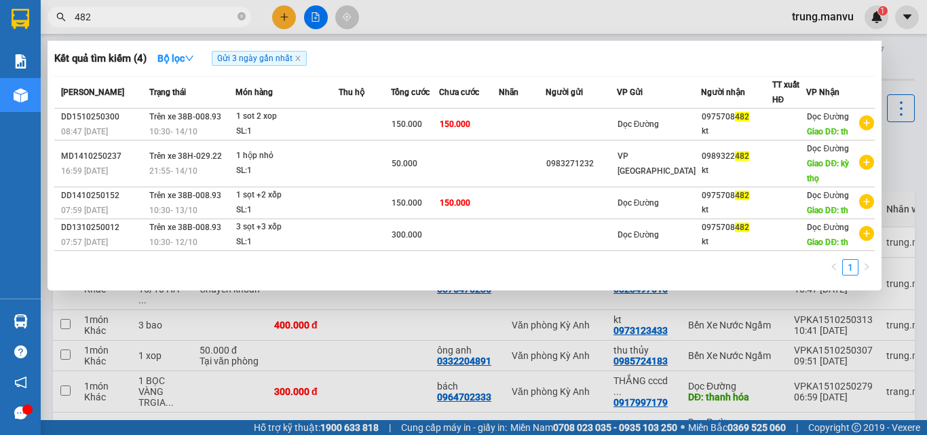
click at [170, 22] on input "482" at bounding box center [155, 16] width 160 height 15
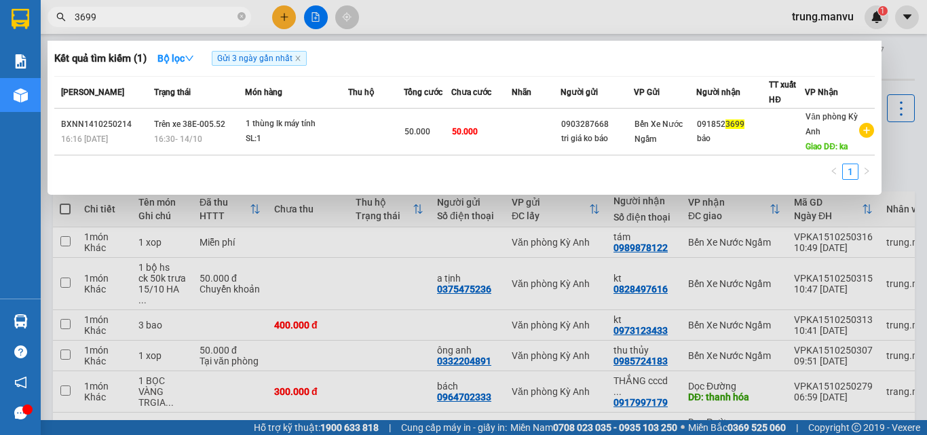
type input "3699"
click at [137, 20] on input "3699" at bounding box center [155, 16] width 160 height 15
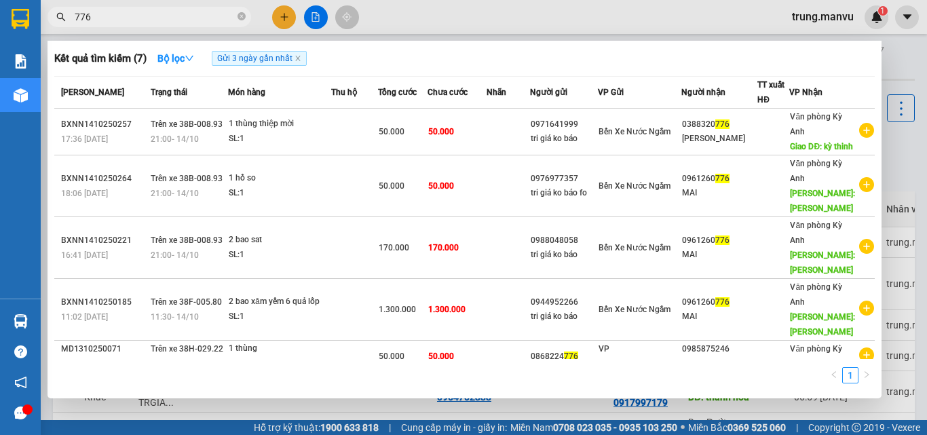
click at [142, 9] on input "776" at bounding box center [155, 16] width 160 height 15
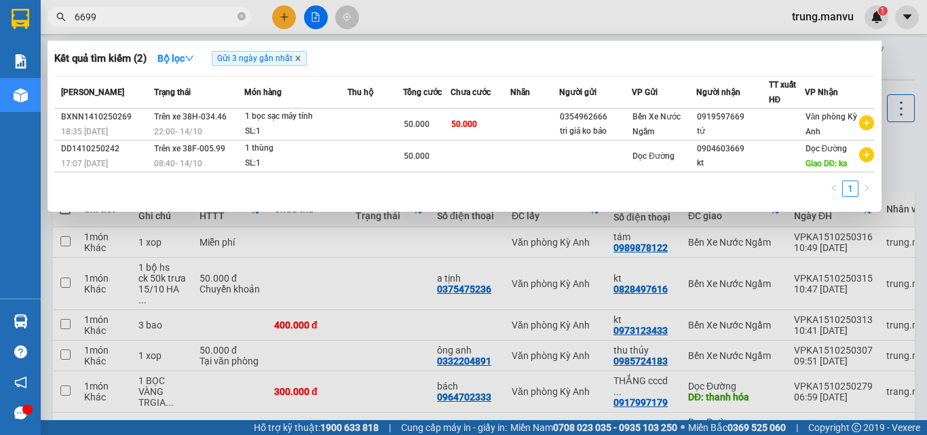
type input "6699"
click at [301, 56] on icon "close" at bounding box center [297, 58] width 7 height 7
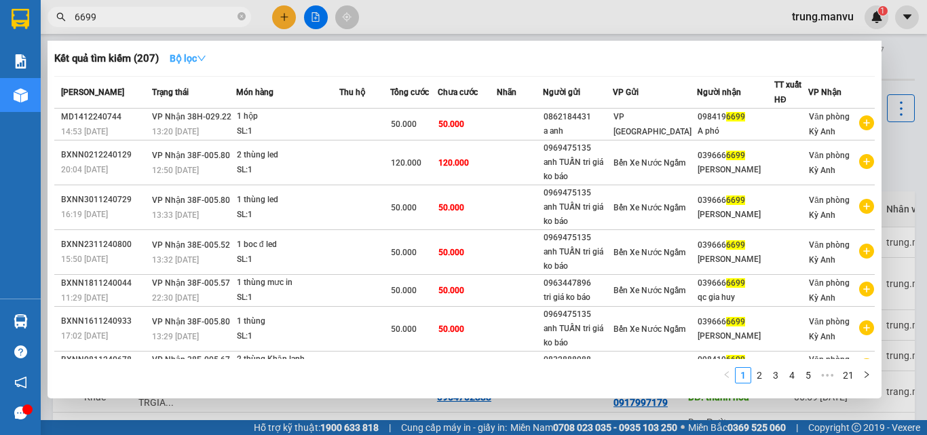
click at [206, 58] on icon "down" at bounding box center [201, 58] width 8 height 5
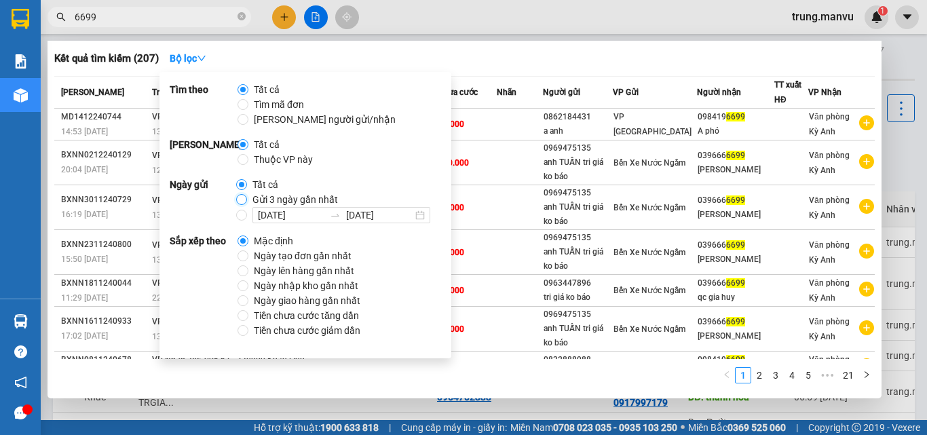
click at [242, 194] on input "Gửi 3 ngày gần nhất" at bounding box center [241, 199] width 11 height 11
radio input "true"
radio input "false"
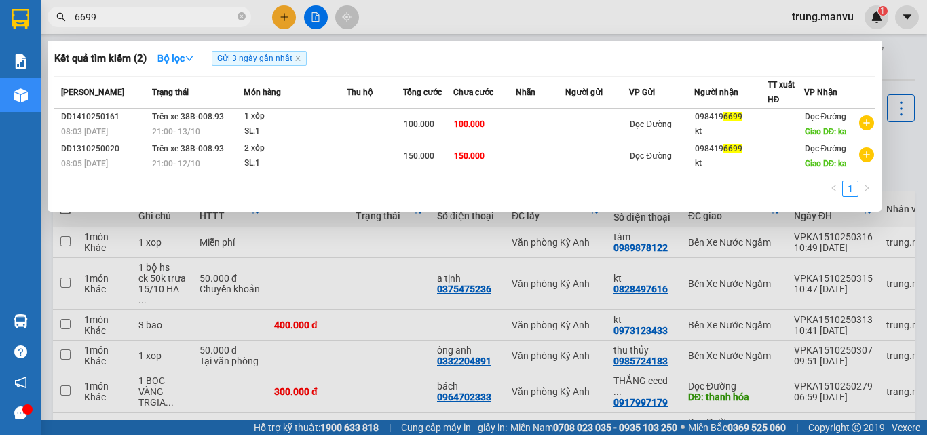
click at [557, 201] on div "1" at bounding box center [464, 192] width 820 height 24
click at [243, 16] on icon "close-circle" at bounding box center [241, 16] width 8 height 8
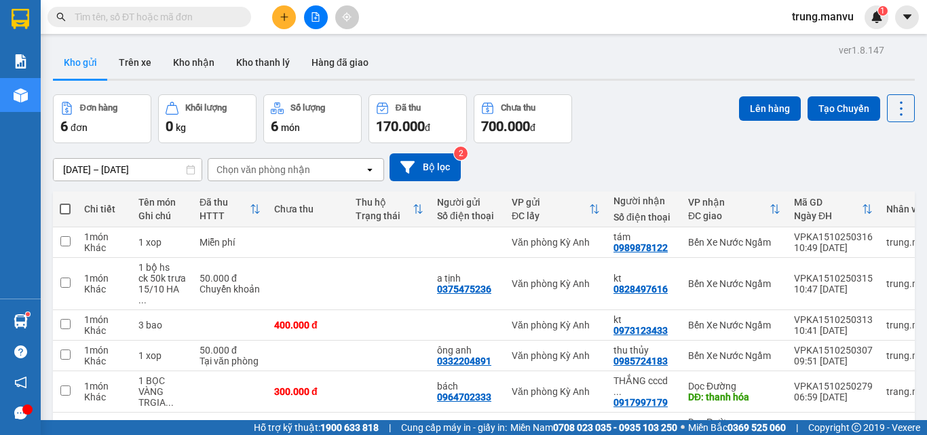
type input "9"
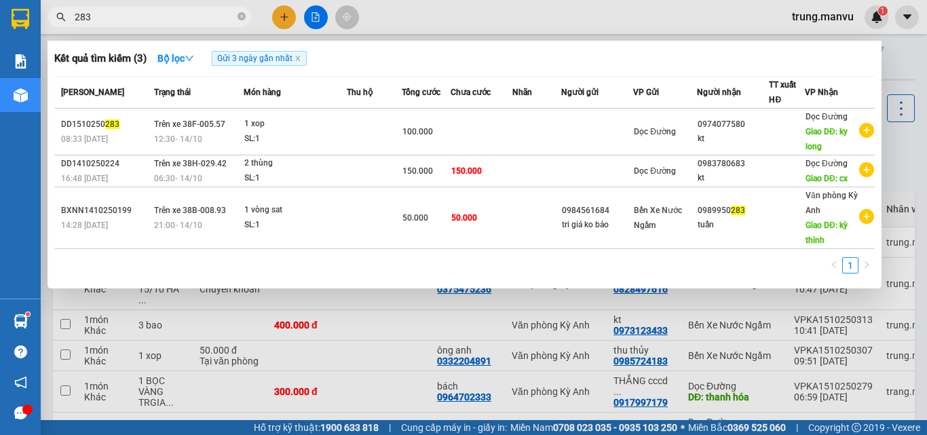
type input "283"
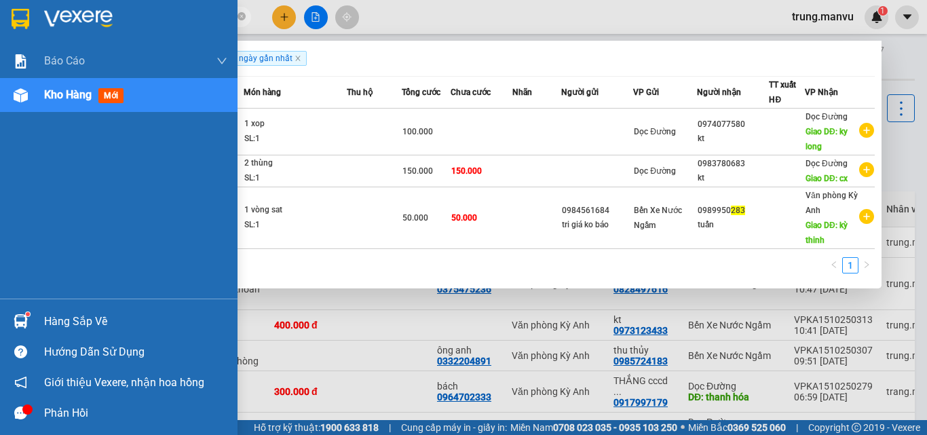
click at [26, 21] on img at bounding box center [21, 19] width 18 height 20
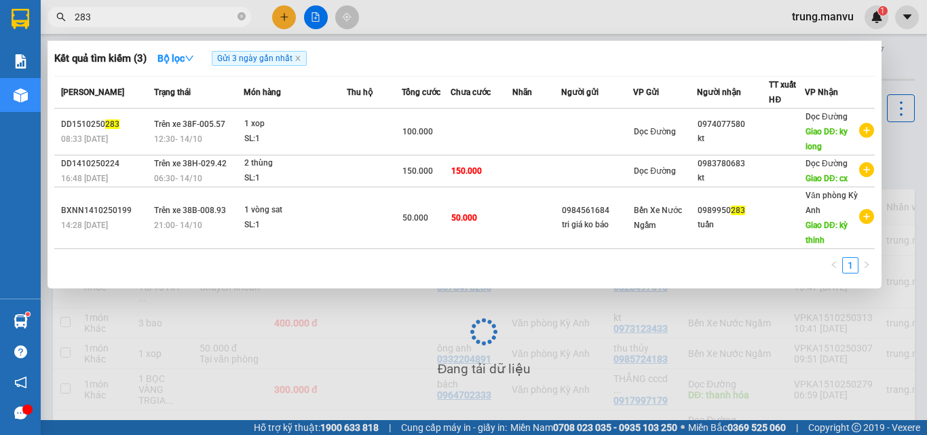
click at [894, 140] on div at bounding box center [463, 217] width 927 height 435
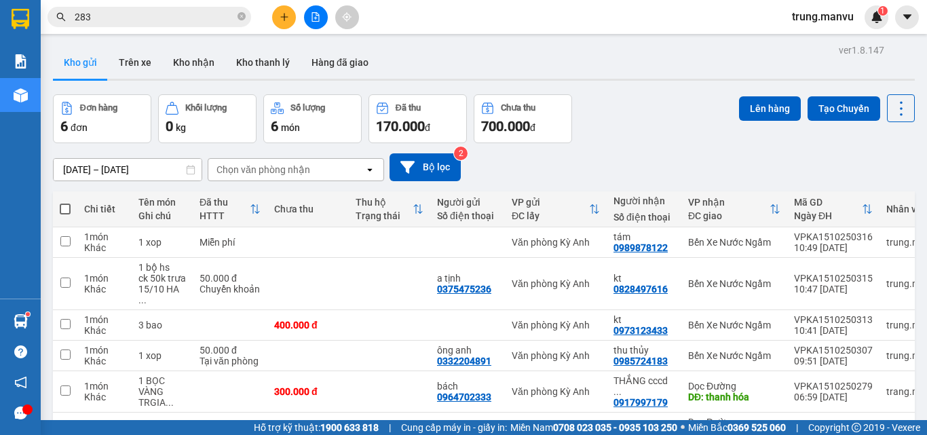
click at [751, 234] on td "Bến Xe Nước Ngầm" at bounding box center [734, 242] width 106 height 31
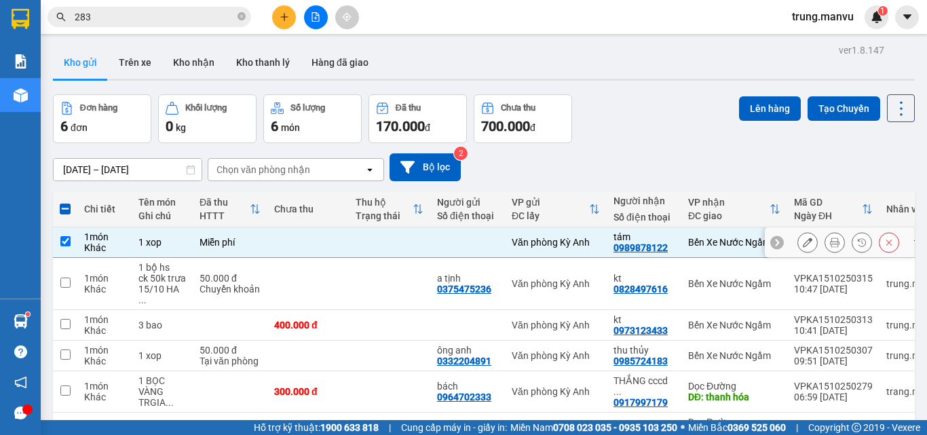
click at [716, 246] on div "Bến Xe Nước Ngầm" at bounding box center [734, 242] width 92 height 11
checkbox input "false"
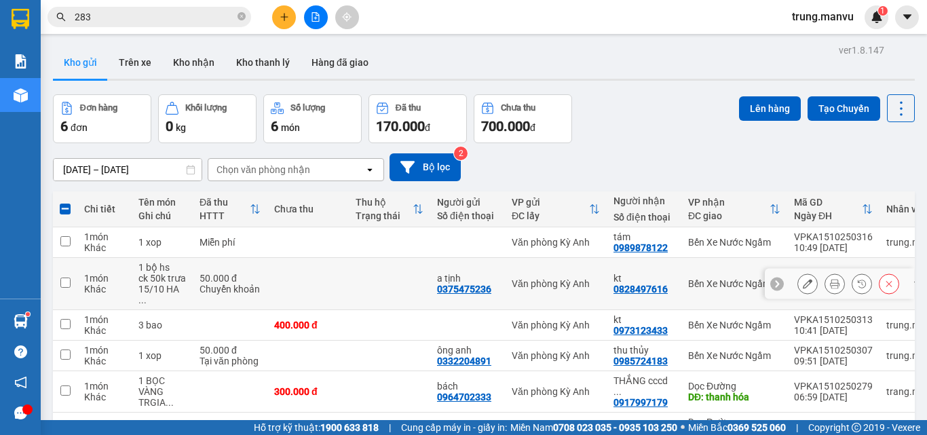
drag, startPoint x: 701, startPoint y: 271, endPoint x: 706, endPoint y: 293, distance: 22.2
click at [701, 278] on div "Bến Xe Nước Ngầm" at bounding box center [734, 283] width 92 height 11
checkbox input "true"
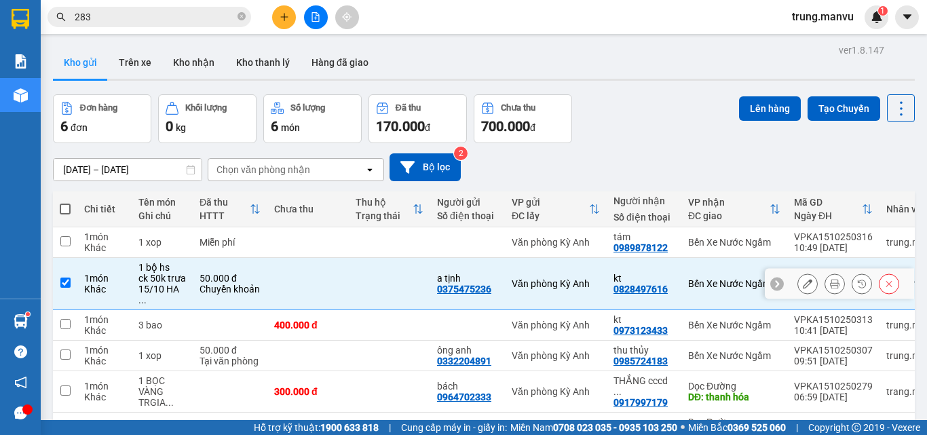
click at [703, 294] on td "Bến Xe Nước Ngầm" at bounding box center [734, 284] width 106 height 52
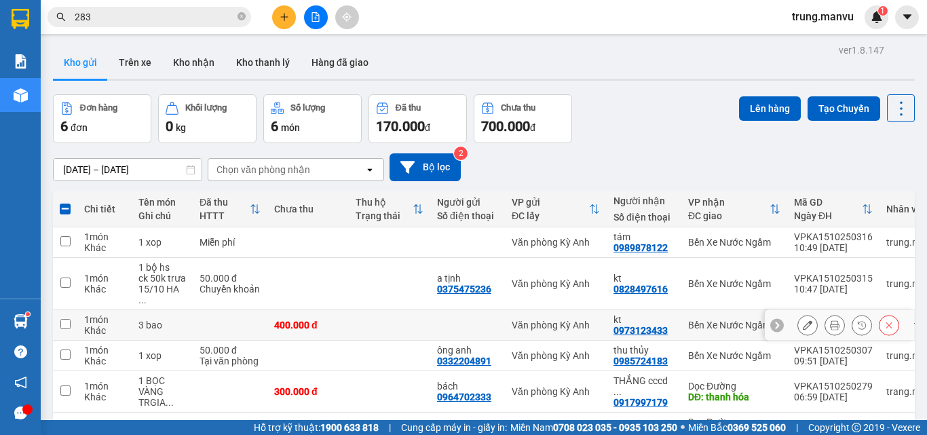
click at [695, 320] on div "Bến Xe Nước Ngầm" at bounding box center [734, 325] width 92 height 11
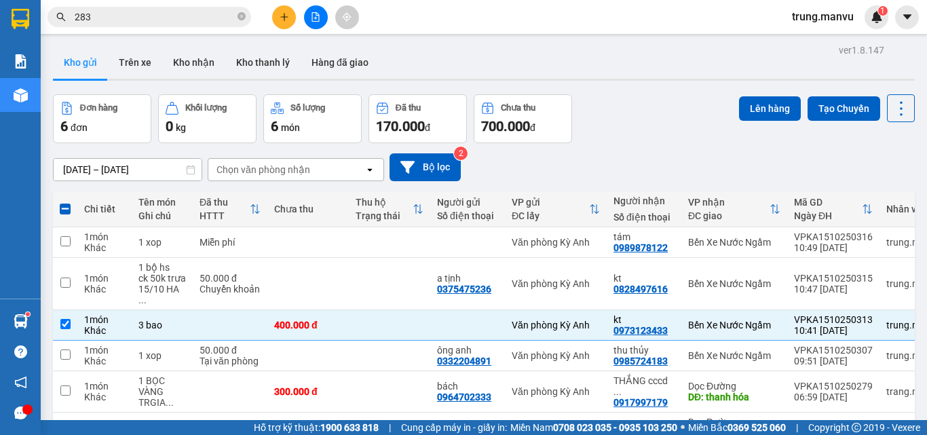
click at [65, 210] on span at bounding box center [65, 209] width 11 height 11
click at [65, 202] on input "checkbox" at bounding box center [65, 202] width 0 height 0
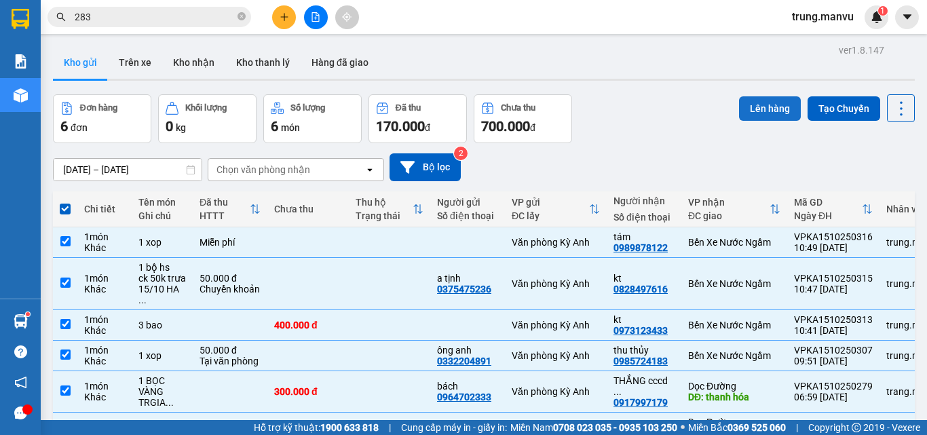
click at [747, 108] on button "Lên hàng" at bounding box center [770, 108] width 62 height 24
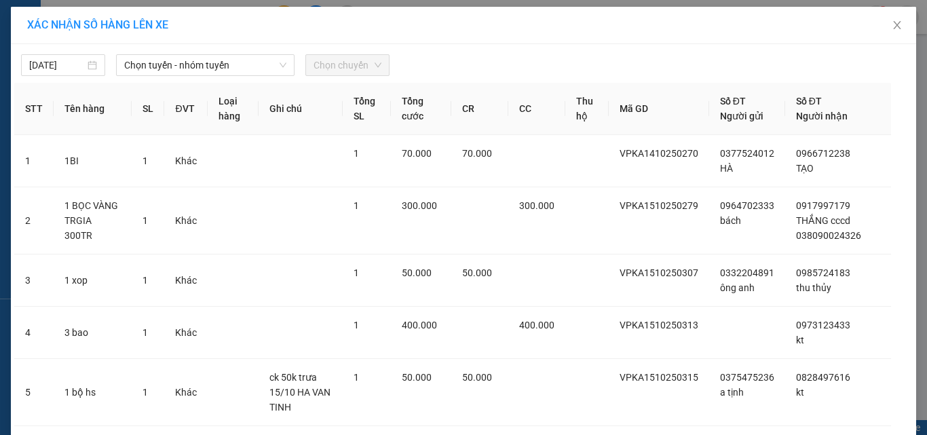
click at [221, 69] on span "Chọn tuyến - nhóm tuyến" at bounding box center [205, 65] width 162 height 20
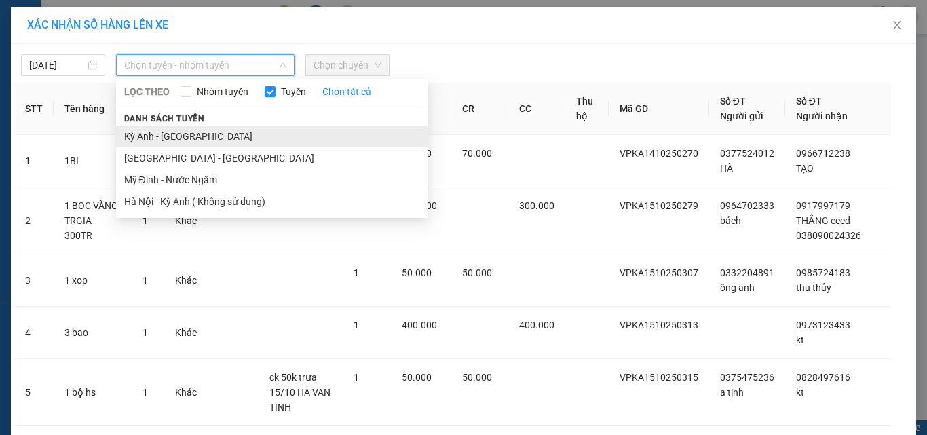
click at [178, 139] on li "Kỳ Anh - [GEOGRAPHIC_DATA]" at bounding box center [272, 137] width 312 height 22
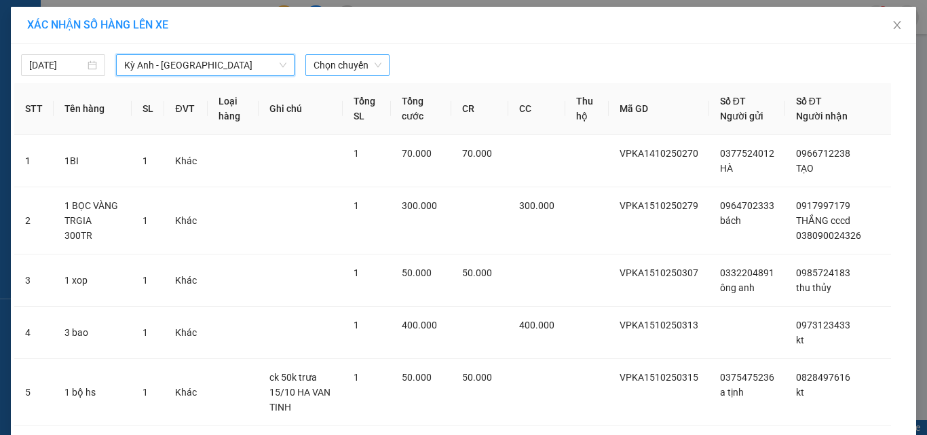
click at [344, 62] on span "Chọn chuyến" at bounding box center [347, 65] width 68 height 20
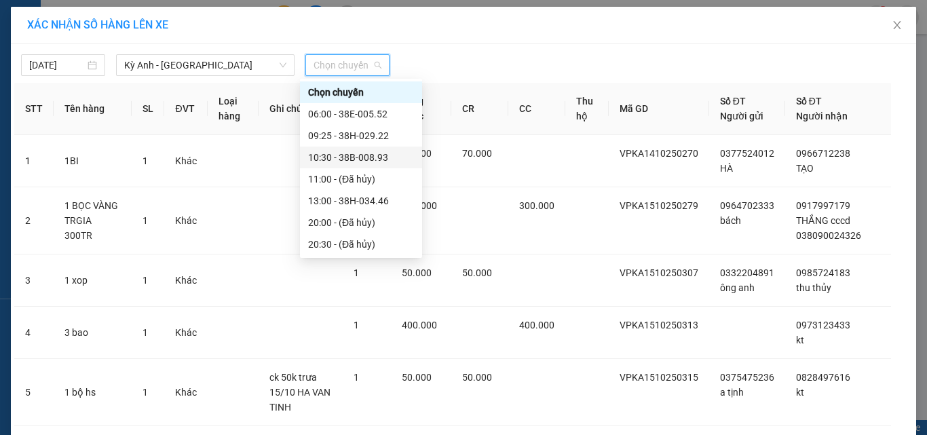
click at [389, 157] on div "10:30 - 38B-008.93" at bounding box center [361, 157] width 106 height 15
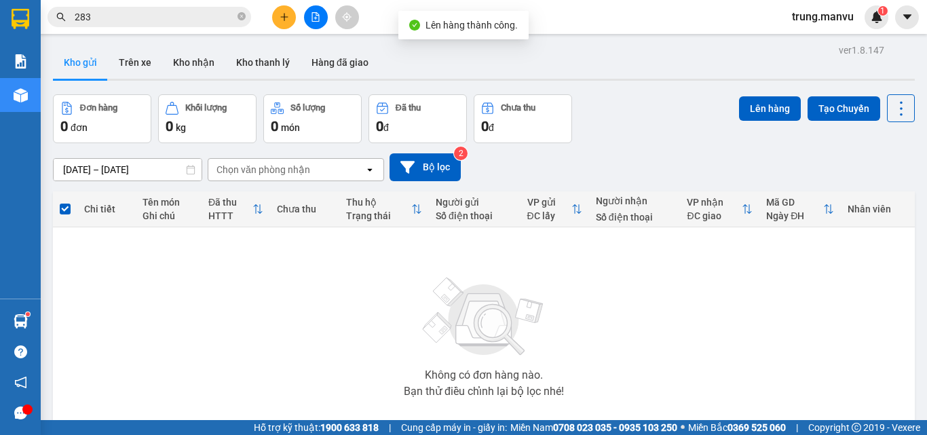
click at [317, 23] on button at bounding box center [316, 17] width 24 height 24
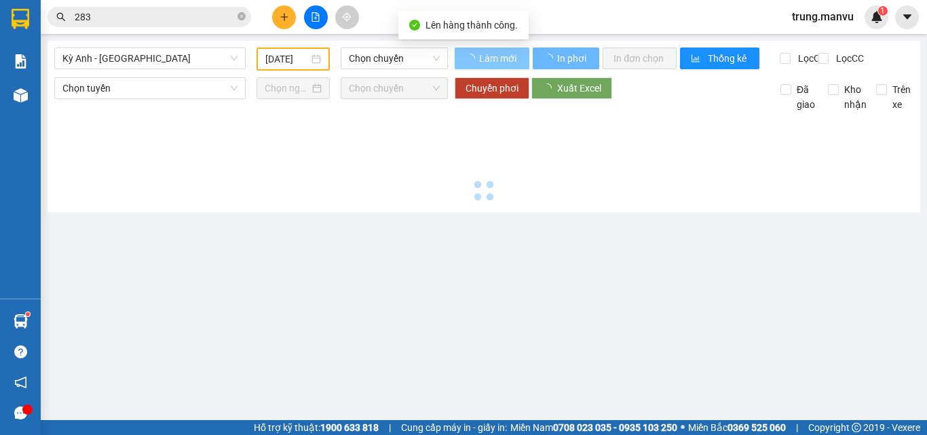
type input "[DATE]"
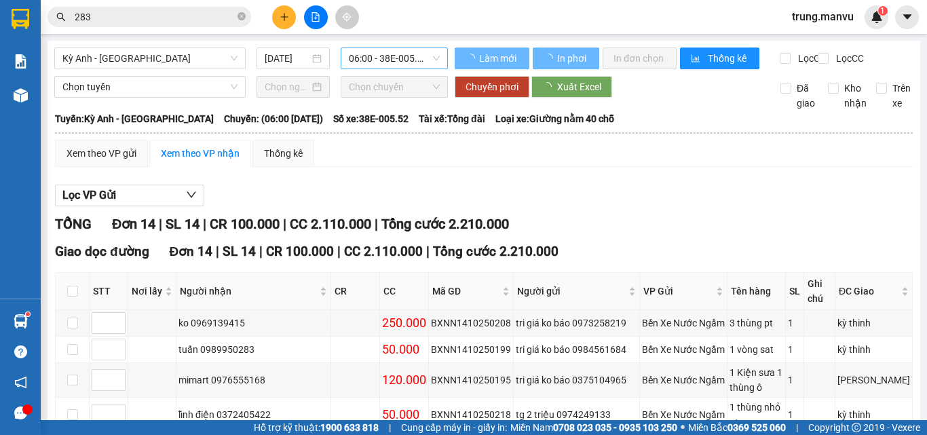
click at [429, 56] on span "06:00 - 38E-005.52" at bounding box center [394, 58] width 91 height 20
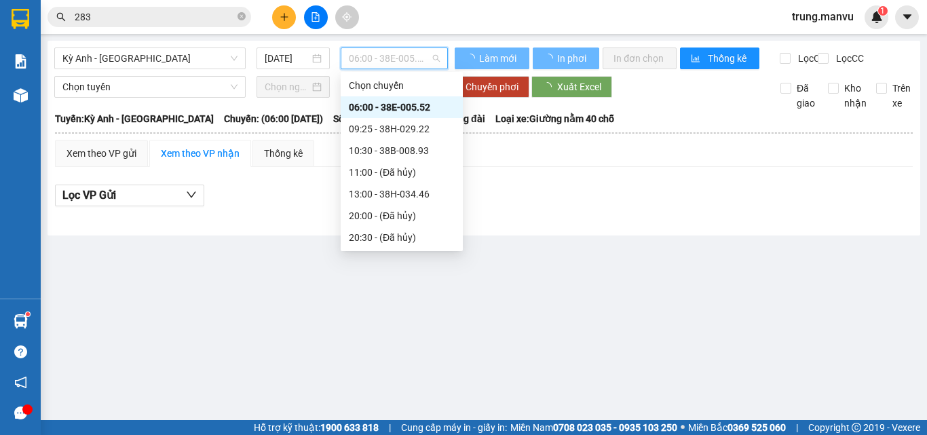
click at [411, 153] on div "10:30 - 38B-008.93" at bounding box center [402, 150] width 106 height 15
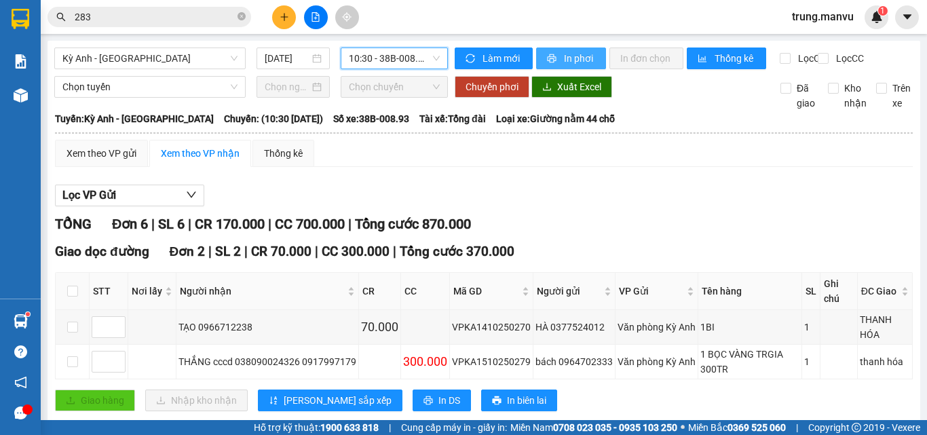
click at [565, 58] on span "In phơi" at bounding box center [579, 58] width 31 height 15
click at [185, 22] on input "283" at bounding box center [155, 16] width 160 height 15
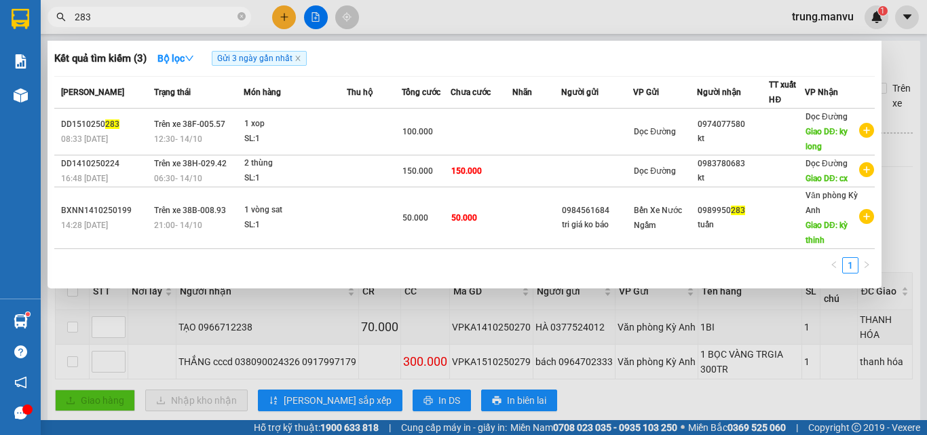
click at [185, 22] on input "283" at bounding box center [155, 16] width 160 height 15
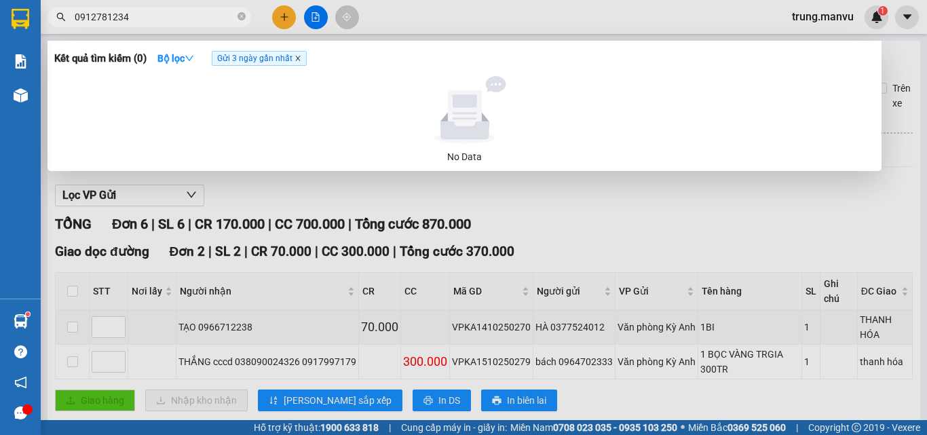
type input "0912781234"
click at [301, 58] on icon "close" at bounding box center [297, 58] width 7 height 7
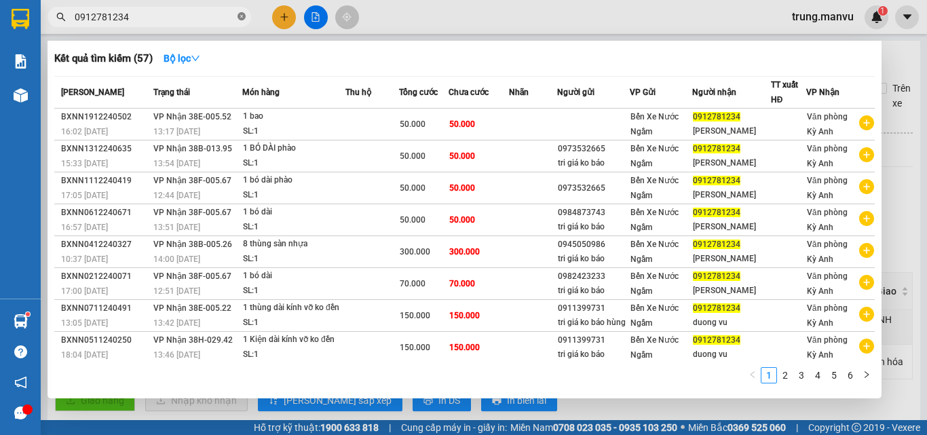
click at [242, 16] on icon "close-circle" at bounding box center [241, 16] width 8 height 8
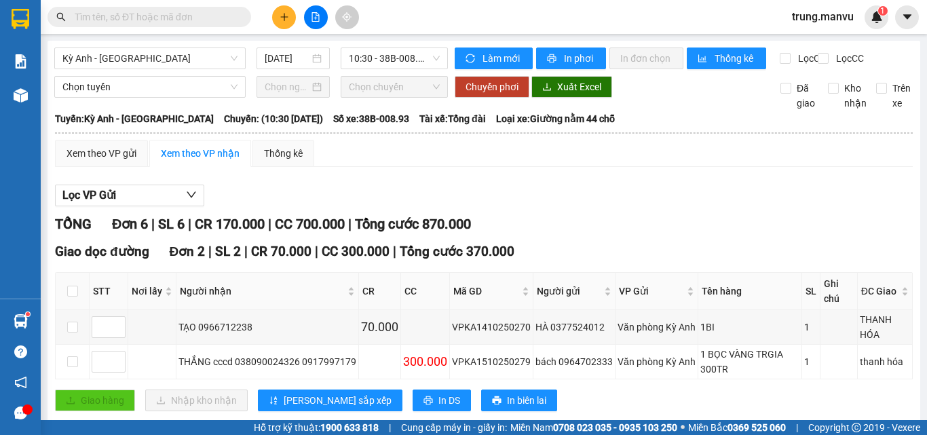
click at [212, 17] on input "text" at bounding box center [155, 16] width 160 height 15
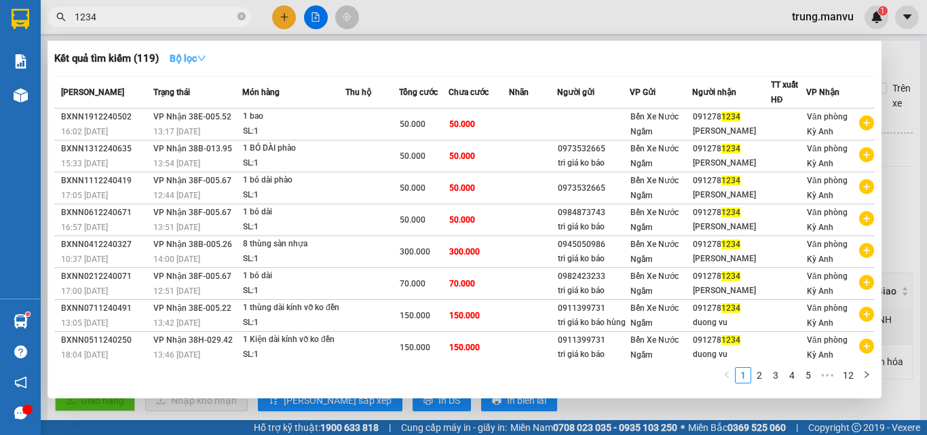
type input "1234"
click at [199, 59] on strong "Bộ lọc" at bounding box center [188, 58] width 37 height 11
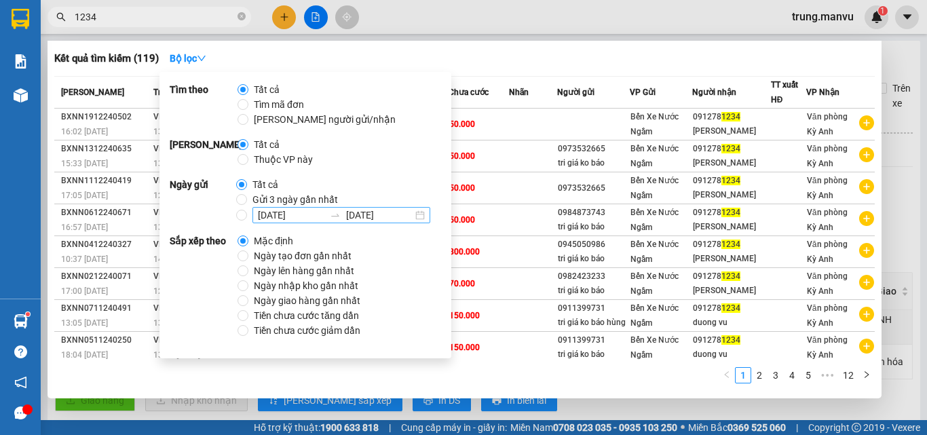
click at [258, 216] on input "[DATE]" at bounding box center [291, 215] width 66 height 15
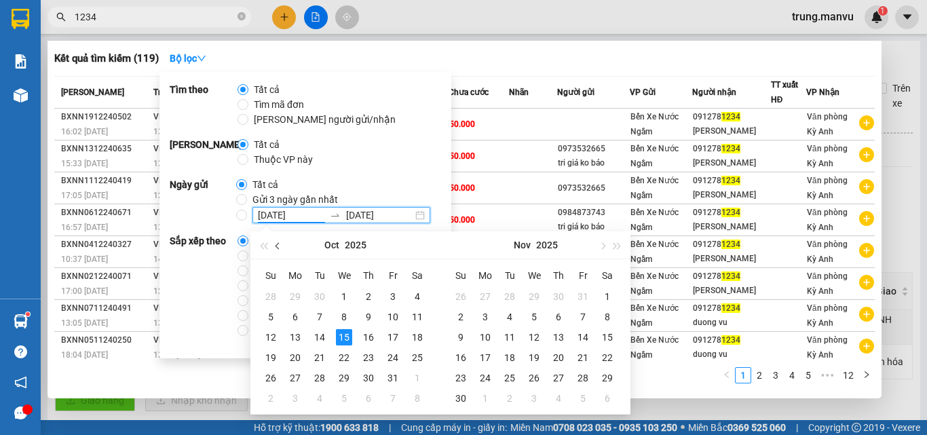
click at [275, 248] on button "button" at bounding box center [278, 244] width 15 height 27
type input "[DATE]"
click at [417, 337] on div "20" at bounding box center [417, 337] width 16 height 16
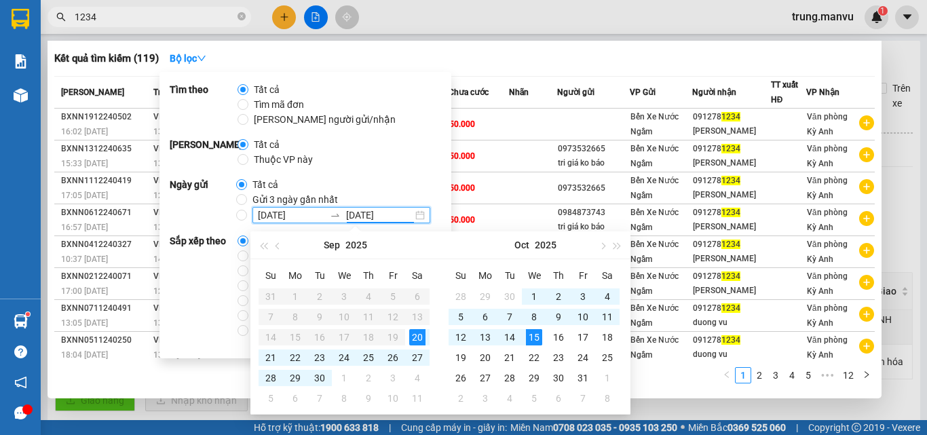
click at [298, 212] on input "[DATE]" at bounding box center [291, 215] width 66 height 15
click at [664, 401] on div at bounding box center [463, 217] width 927 height 435
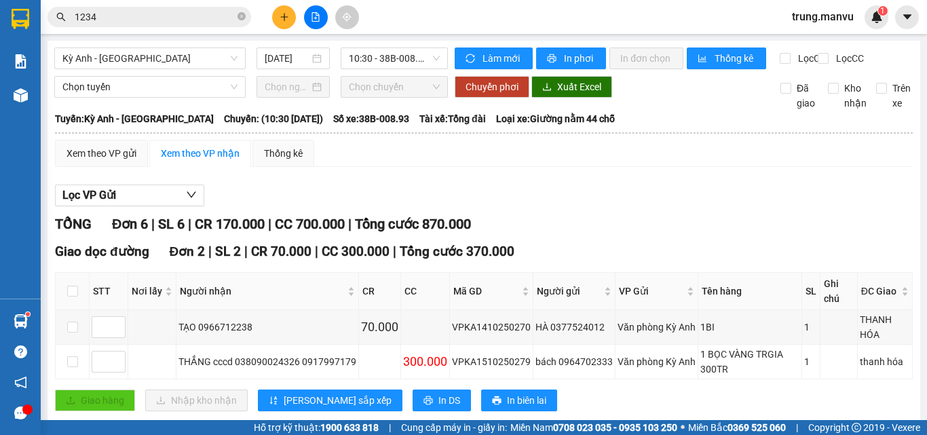
click at [128, 18] on input "1234" at bounding box center [155, 16] width 160 height 15
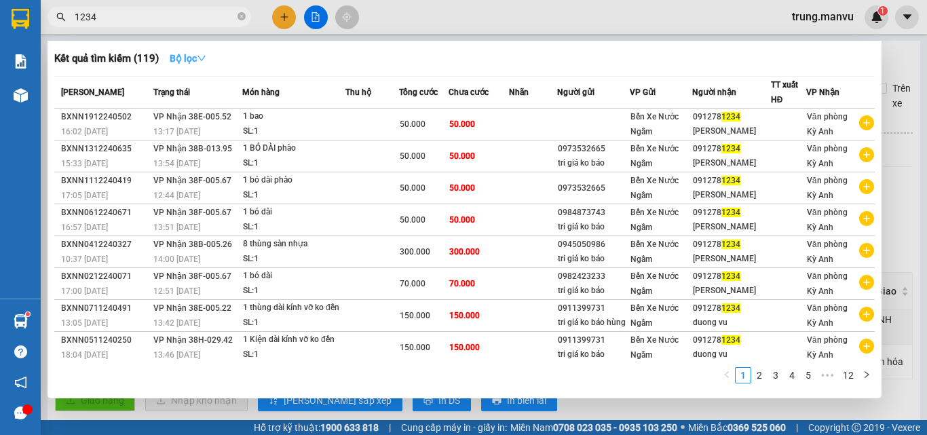
click at [191, 51] on button "Bộ lọc" at bounding box center [188, 58] width 58 height 22
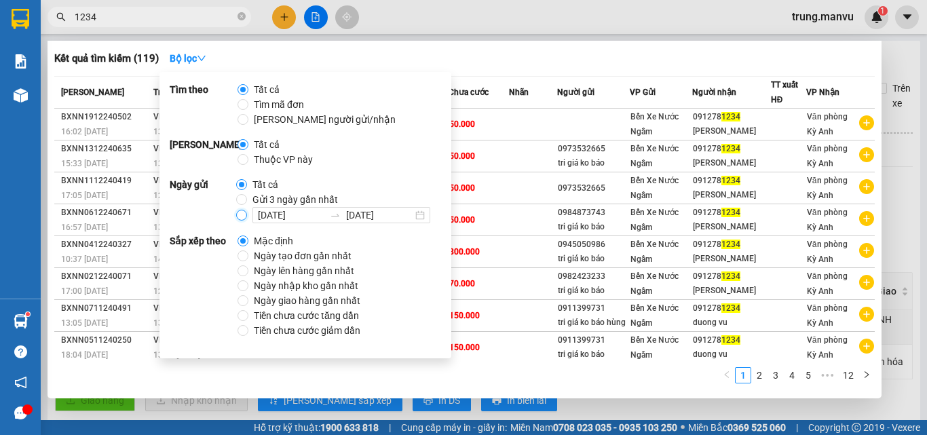
click at [243, 213] on input "[DATE] [DATE]" at bounding box center [241, 215] width 11 height 11
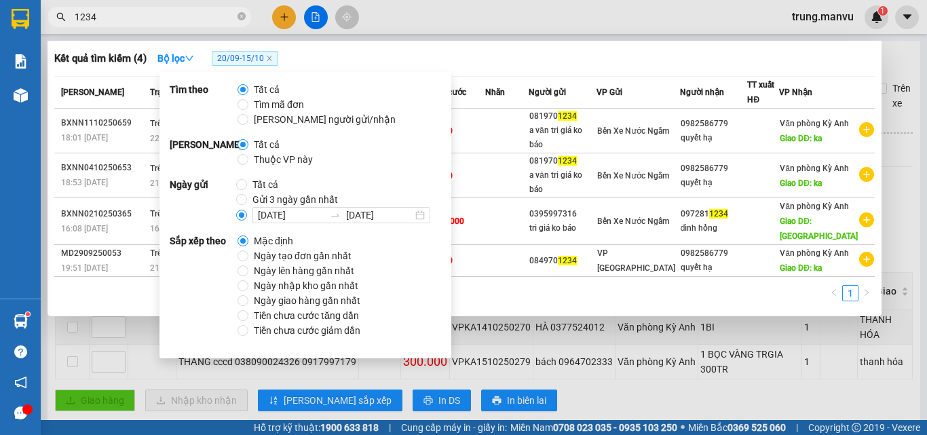
click at [675, 309] on div "1" at bounding box center [464, 297] width 820 height 24
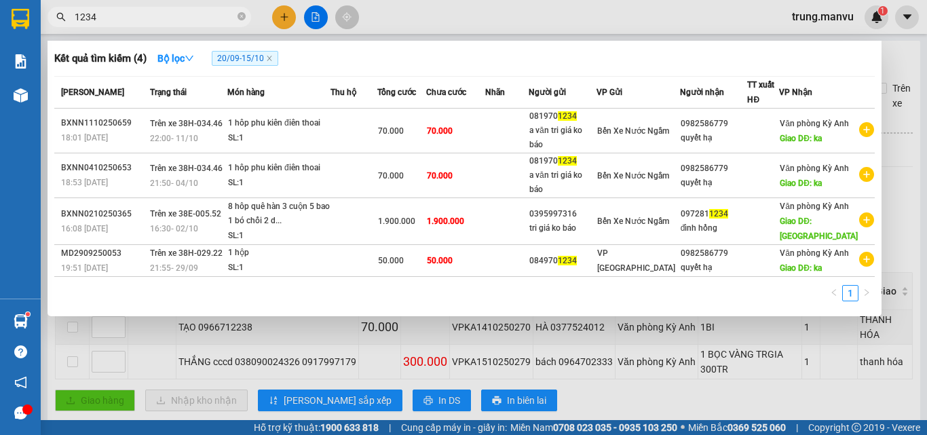
click at [254, 56] on span "20/09 - 15/10" at bounding box center [245, 58] width 66 height 15
click at [235, 54] on span "20/09 - 15/10" at bounding box center [245, 58] width 66 height 15
click at [192, 55] on icon "down" at bounding box center [189, 58] width 9 height 9
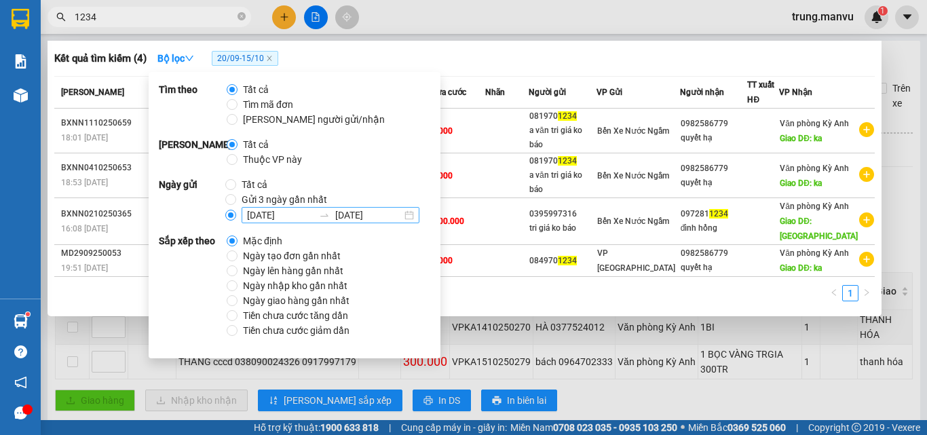
click at [357, 214] on input "[DATE]" at bounding box center [368, 215] width 66 height 15
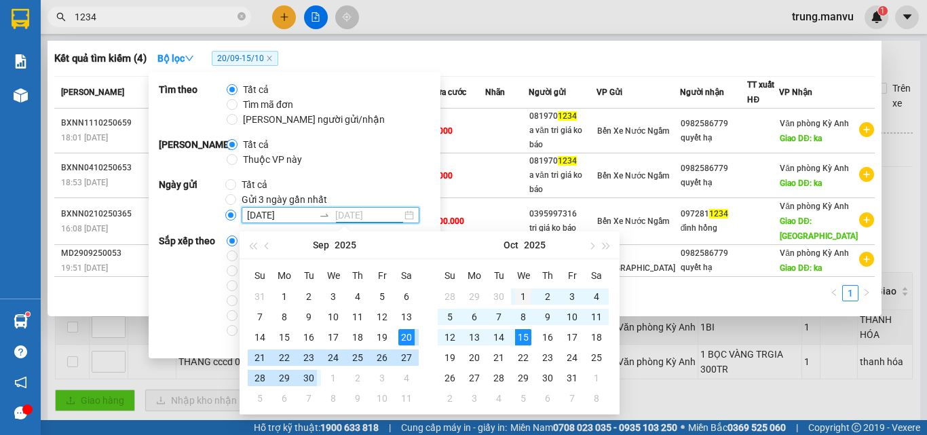
type input "[DATE]"
click at [518, 292] on div "1" at bounding box center [523, 296] width 16 height 16
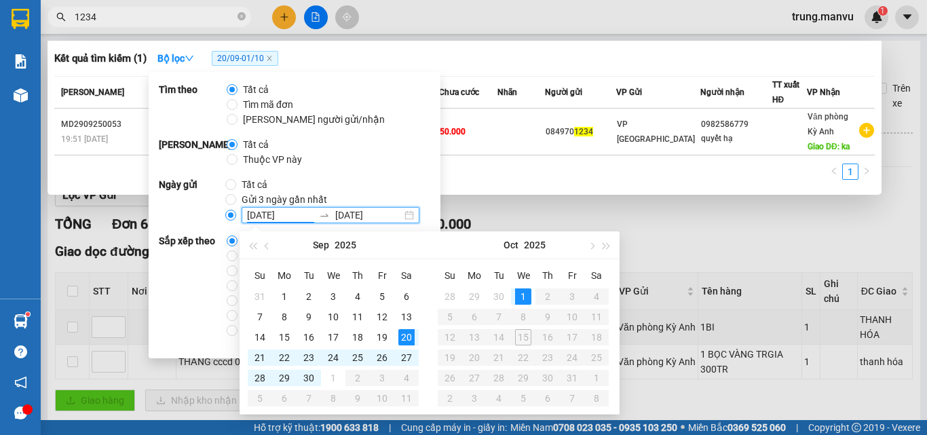
click at [585, 188] on div "1" at bounding box center [464, 175] width 820 height 24
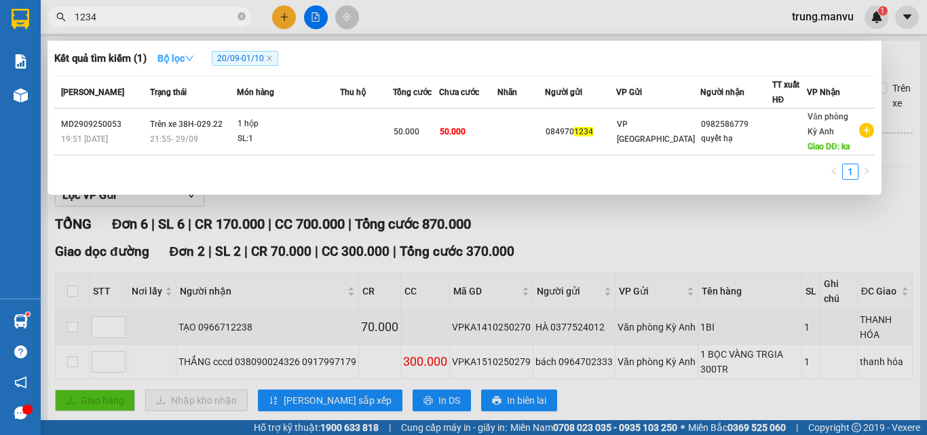
click at [188, 56] on strong "Bộ lọc" at bounding box center [175, 58] width 37 height 11
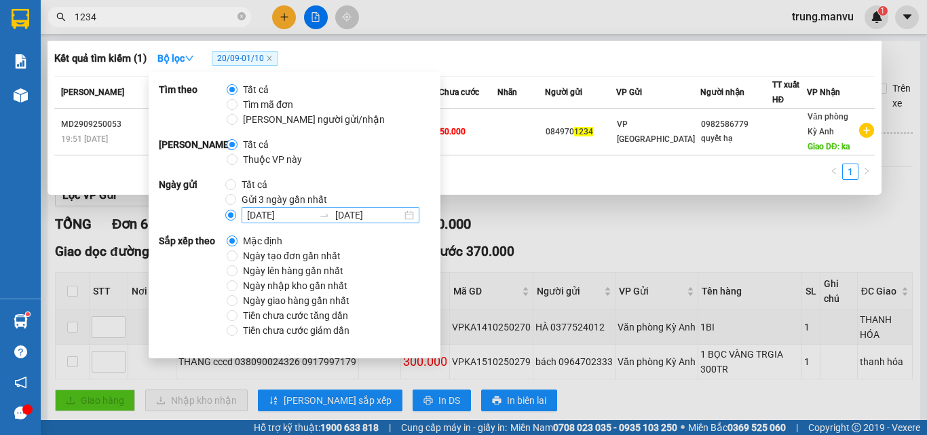
click at [255, 214] on input "[DATE]" at bounding box center [280, 215] width 66 height 15
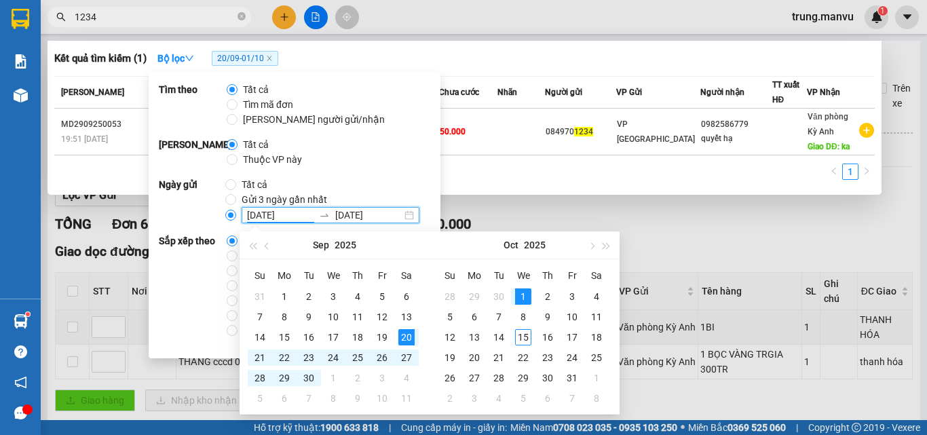
click at [623, 194] on div "Kết quả tìm kiếm ( 1 ) Bộ lọc 20/09 - 01/10 Mã ĐH Trạng thái Món hàng Thu hộ Tổ…" at bounding box center [464, 118] width 834 height 154
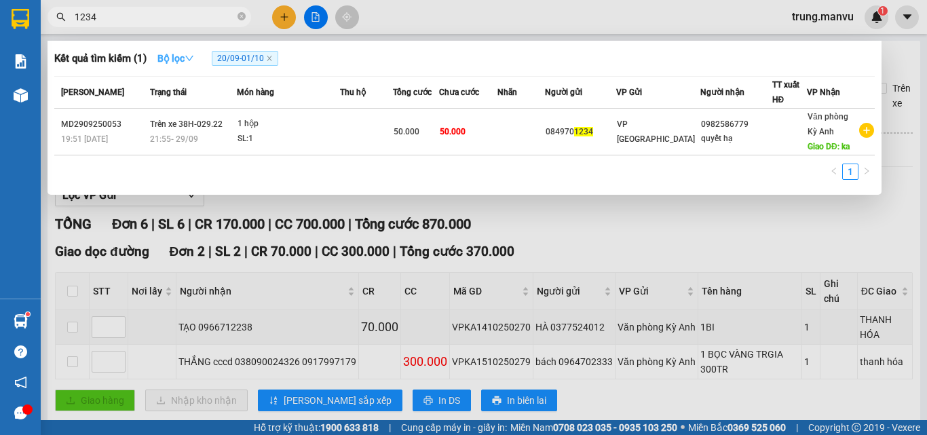
click at [175, 59] on strong "Bộ lọc" at bounding box center [175, 58] width 37 height 11
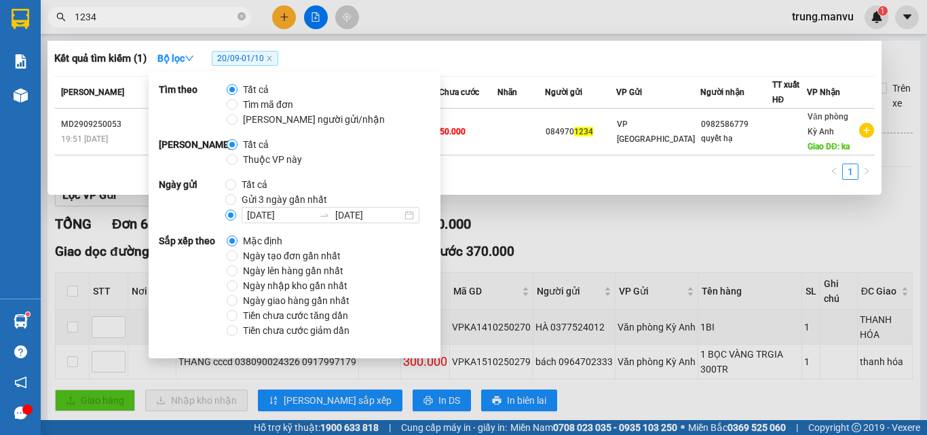
click at [138, 18] on input "1234" at bounding box center [155, 16] width 160 height 15
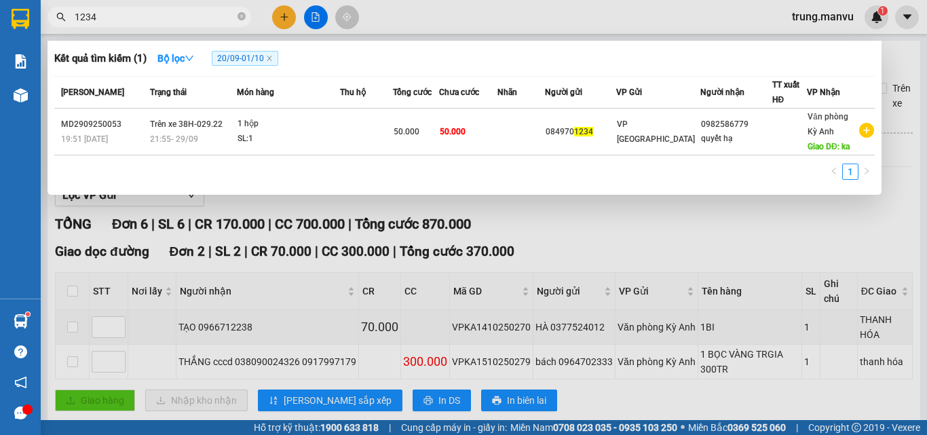
click at [138, 18] on input "1234" at bounding box center [155, 16] width 160 height 15
click at [180, 16] on input "1234" at bounding box center [155, 16] width 160 height 15
click at [271, 63] on span "20/09 - 01/10" at bounding box center [245, 58] width 66 height 15
click at [272, 60] on icon "close" at bounding box center [269, 58] width 7 height 7
radio input "true"
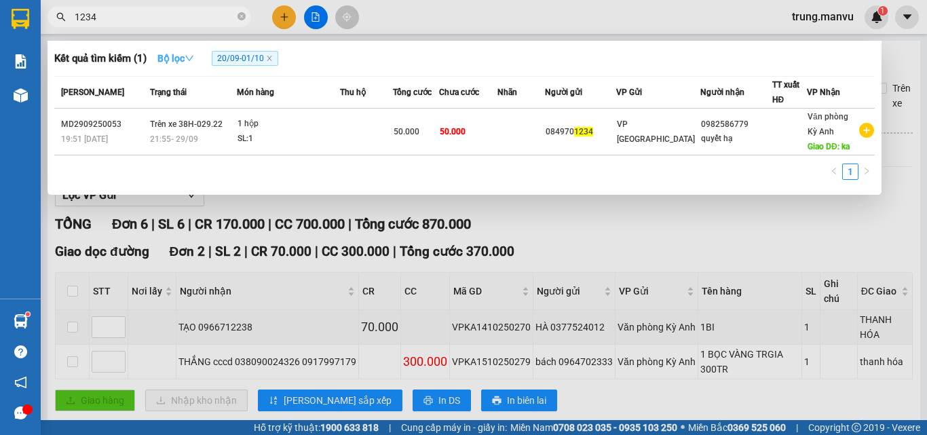
radio input "false"
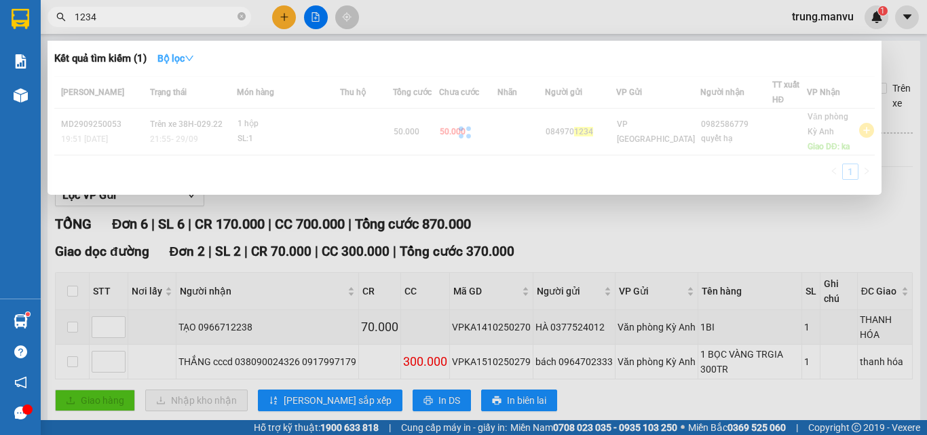
click at [170, 60] on strong "Bộ lọc" at bounding box center [175, 58] width 37 height 11
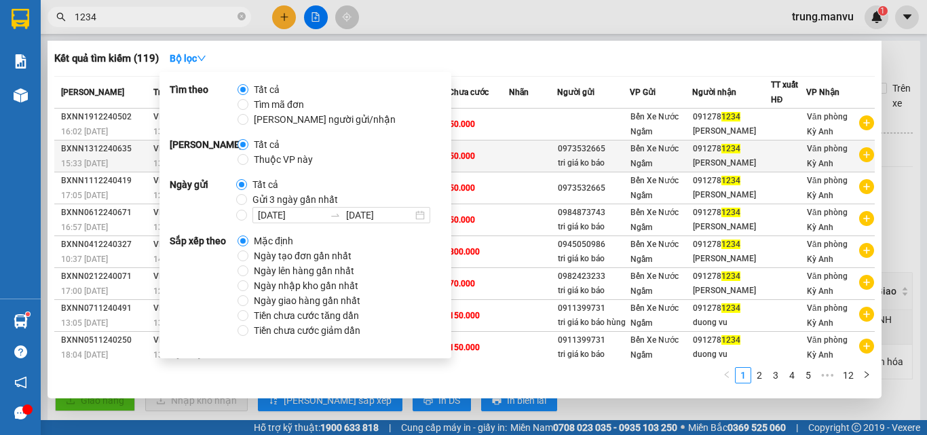
click at [717, 154] on div "091278 1234" at bounding box center [731, 149] width 77 height 14
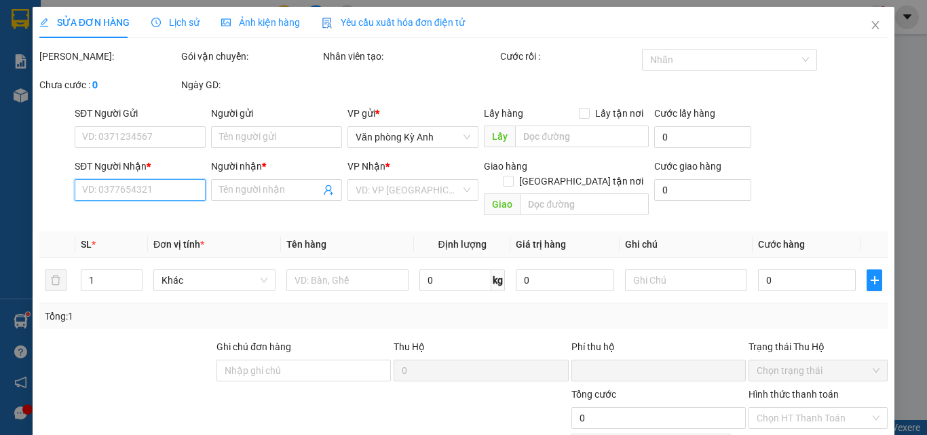
click at [162, 187] on input "SĐT Người Nhận *" at bounding box center [140, 190] width 131 height 22
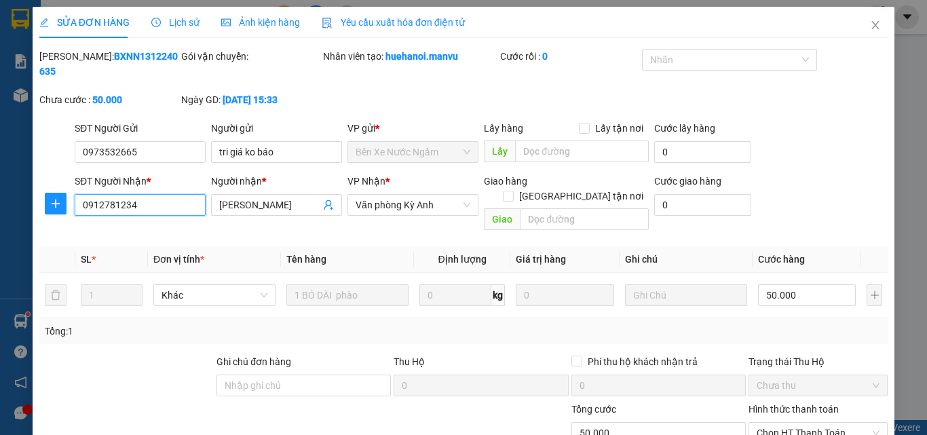
type input "0973532665"
type input "tri giá ko báo"
type input "0912781234"
type input "[PERSON_NAME]"
type input "0"
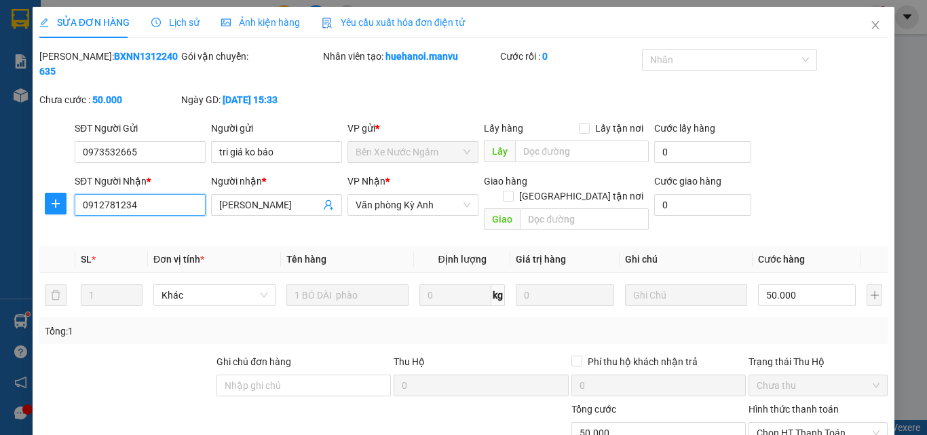
type input "50.000"
click at [162, 194] on input "0912781234" at bounding box center [140, 205] width 131 height 22
click at [872, 24] on span "Close" at bounding box center [875, 26] width 38 height 38
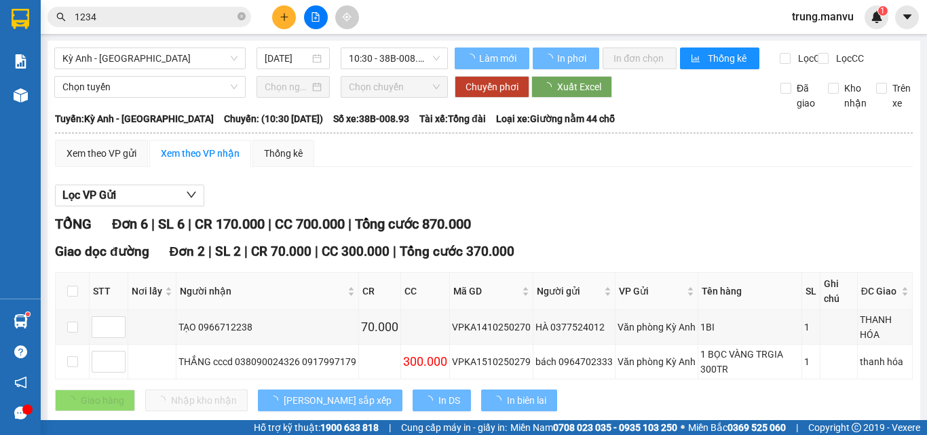
click at [167, 14] on input "1234" at bounding box center [155, 16] width 160 height 15
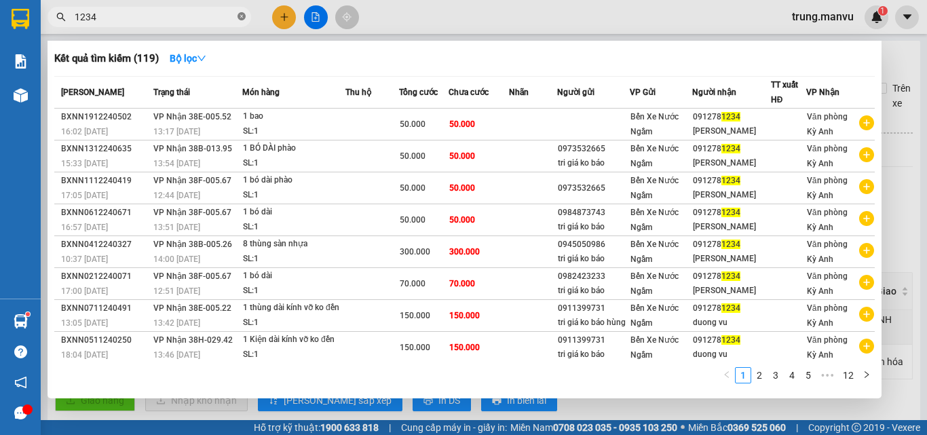
click at [239, 18] on icon "close-circle" at bounding box center [241, 16] width 8 height 8
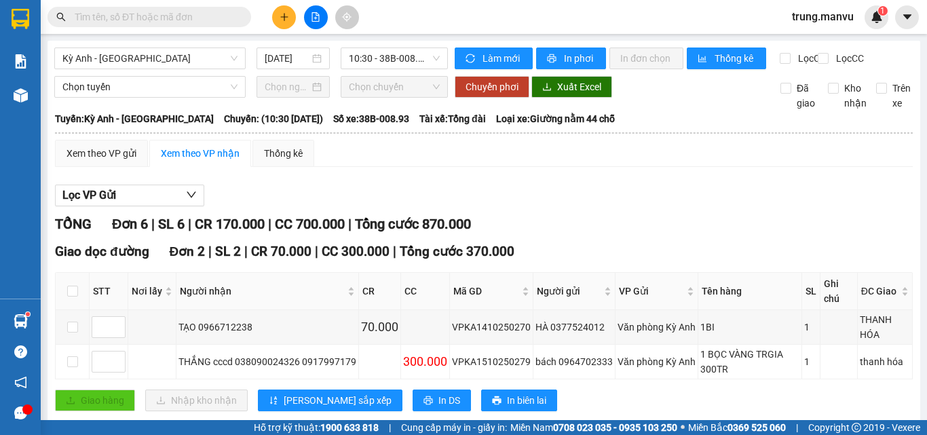
paste input "0912781234"
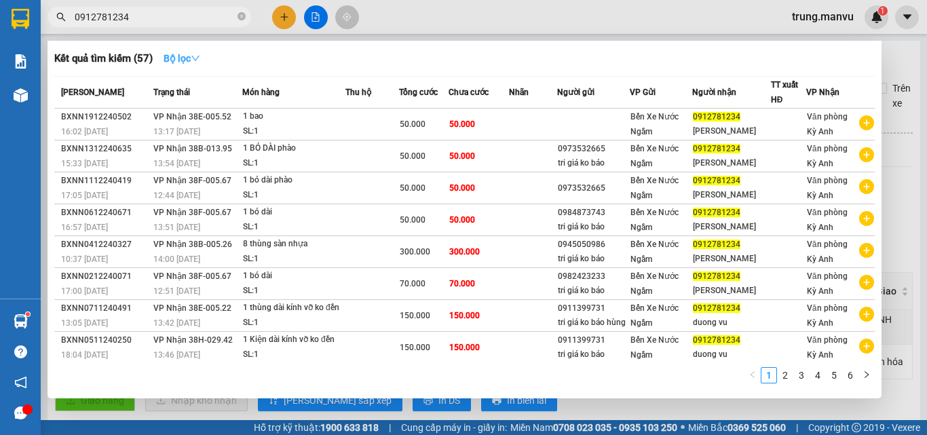
type input "0912781234"
click at [191, 62] on strong "Bộ lọc" at bounding box center [181, 58] width 37 height 11
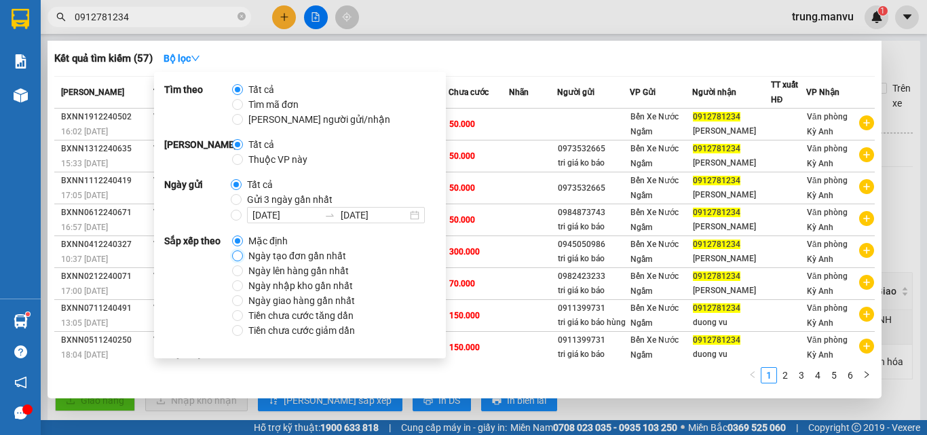
click at [240, 258] on input "Ngày tạo đơn gần nhất" at bounding box center [237, 255] width 11 height 11
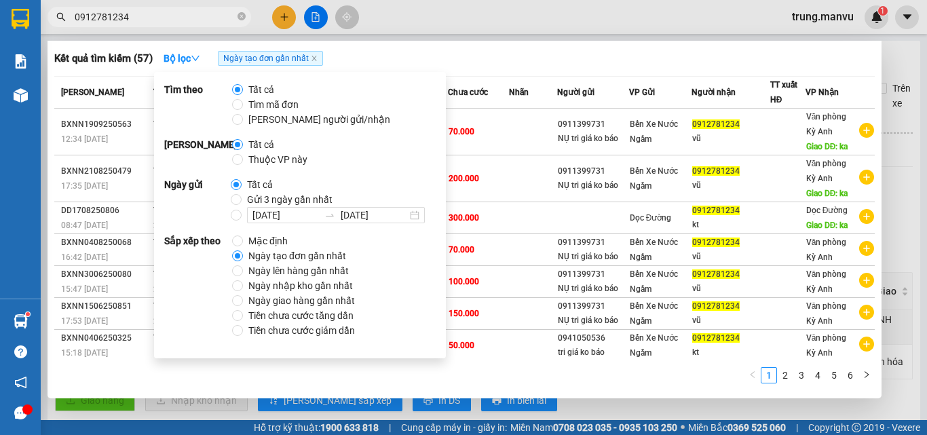
click at [615, 389] on div "1 2 3 4 5 6" at bounding box center [464, 379] width 820 height 24
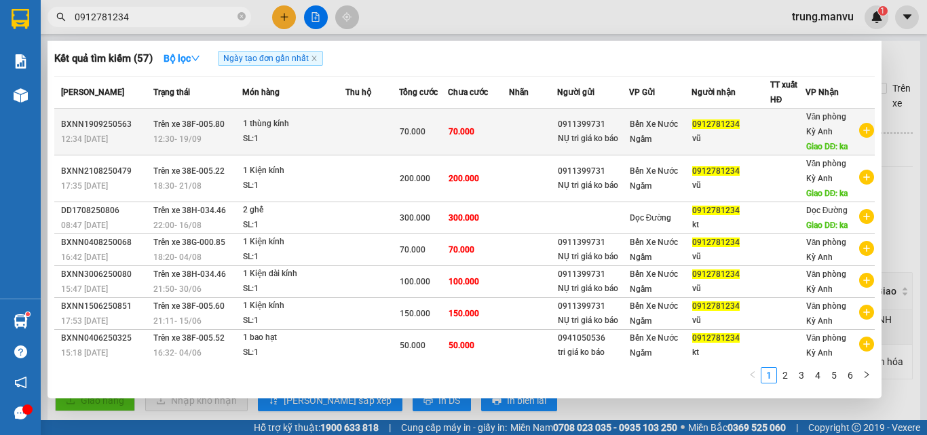
click at [484, 135] on td "70.000" at bounding box center [478, 132] width 61 height 47
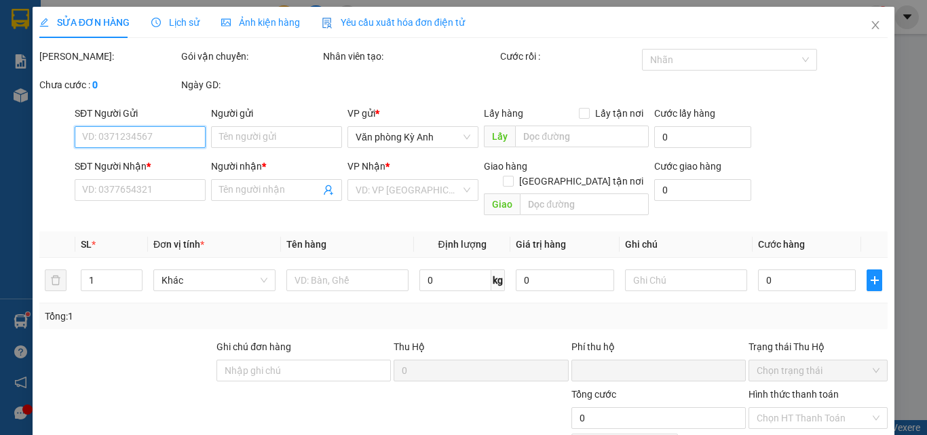
type input "0911399731"
type input "NỤ tri giá ko báo"
type input "0912781234"
type input "vũ"
type input "ka"
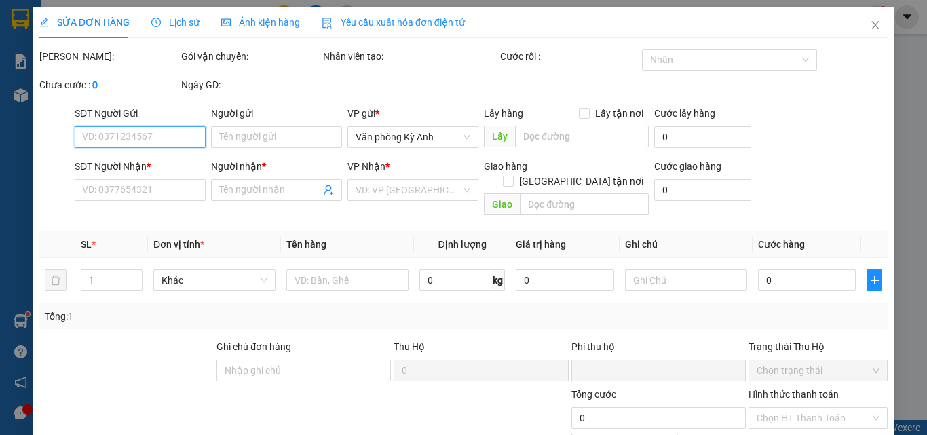
type input "0"
type input "70.000"
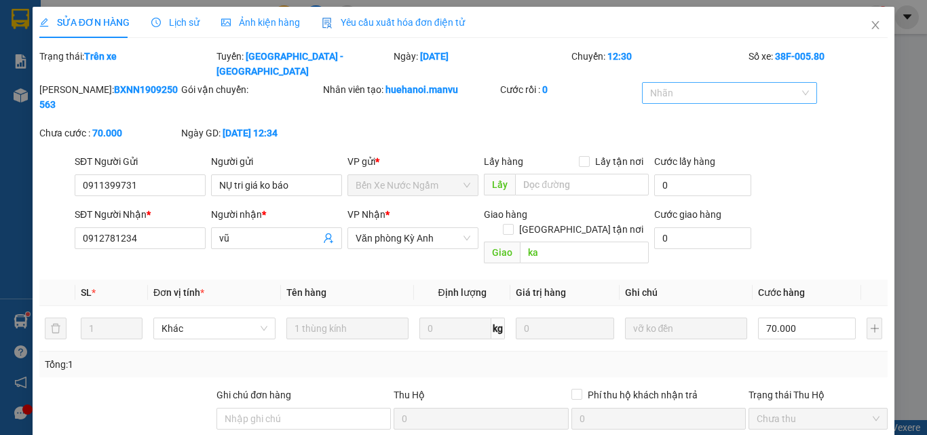
click at [792, 82] on div "Nhãn" at bounding box center [729, 93] width 174 height 22
click at [536, 90] on div "Cước rồi : 0" at bounding box center [570, 103] width 142 height 43
click at [864, 33] on span "Close" at bounding box center [875, 26] width 38 height 38
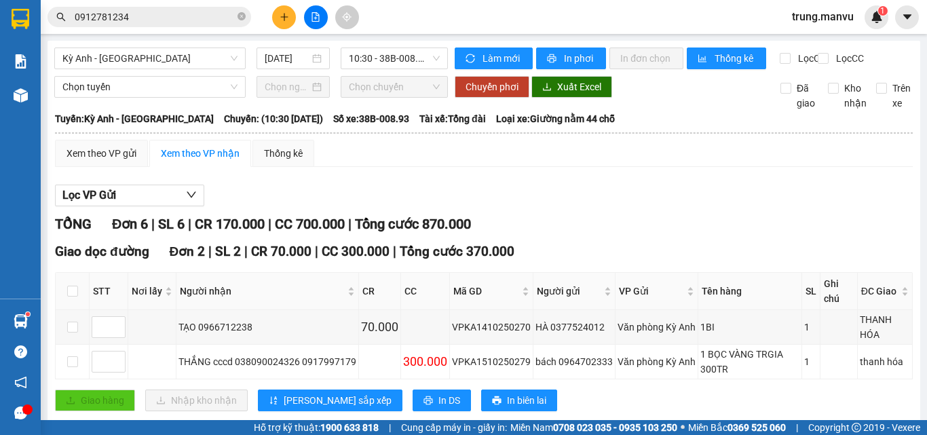
click at [134, 28] on div "Kết quả tìm kiếm ( 57 ) Bộ lọc Ngày tạo đơn gần nhất Mã ĐH Trạng thái Món hàng …" at bounding box center [132, 17] width 265 height 24
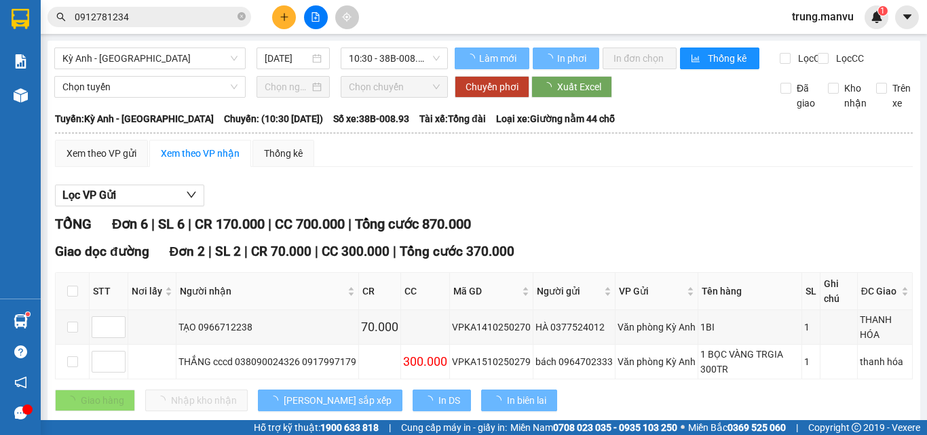
click at [132, 17] on input "0912781234" at bounding box center [155, 16] width 160 height 15
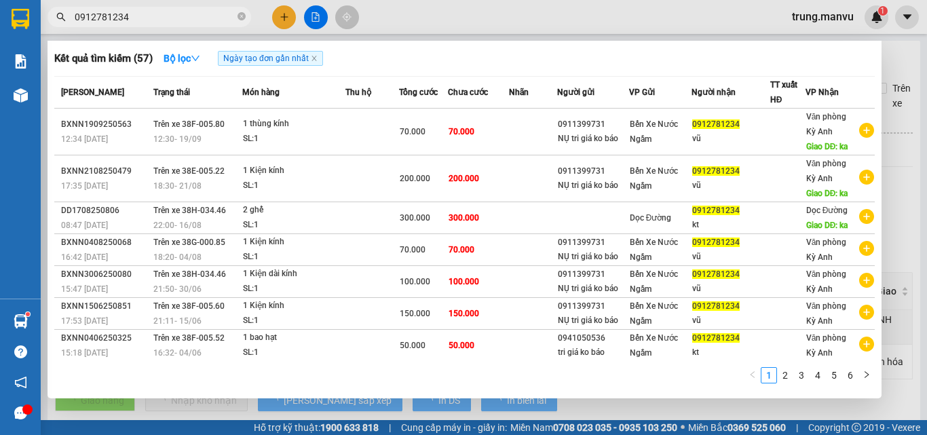
click at [132, 17] on input "0912781234" at bounding box center [155, 16] width 160 height 15
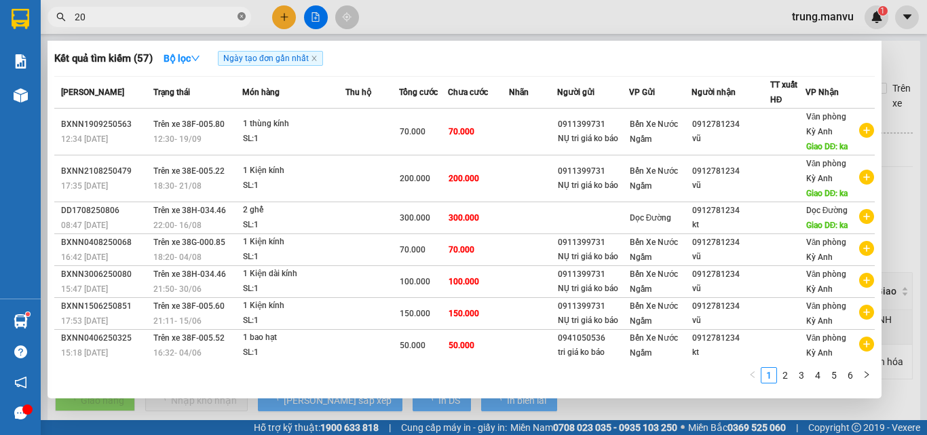
type input "205"
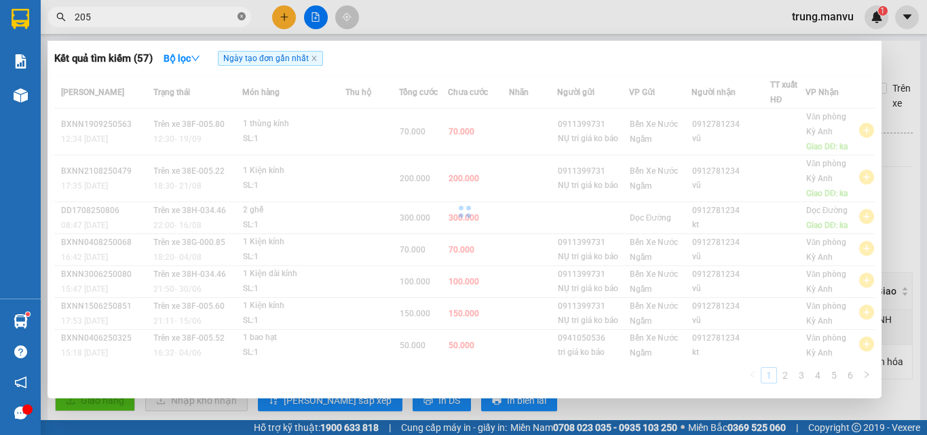
click at [237, 15] on icon "close-circle" at bounding box center [241, 16] width 8 height 8
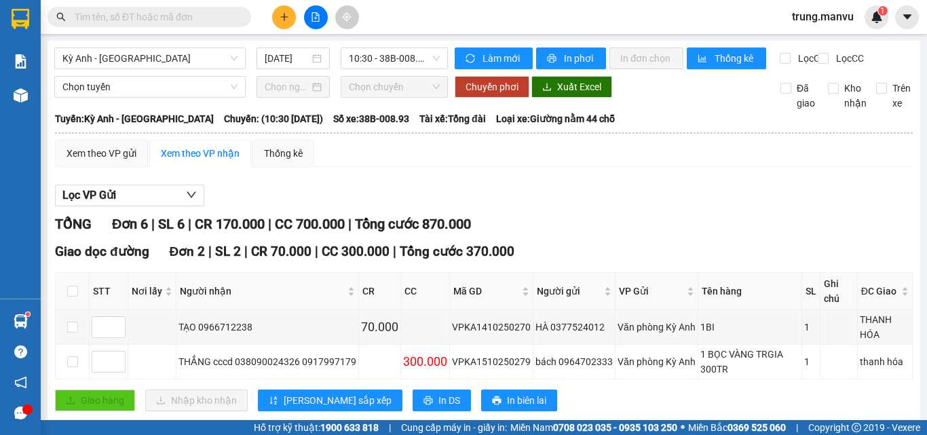
click at [187, 16] on input "text" at bounding box center [155, 16] width 160 height 15
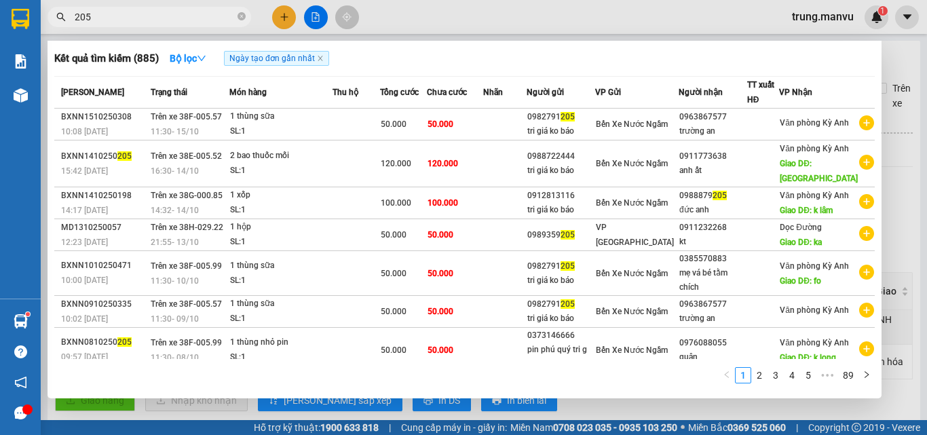
type input "205"
click at [893, 60] on div at bounding box center [463, 217] width 927 height 435
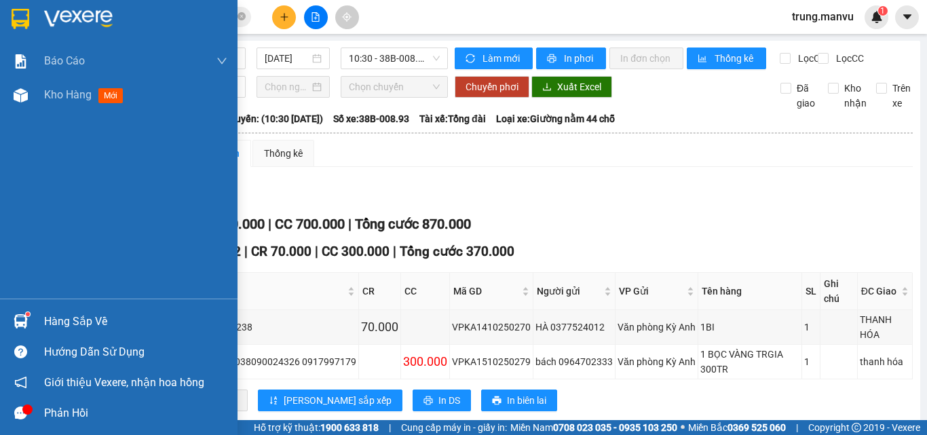
click at [14, 18] on img at bounding box center [21, 19] width 18 height 20
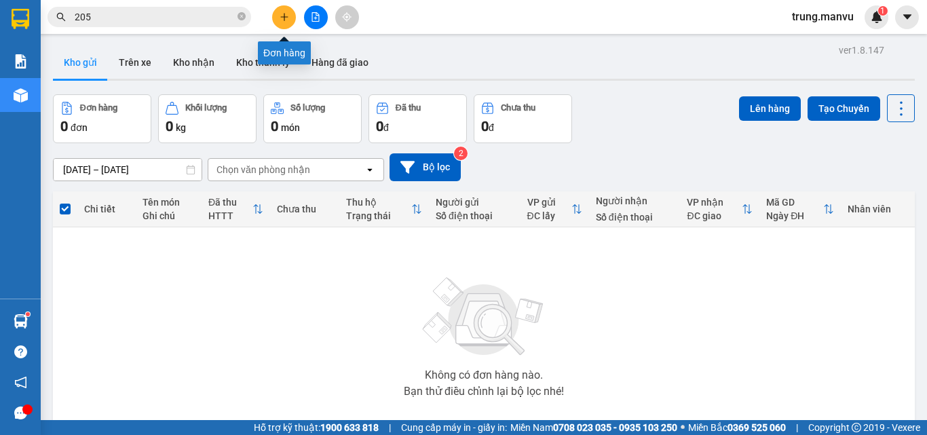
click at [283, 18] on icon "plus" at bounding box center [284, 16] width 9 height 9
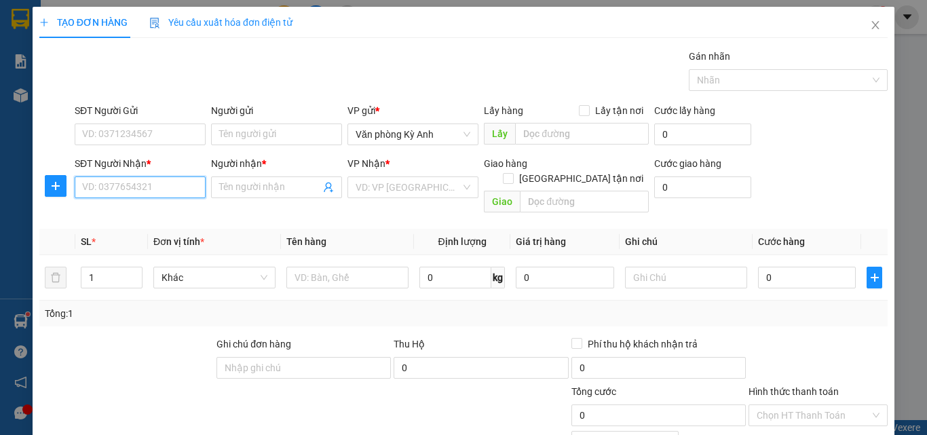
click at [132, 178] on input "SĐT Người Nhận *" at bounding box center [140, 187] width 131 height 22
type input "0"
click at [138, 191] on input "0" at bounding box center [140, 187] width 131 height 22
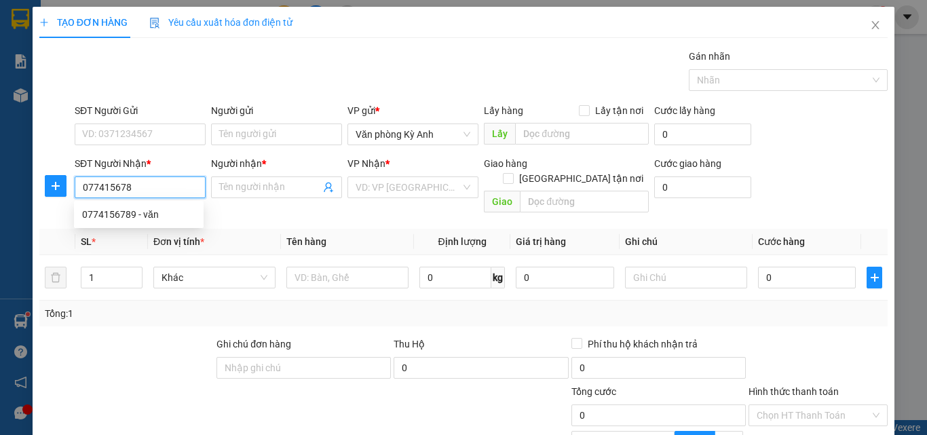
type input "0774156789"
click at [159, 213] on div "0774156789 - văn" at bounding box center [138, 214] width 113 height 15
type input "văn"
type input "diễn châu"
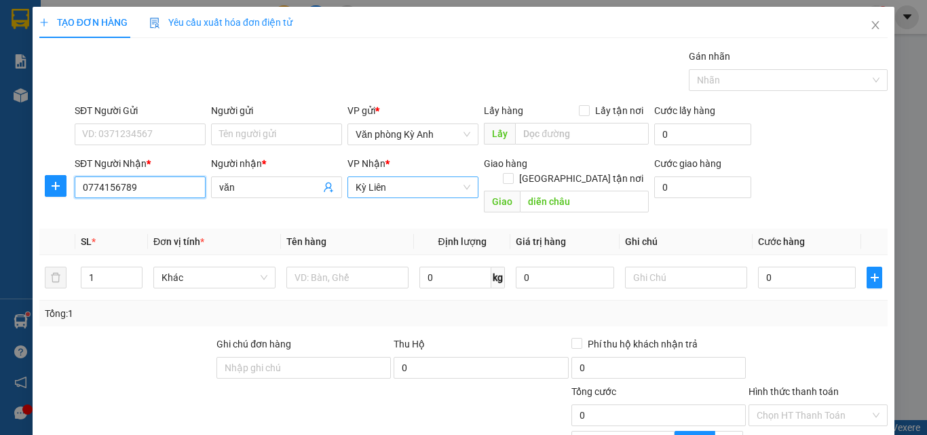
click at [432, 188] on span "Kỳ Liên" at bounding box center [412, 187] width 115 height 20
type input "0774156789"
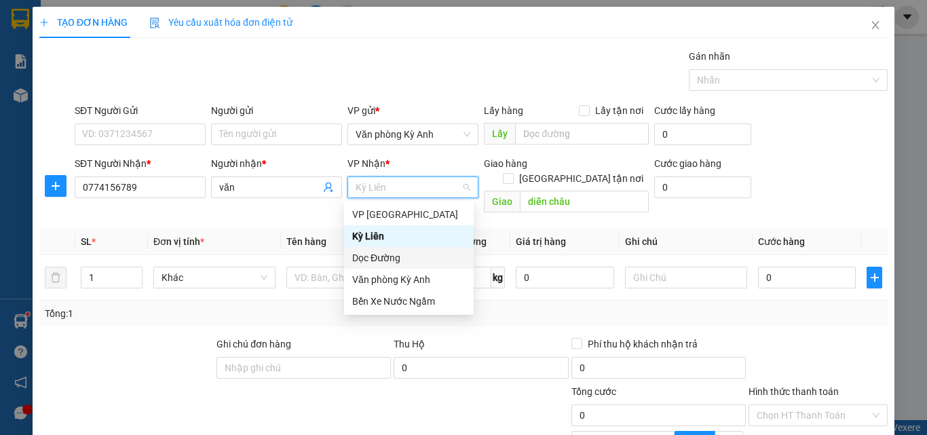
click at [405, 255] on div "Dọc Đường" at bounding box center [408, 257] width 113 height 15
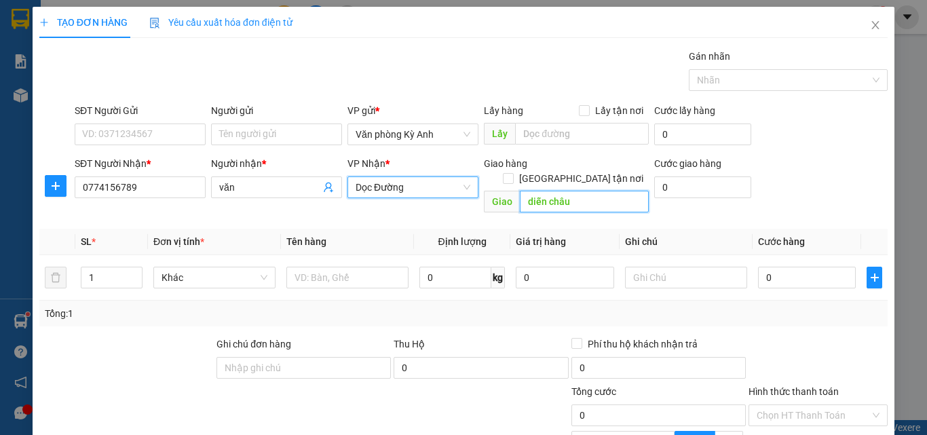
click at [549, 191] on input "diễn châu" at bounding box center [584, 202] width 129 height 22
type input "hoang mai"
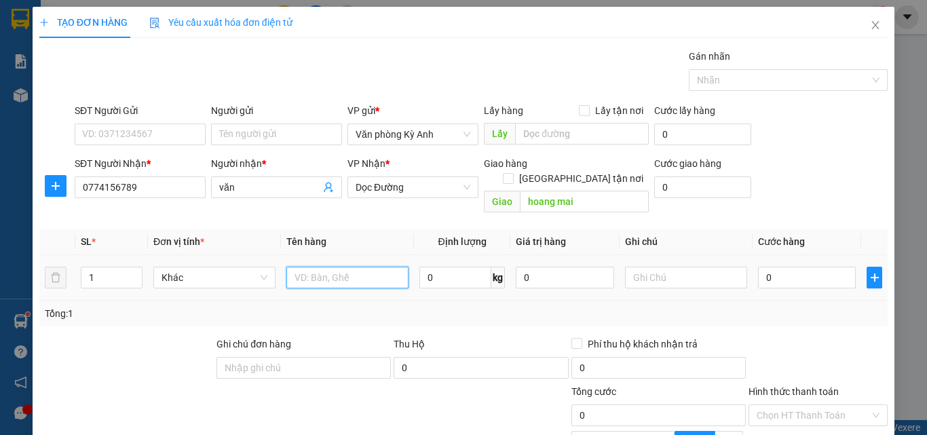
click at [314, 267] on input "text" at bounding box center [347, 278] width 122 height 22
type input "1 xe may"
click at [784, 267] on input "0" at bounding box center [807, 278] width 98 height 22
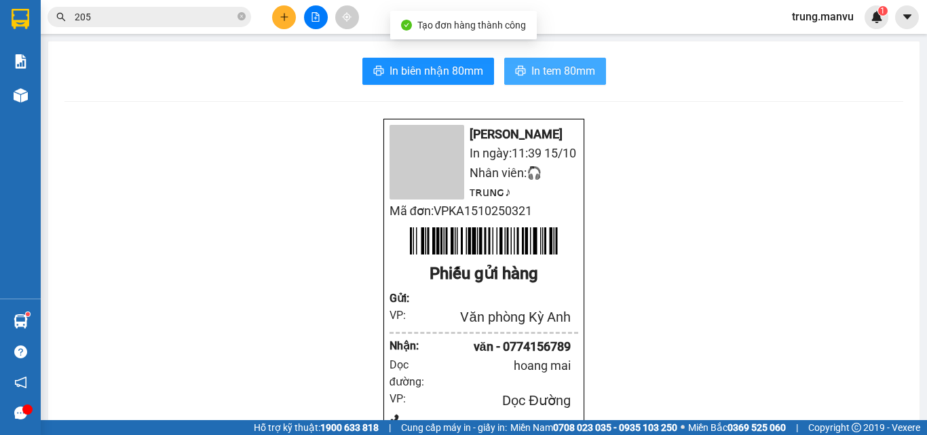
click at [545, 68] on span "In tem 80mm" at bounding box center [563, 70] width 64 height 17
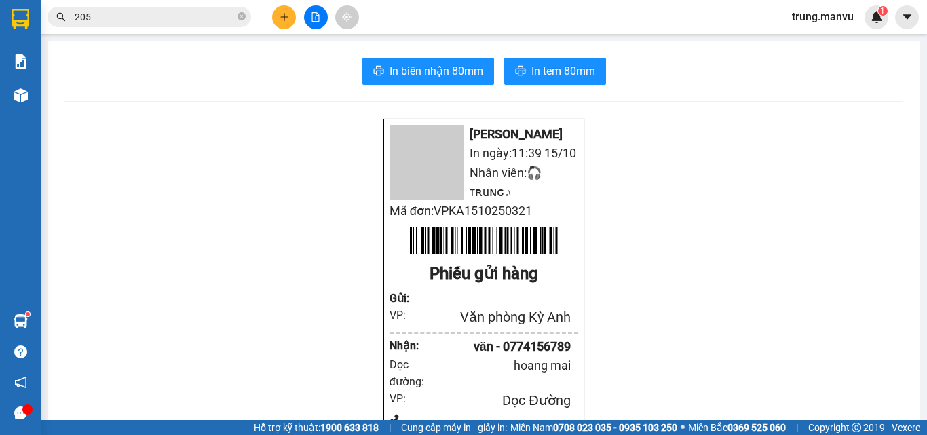
click at [317, 14] on icon "file-add" at bounding box center [315, 16] width 9 height 9
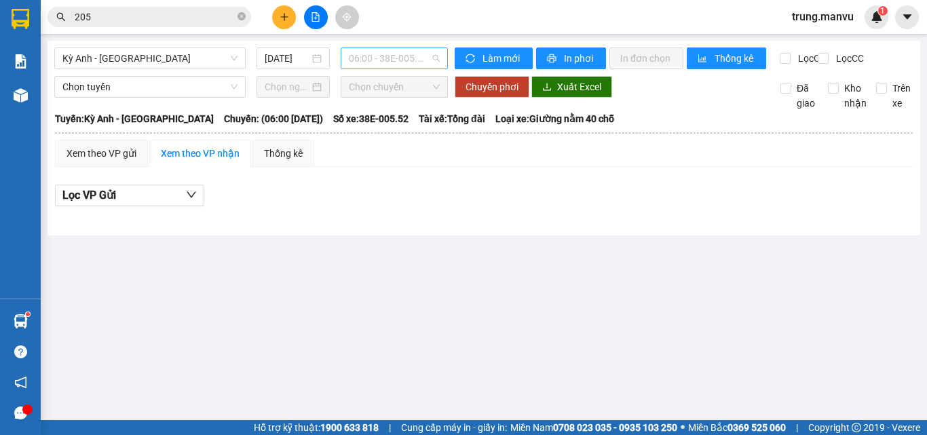
click at [385, 52] on span "06:00 - 38E-005.52" at bounding box center [394, 58] width 91 height 20
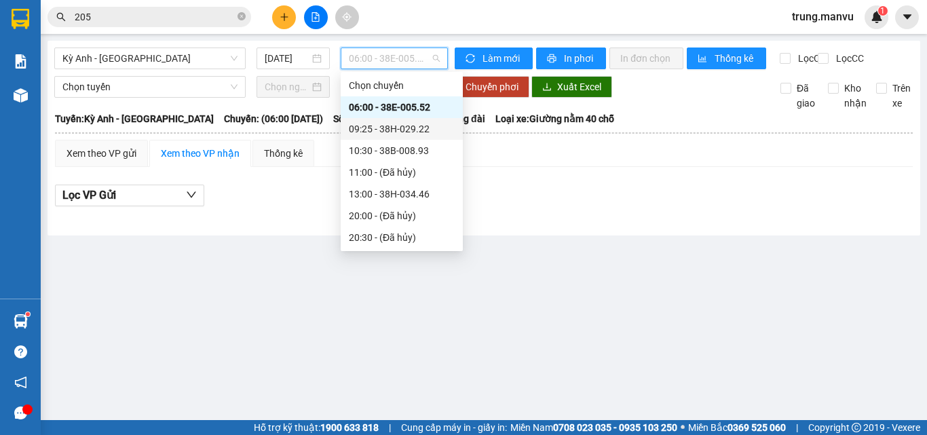
click at [412, 124] on div "09:25 - 38H-029.22" at bounding box center [402, 128] width 106 height 15
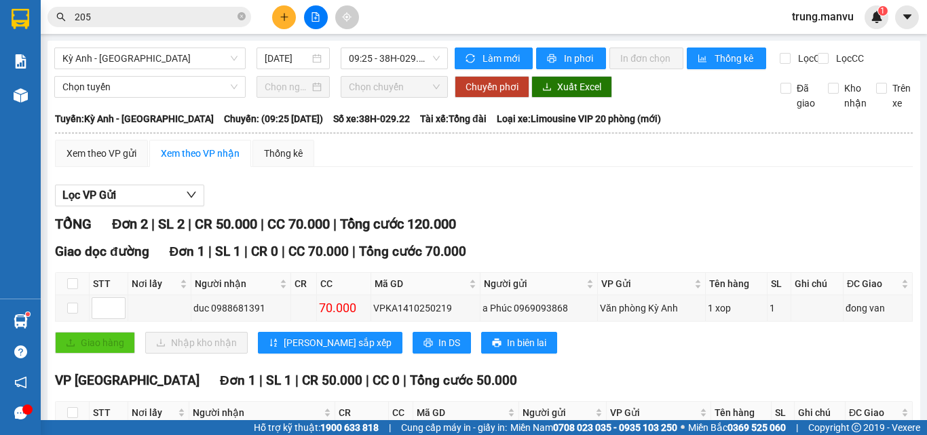
click at [408, 140] on div "Xem theo VP gửi Xem theo VP nhận Thống kê" at bounding box center [484, 153] width 858 height 27
click at [423, 53] on span "09:25 - 38H-029.22" at bounding box center [394, 58] width 91 height 20
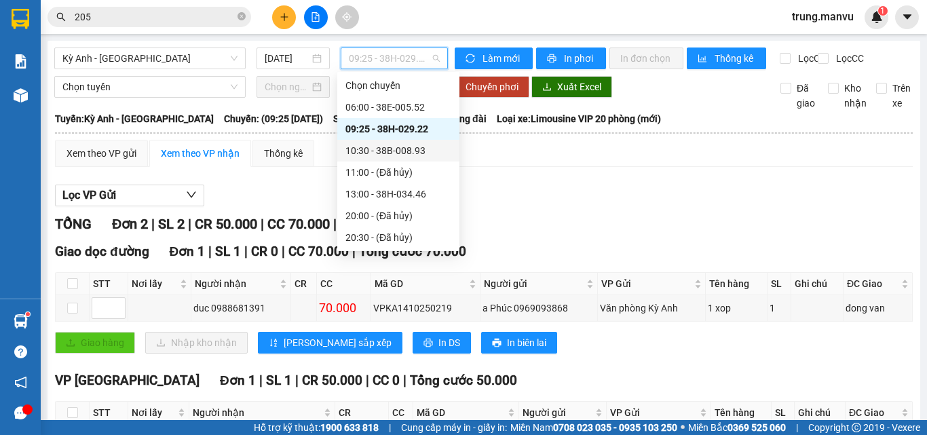
click at [418, 147] on div "10:30 - 38B-008.93" at bounding box center [398, 150] width 106 height 15
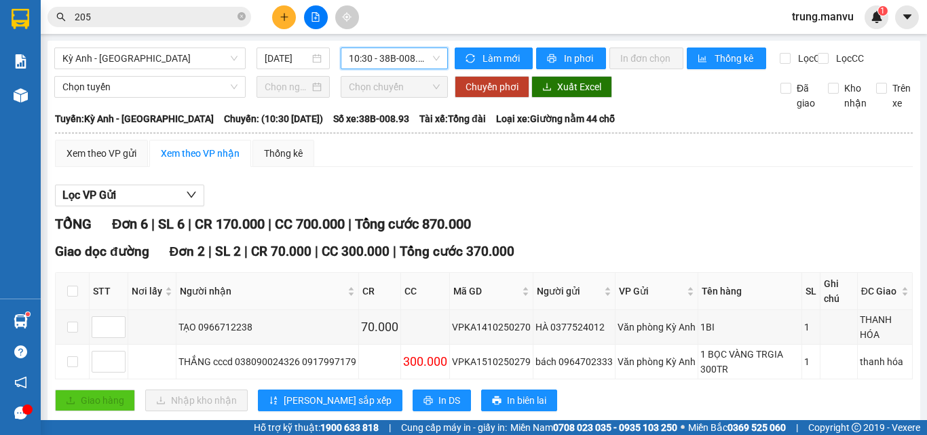
click at [362, 58] on span "10:30 - 38B-008.93" at bounding box center [394, 58] width 91 height 20
click at [126, 8] on span "205" at bounding box center [149, 17] width 204 height 20
click at [125, 9] on span "205" at bounding box center [149, 17] width 204 height 20
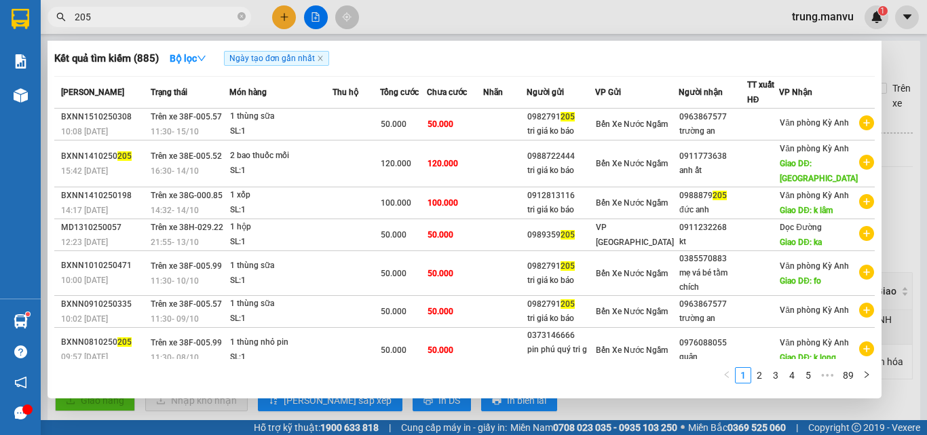
click at [125, 9] on span "205" at bounding box center [149, 17] width 204 height 20
click at [124, 16] on input "205" at bounding box center [155, 16] width 160 height 15
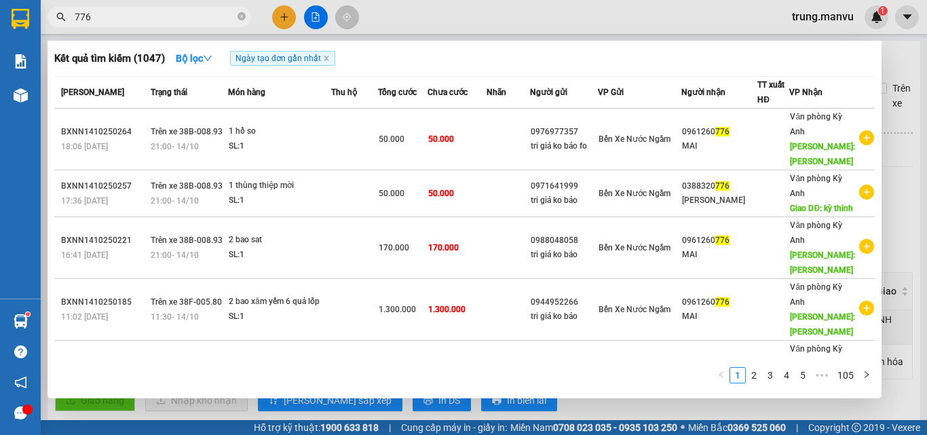
type input "776"
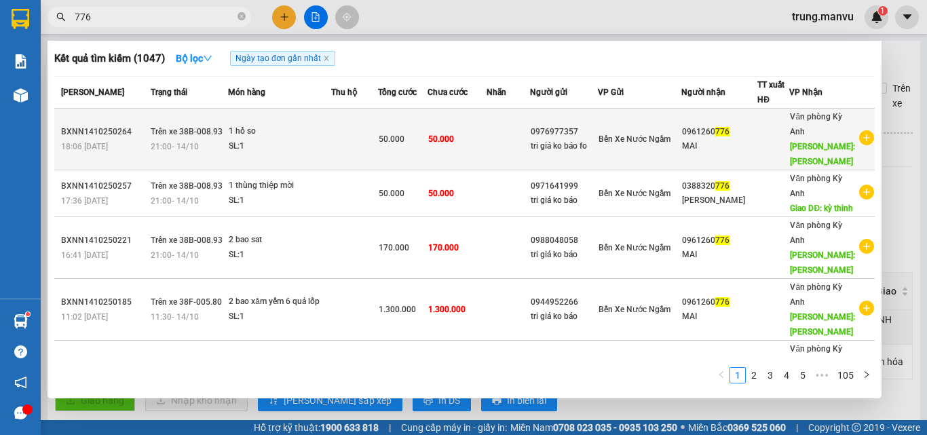
click at [729, 134] on span "776" at bounding box center [722, 131] width 14 height 9
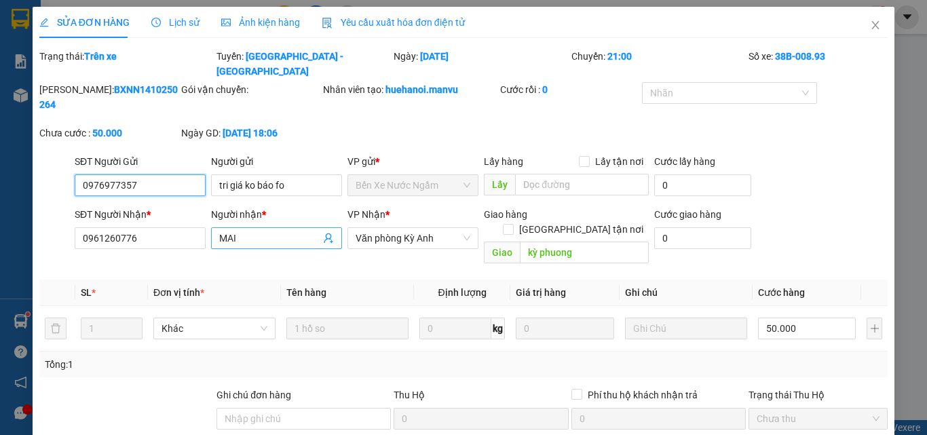
type input "0976977357"
type input "tri giá ko báo fo"
type input "0961260776"
type input "MAI"
type input "kỳ phuong"
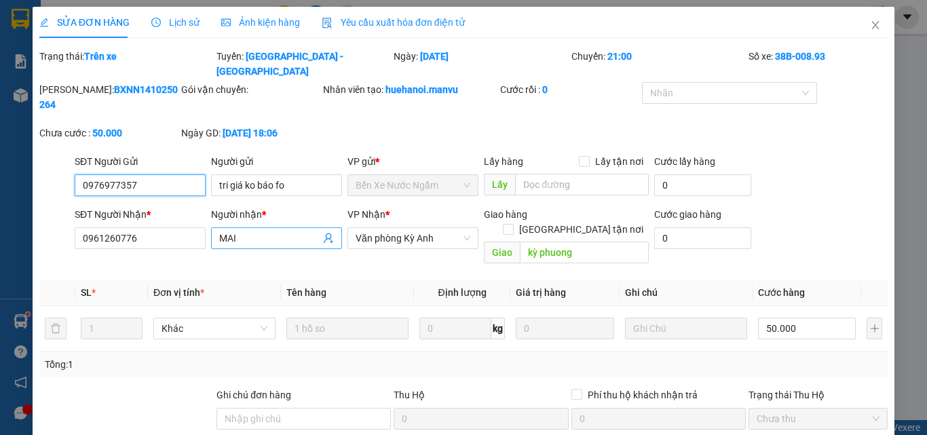
type input "0"
type input "50.000"
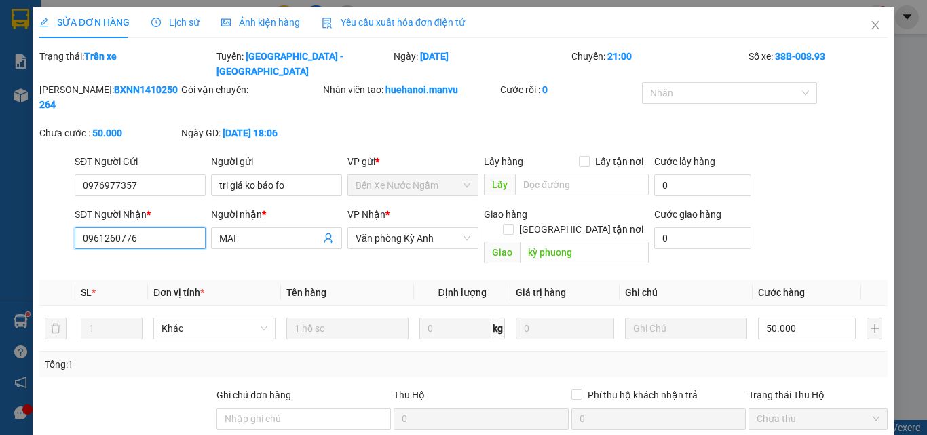
click at [149, 227] on input "0961260776" at bounding box center [140, 238] width 131 height 22
click at [870, 28] on icon "close" at bounding box center [875, 25] width 11 height 11
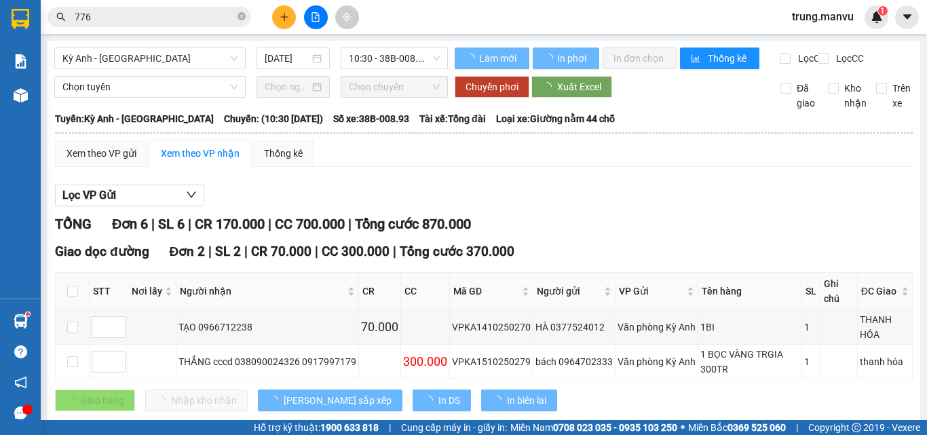
click at [126, 55] on span "Kỳ Anh - [GEOGRAPHIC_DATA]" at bounding box center [149, 58] width 175 height 20
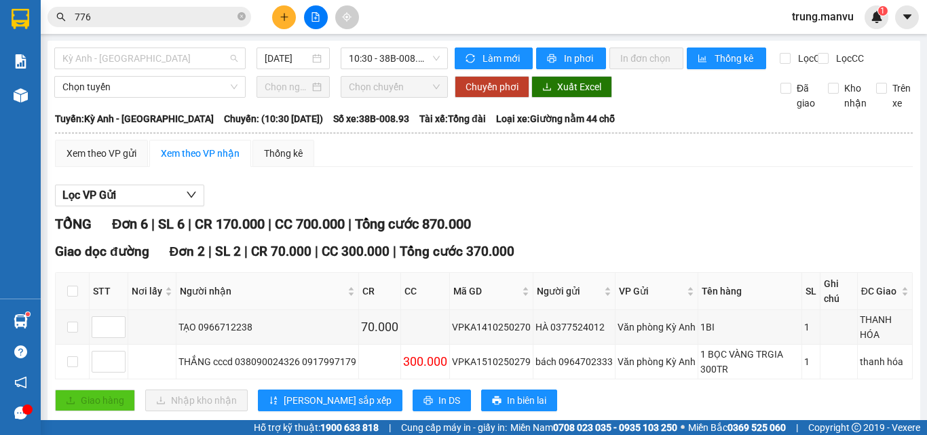
click at [287, 61] on input "[DATE]" at bounding box center [287, 58] width 45 height 15
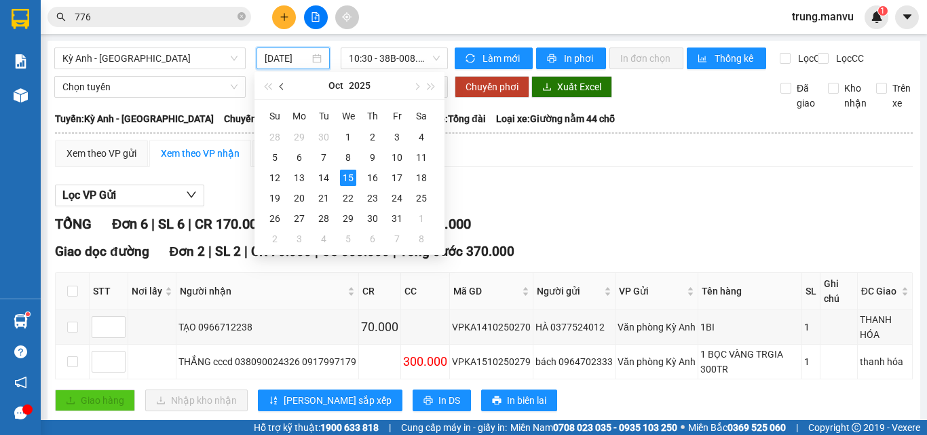
type input "[DATE]"
click at [142, 14] on input "776" at bounding box center [155, 16] width 160 height 15
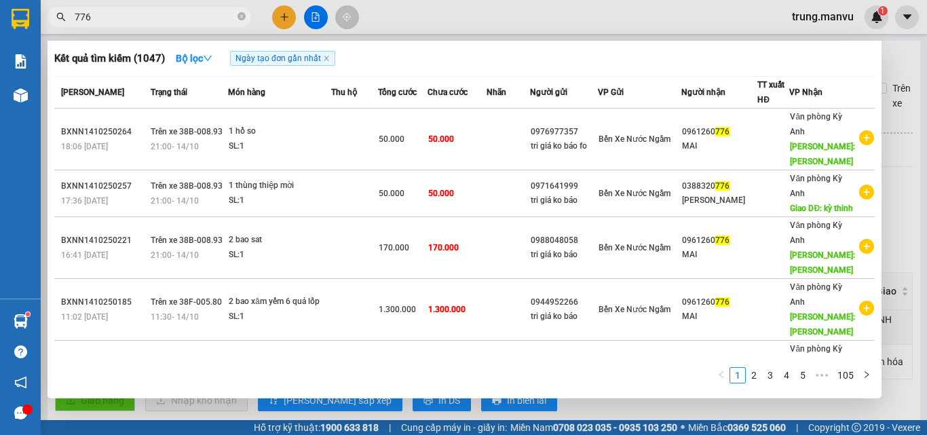
click at [142, 14] on input "776" at bounding box center [155, 16] width 160 height 15
paste input "0961260"
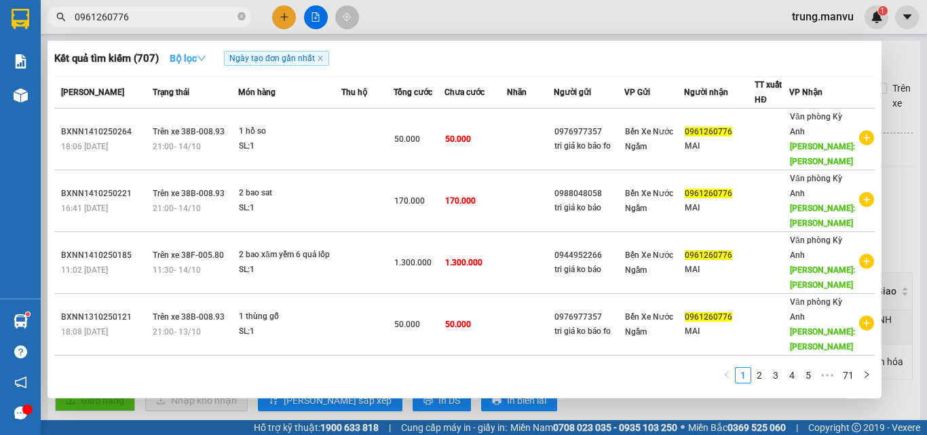
type input "0961260776"
click at [201, 56] on icon "down" at bounding box center [201, 58] width 8 height 5
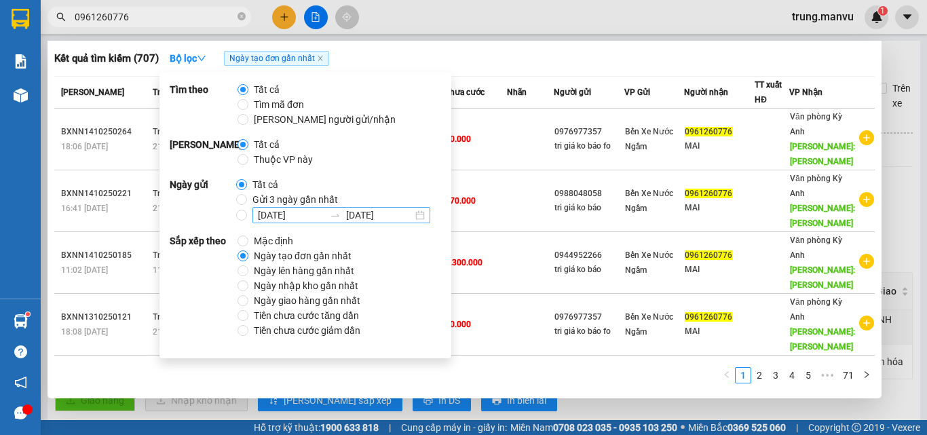
click at [271, 212] on input "[DATE]" at bounding box center [291, 215] width 66 height 15
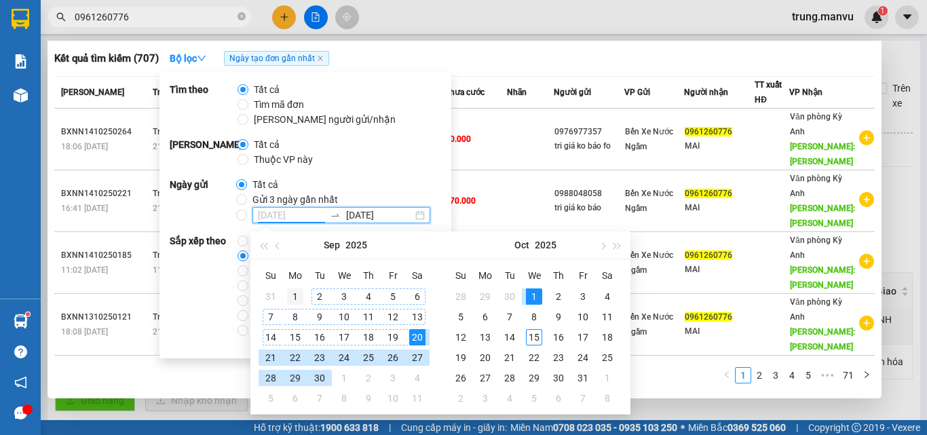
type input "[DATE]"
drag, startPoint x: 289, startPoint y: 292, endPoint x: 360, endPoint y: 290, distance: 70.6
click at [289, 292] on div "1" at bounding box center [295, 296] width 16 height 16
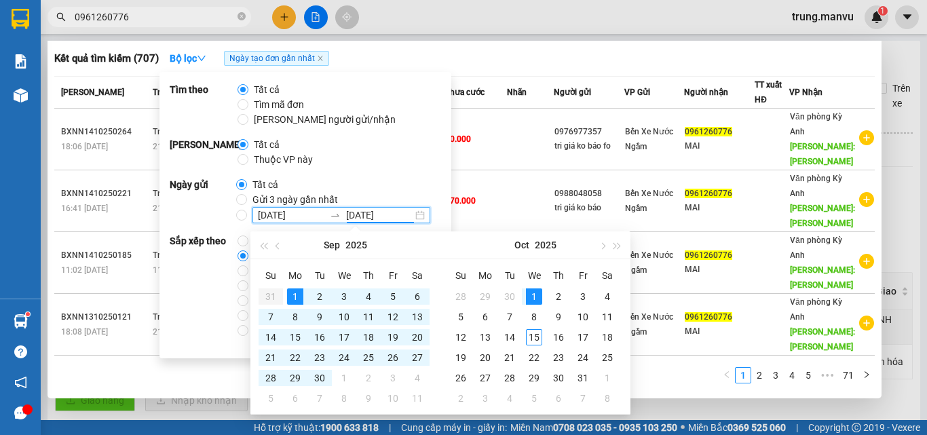
type input "[DATE]"
click at [370, 217] on input "[DATE]" at bounding box center [379, 215] width 66 height 15
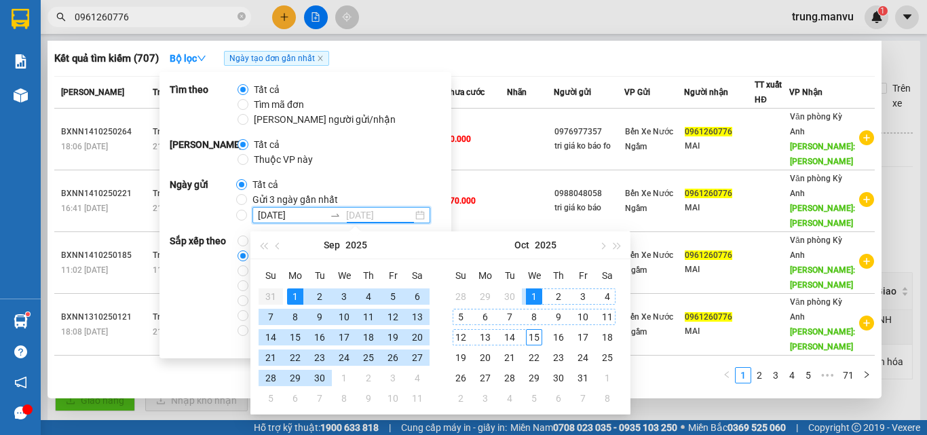
click at [537, 333] on div "15" at bounding box center [534, 337] width 16 height 16
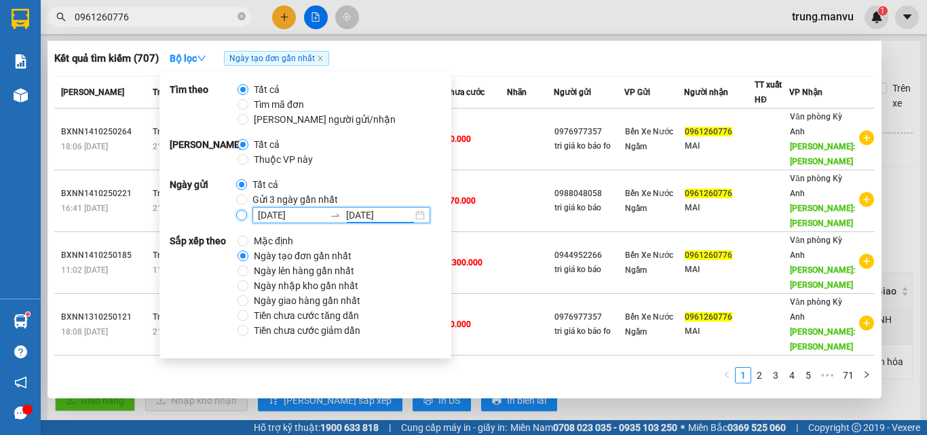
click at [237, 215] on input "[DATE] [DATE]" at bounding box center [241, 215] width 11 height 11
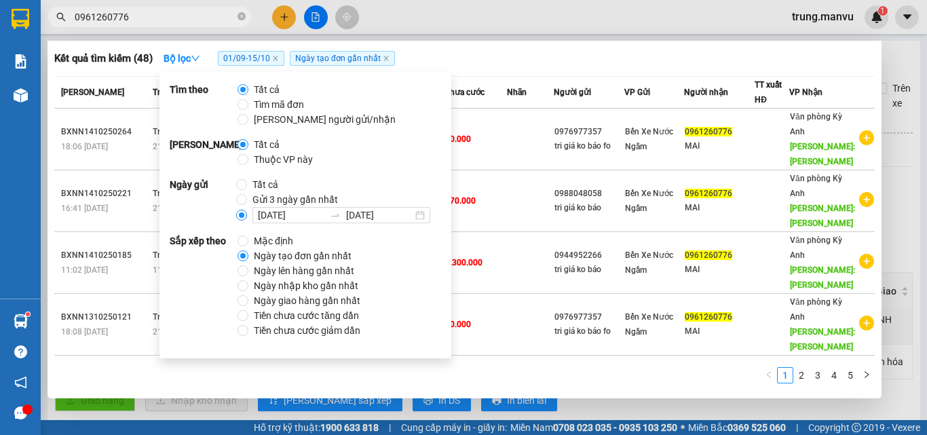
click at [587, 372] on div "1 2 3 4 5" at bounding box center [464, 379] width 820 height 24
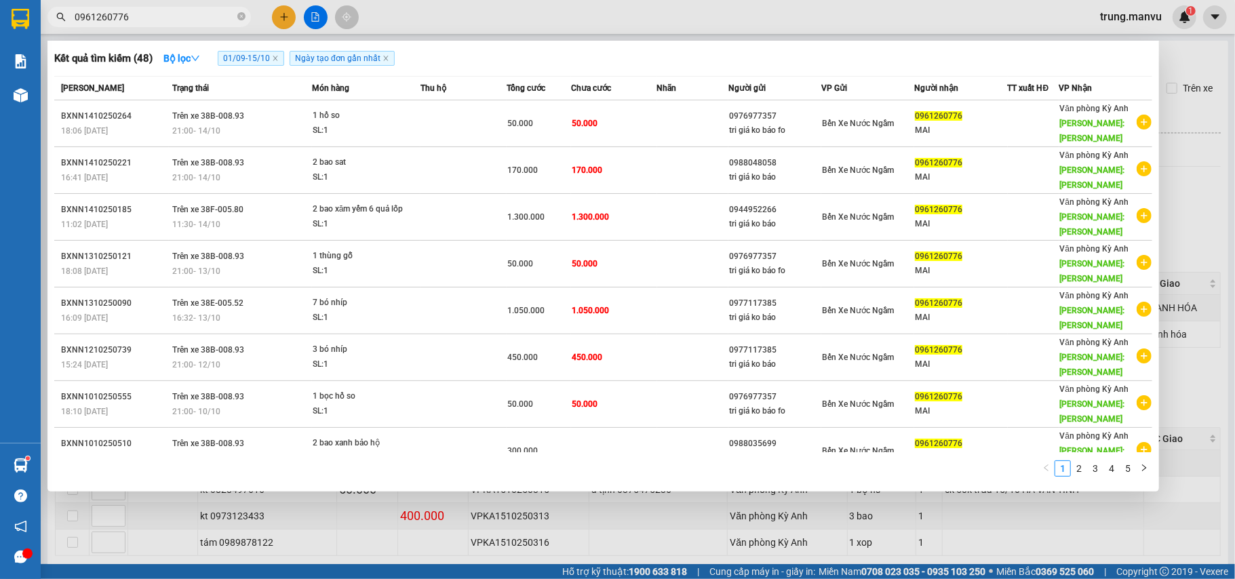
drag, startPoint x: 919, startPoint y: 1, endPoint x: 754, endPoint y: 421, distance: 451.1
click at [754, 421] on div "Mã ĐH Trạng thái Món hàng Thu hộ Tổng cước Chưa cước Nhãn Người gửi VP Gửi Ngườ…" at bounding box center [603, 280] width 1098 height 409
drag, startPoint x: 79, startPoint y: 71, endPoint x: 676, endPoint y: 52, distance: 597.3
click at [676, 52] on div "Kết quả tìm kiếm ( 48 ) Bộ lọc 01/09 - 15/10 Ngày tạo đơn gần nhất Mã ĐH Trạng …" at bounding box center [603, 266] width 1112 height 451
click at [926, 434] on link "2" at bounding box center [1079, 468] width 15 height 15
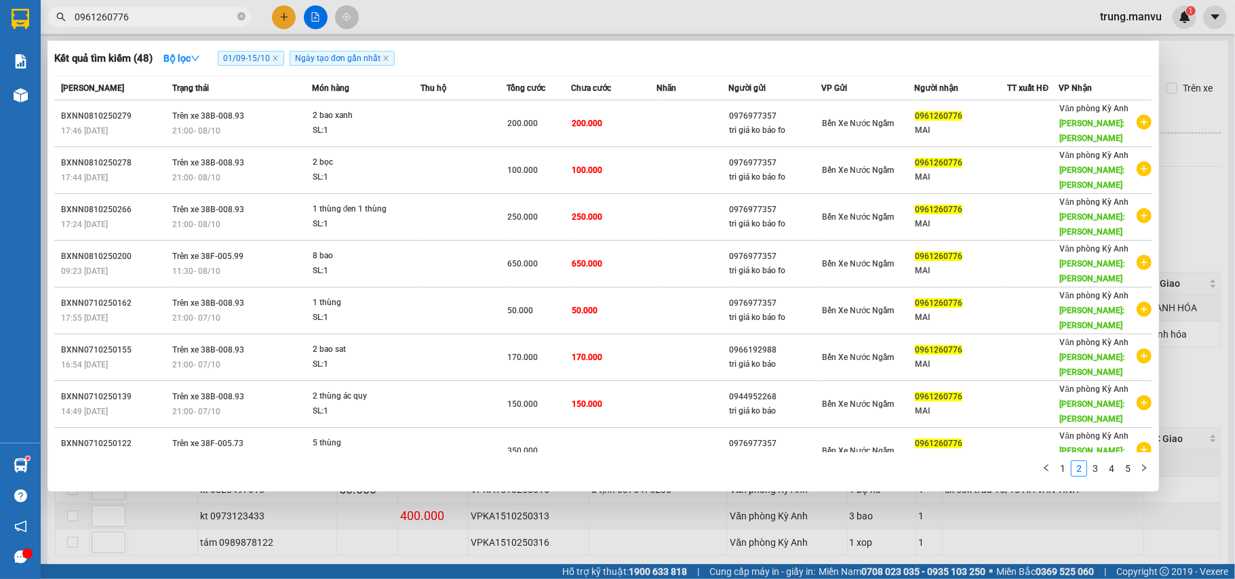
click at [251, 52] on span "01/09 - 15/10" at bounding box center [251, 58] width 66 height 15
click at [193, 52] on button "Bộ lọc" at bounding box center [182, 58] width 58 height 22
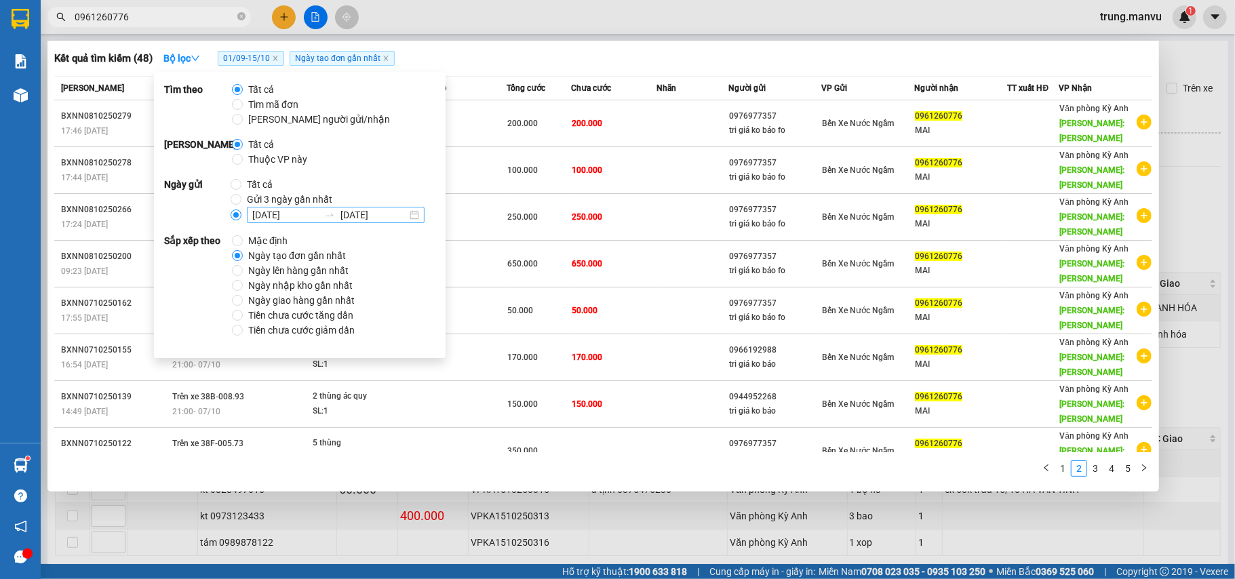
click at [277, 213] on input "[DATE]" at bounding box center [285, 215] width 66 height 15
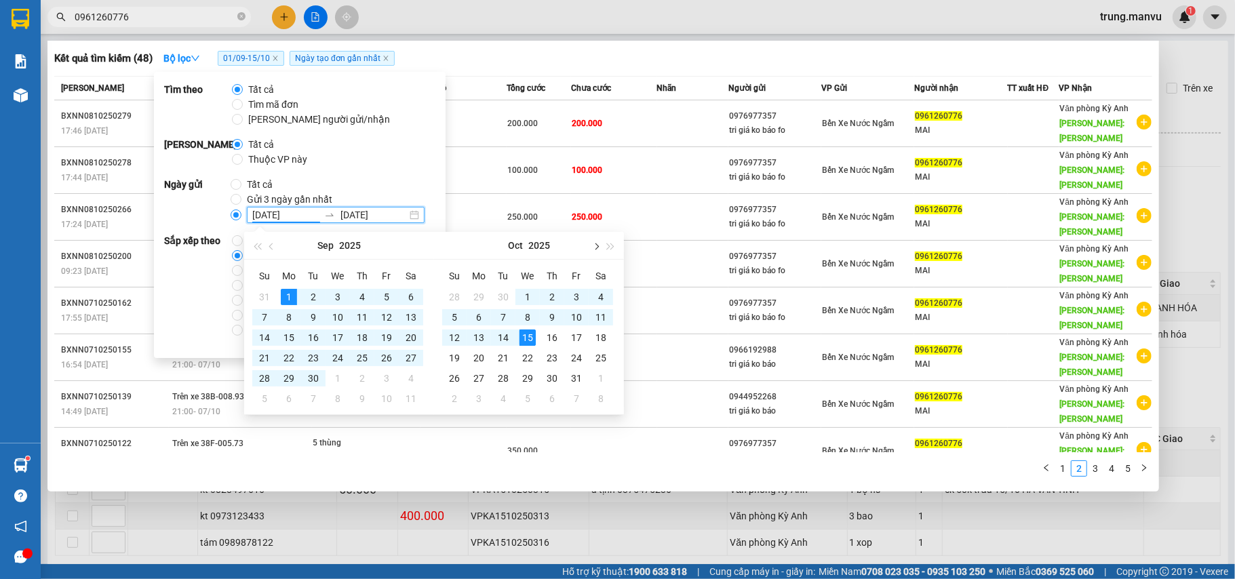
click at [598, 245] on span "button" at bounding box center [595, 246] width 7 height 7
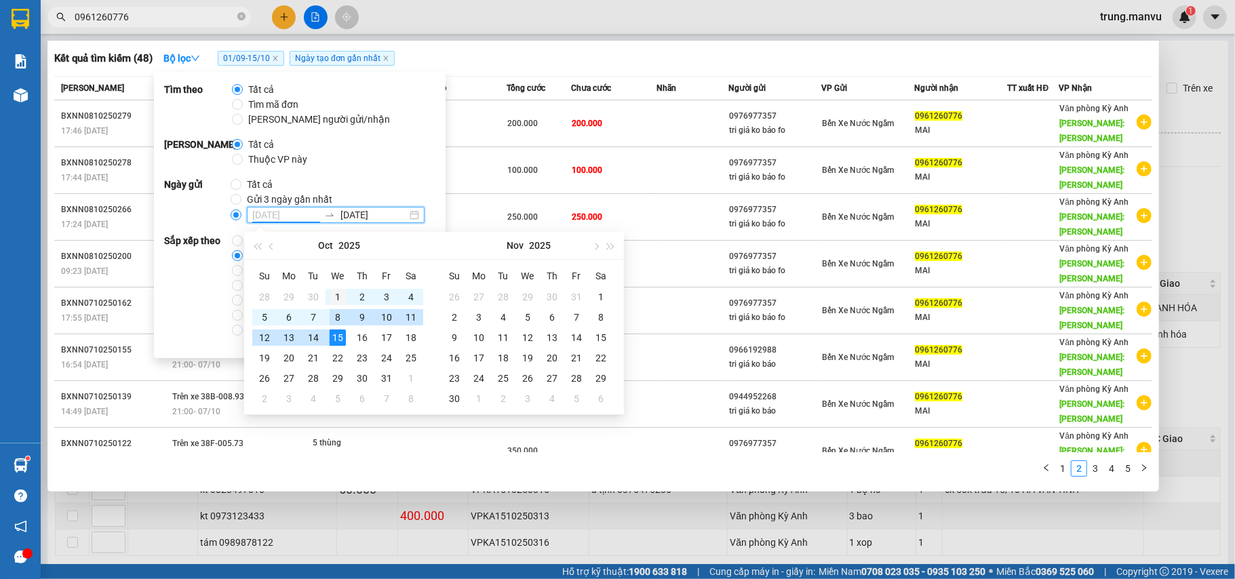
type input "[DATE]"
click at [339, 293] on div "1" at bounding box center [338, 297] width 16 height 16
type input "[DATE]"
click at [710, 434] on div "Kết quả tìm kiếm ( 23 ) Bộ lọc 01/10 - 15/10 Ngày tạo đơn gần nhất Mã ĐH Trạng …" at bounding box center [603, 266] width 1112 height 451
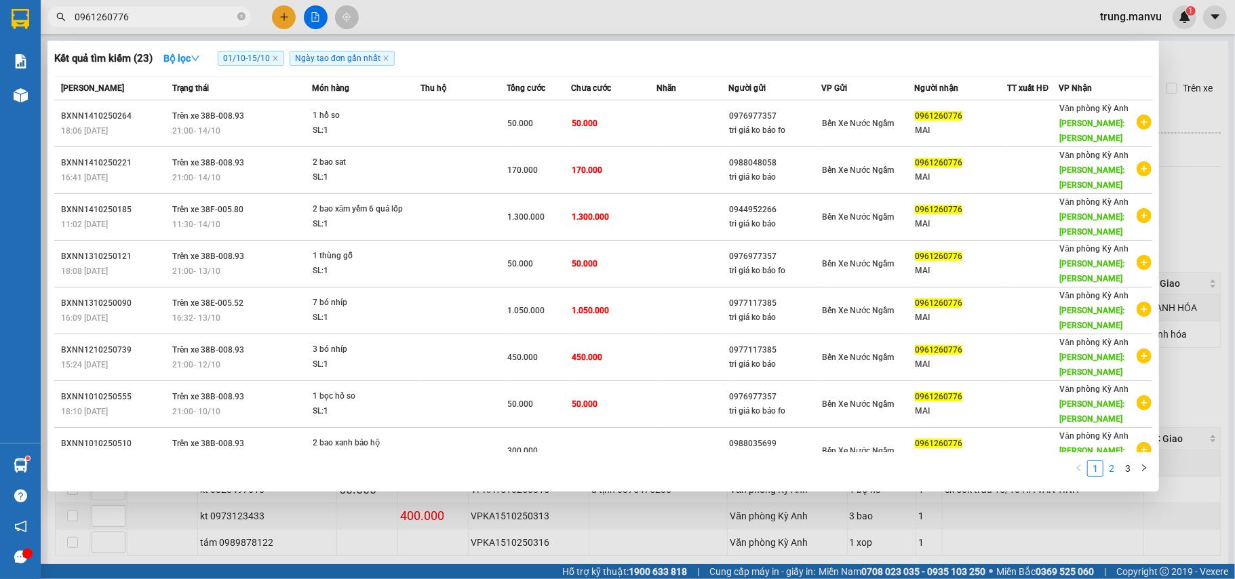
click at [926, 434] on link "2" at bounding box center [1111, 468] width 15 height 15
click at [926, 434] on link "1" at bounding box center [1095, 468] width 15 height 15
click at [926, 434] on link "2" at bounding box center [1111, 468] width 15 height 15
click at [926, 434] on link "3" at bounding box center [1128, 468] width 15 height 15
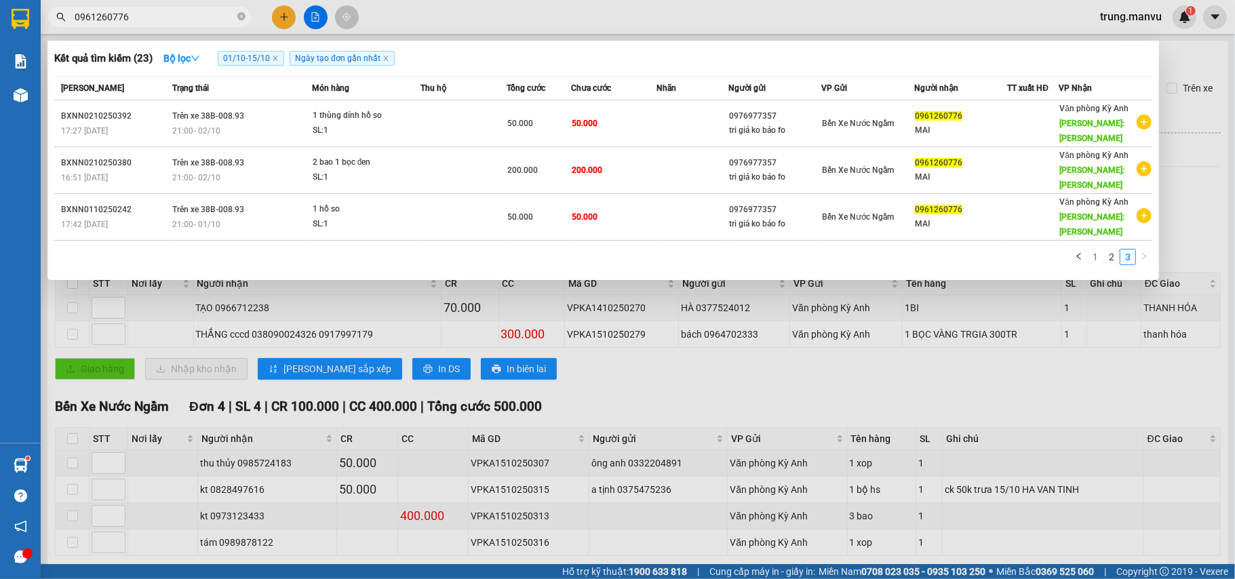
click at [926, 250] on link "1" at bounding box center [1095, 257] width 15 height 15
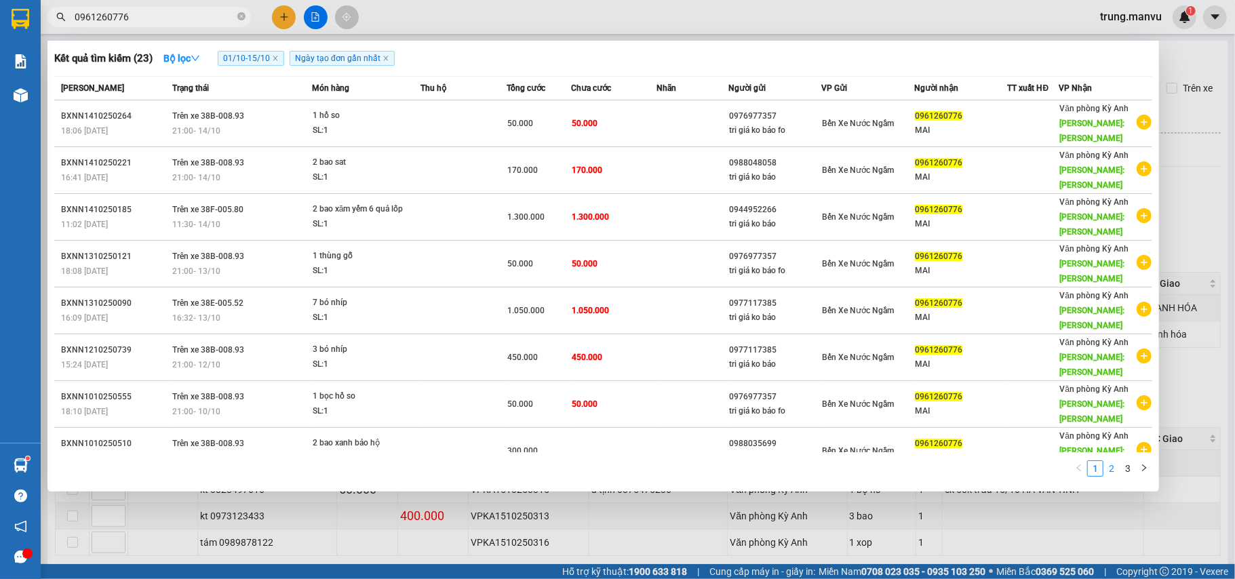
click at [926, 434] on link "2" at bounding box center [1111, 468] width 15 height 15
click at [926, 434] on link "3" at bounding box center [1128, 468] width 15 height 15
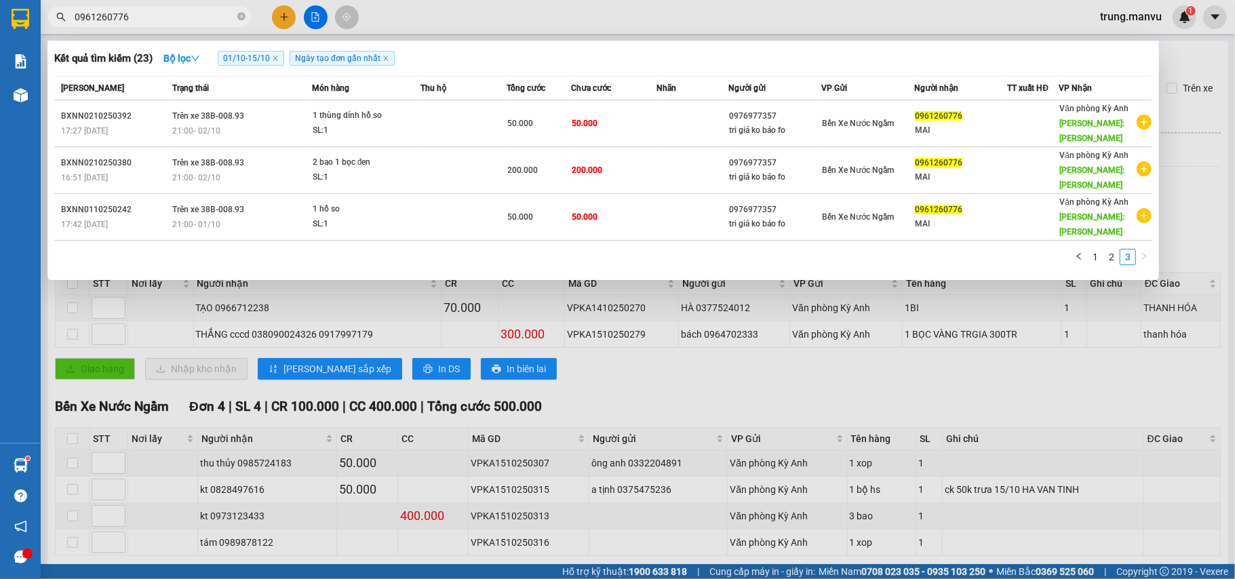
click at [552, 258] on div at bounding box center [617, 289] width 1235 height 579
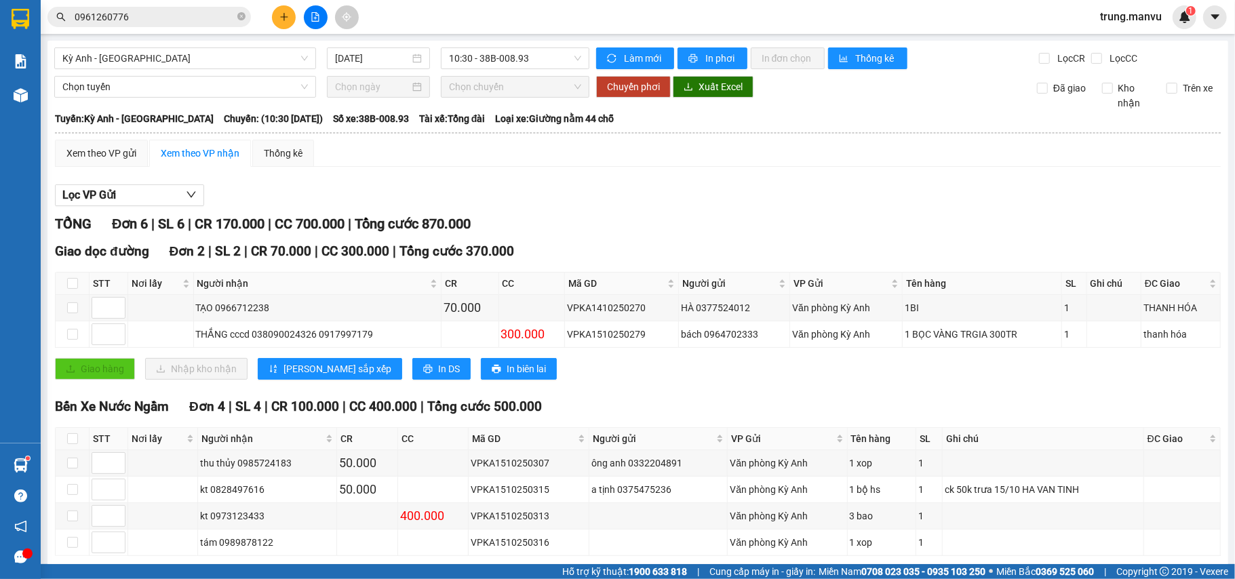
click at [191, 17] on input "0961260776" at bounding box center [155, 16] width 160 height 15
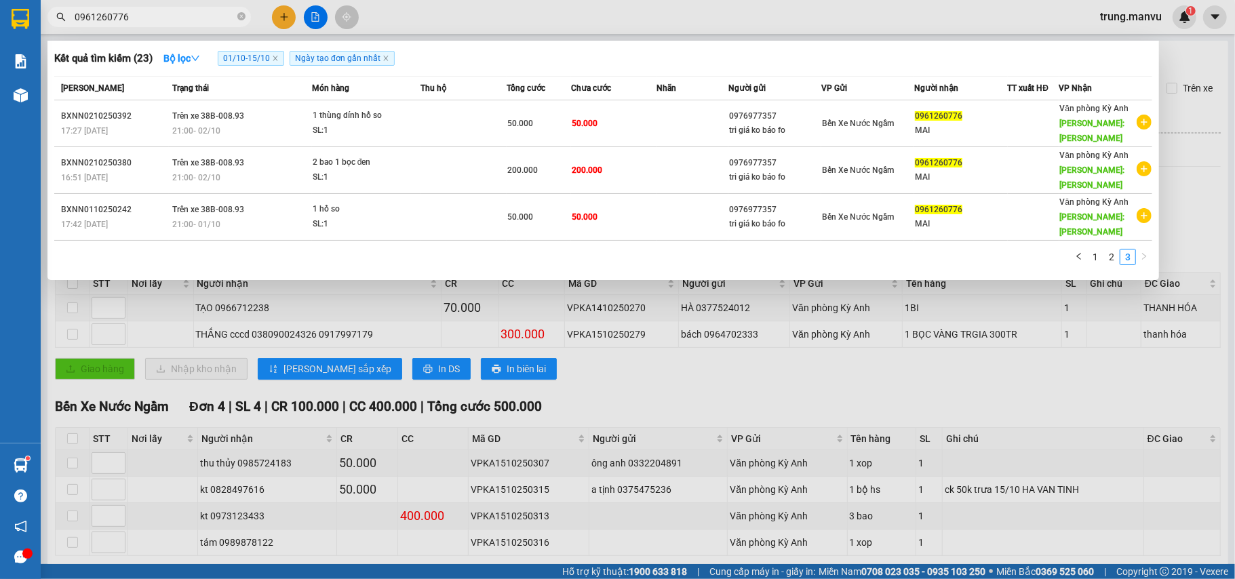
click at [191, 17] on input "0961260776" at bounding box center [155, 16] width 160 height 15
click at [623, 300] on div at bounding box center [617, 289] width 1235 height 579
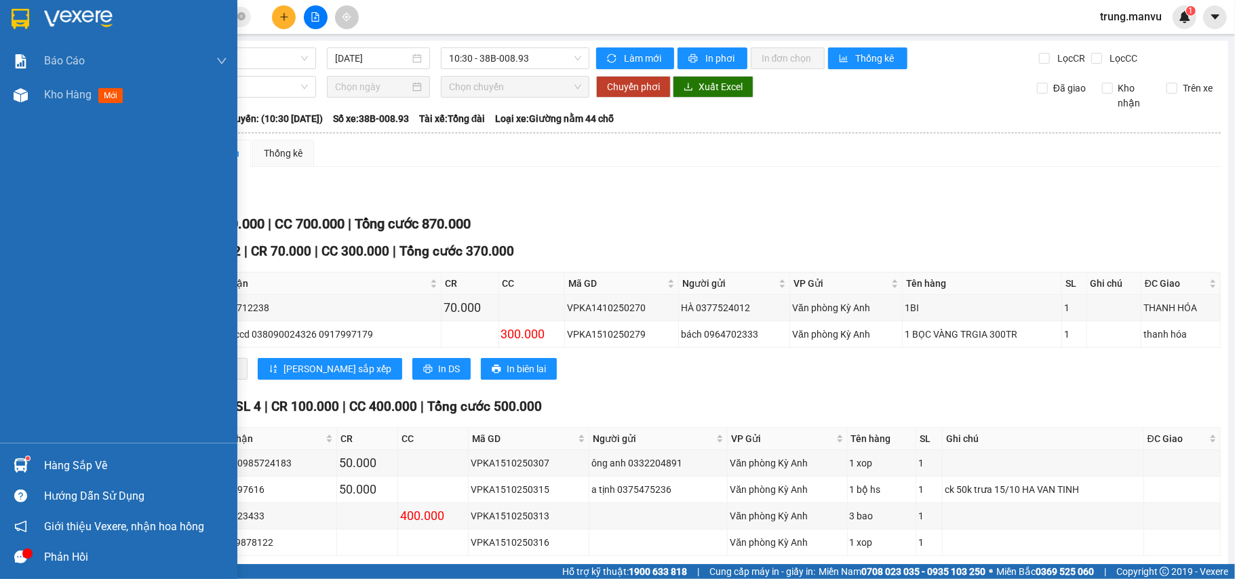
click at [16, 22] on img at bounding box center [21, 19] width 18 height 20
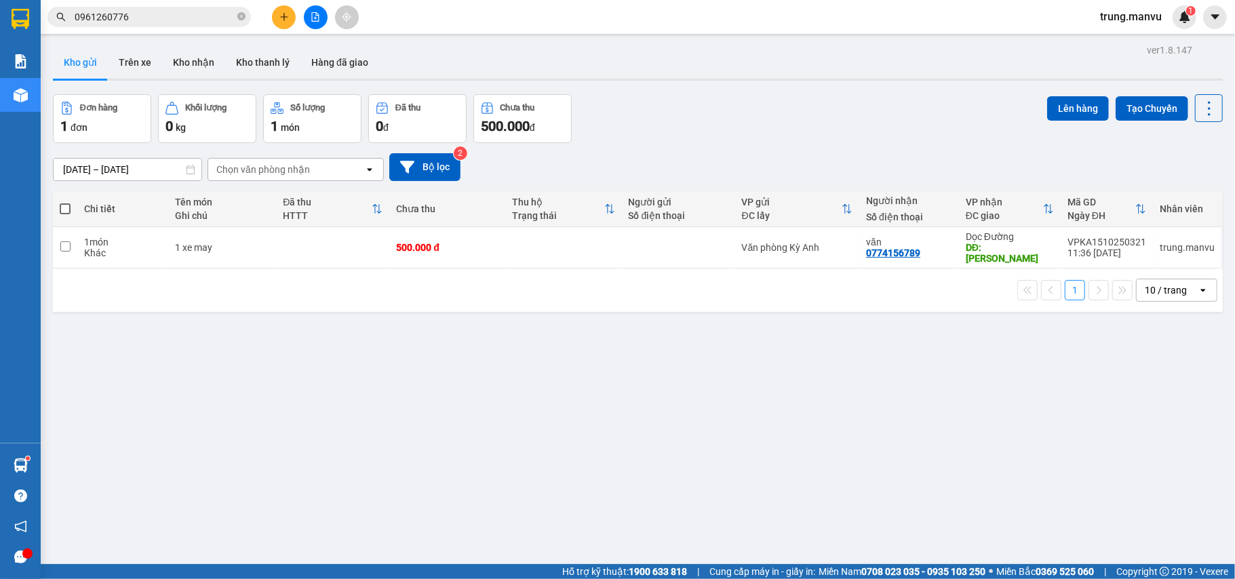
click at [308, 9] on button at bounding box center [316, 17] width 24 height 24
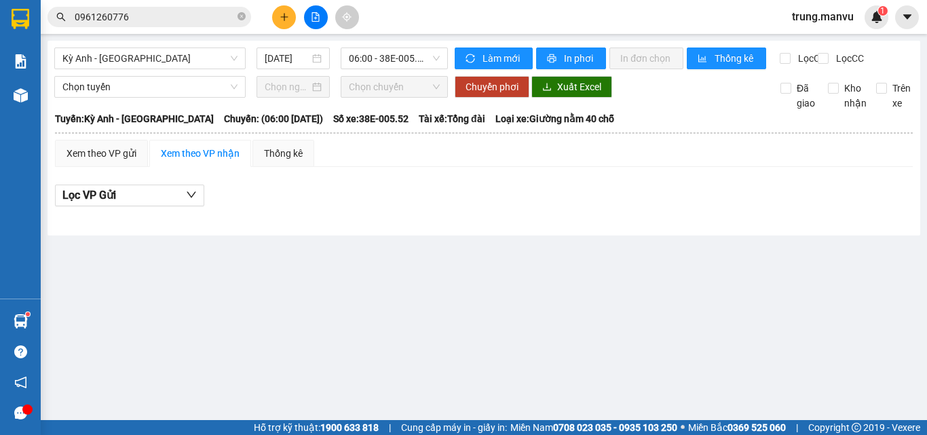
drag, startPoint x: 1202, startPoint y: 0, endPoint x: 595, endPoint y: 269, distance: 664.2
click at [595, 269] on main "Kỳ Anh - [GEOGRAPHIC_DATA] [DATE] 06:00 - 38E-005.52 Làm mới In phơi In đơn chọ…" at bounding box center [463, 210] width 927 height 420
click at [400, 54] on span "06:00 - 38E-005.52" at bounding box center [394, 58] width 91 height 20
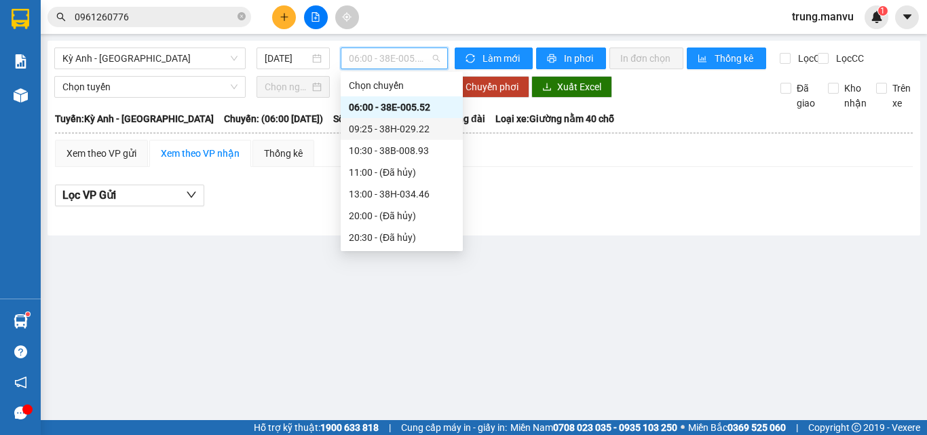
click at [417, 127] on div "09:25 - 38H-029.22" at bounding box center [402, 128] width 106 height 15
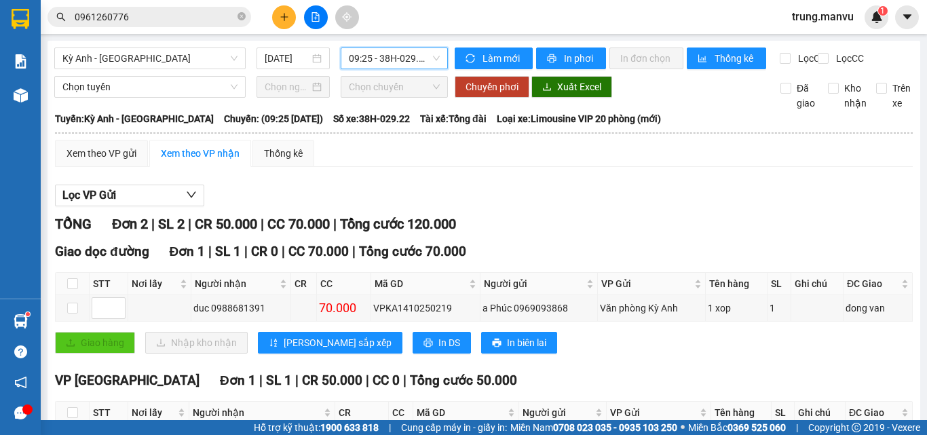
scroll to position [112, 0]
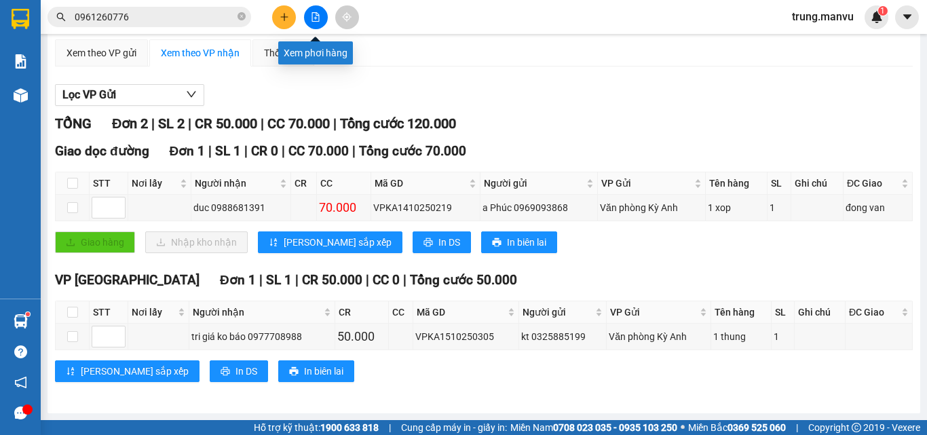
click at [308, 21] on button at bounding box center [316, 17] width 24 height 24
click at [309, 11] on button at bounding box center [316, 17] width 24 height 24
click at [318, 20] on icon "file-add" at bounding box center [315, 16] width 9 height 9
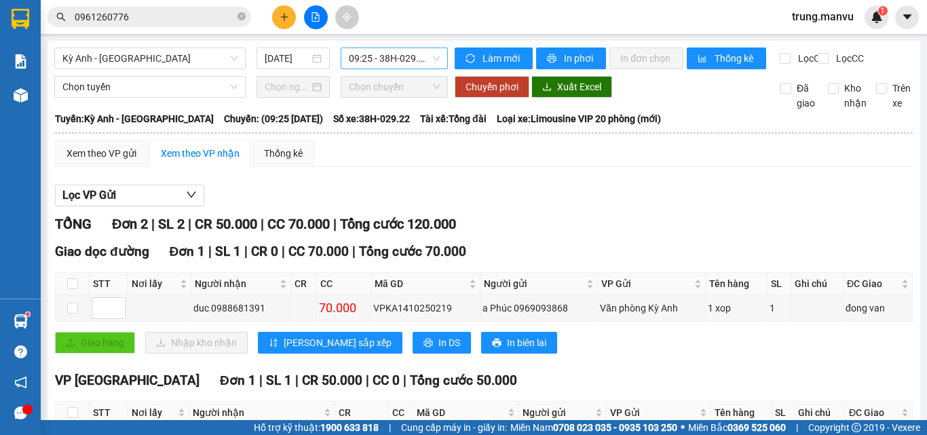
click at [375, 51] on span "09:25 - 38H-029.22" at bounding box center [394, 58] width 91 height 20
click at [298, 56] on input "[DATE]" at bounding box center [287, 58] width 45 height 15
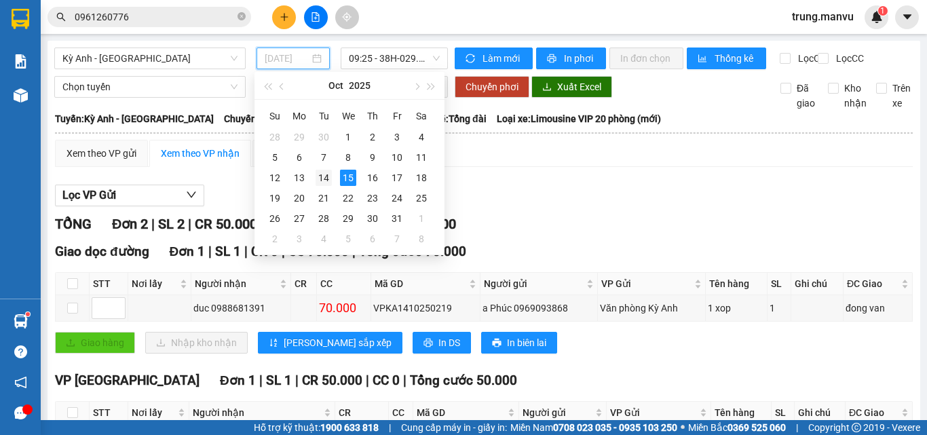
click at [325, 178] on div "14" at bounding box center [323, 178] width 16 height 16
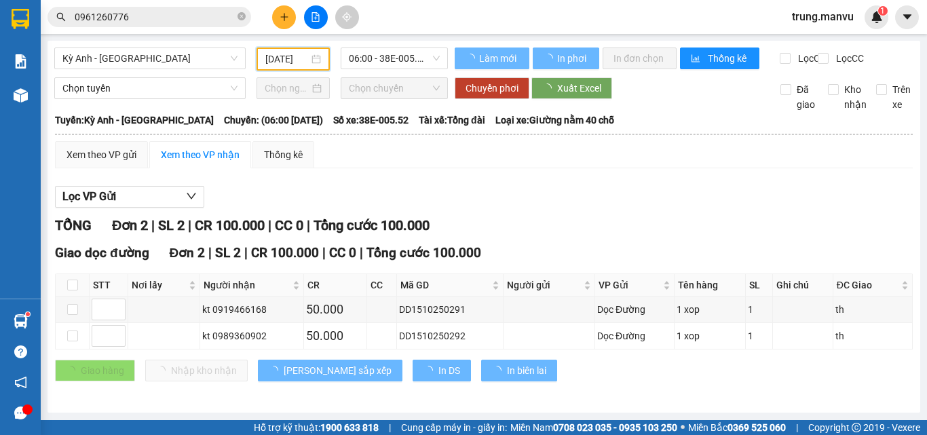
click at [413, 51] on span "06:00 - 38E-005.52" at bounding box center [394, 58] width 91 height 20
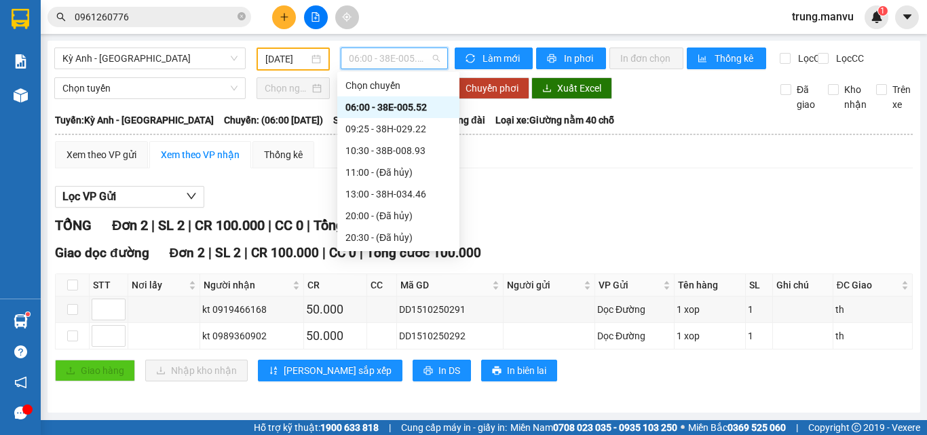
scroll to position [109, 0]
click at [414, 193] on div "21:25 - 38H-029.42" at bounding box center [398, 194] width 106 height 15
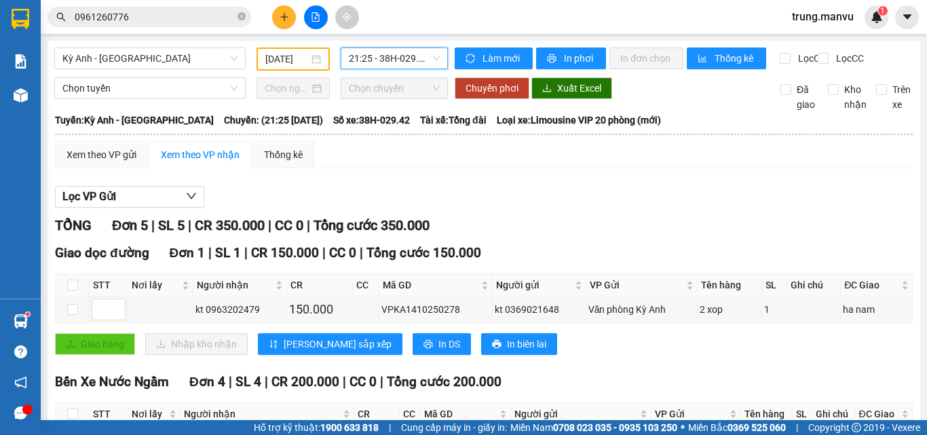
click at [377, 59] on span "21:25 - 38H-029.42" at bounding box center [394, 58] width 91 height 20
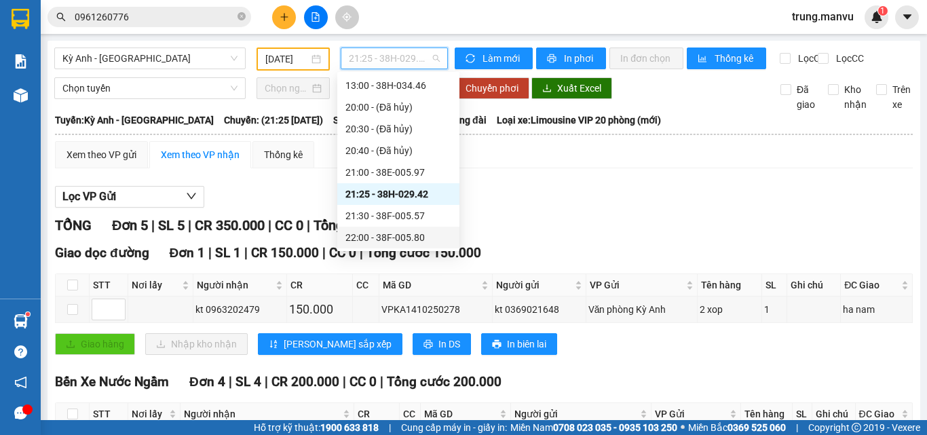
click at [407, 233] on div "22:00 - 38F-005.80" at bounding box center [398, 237] width 106 height 15
click at [417, 229] on main "Kỳ Anh - [GEOGRAPHIC_DATA] [DATE] 21:25 - 38H-029.42 Làm mới In phơi In đơn chọ…" at bounding box center [463, 210] width 927 height 420
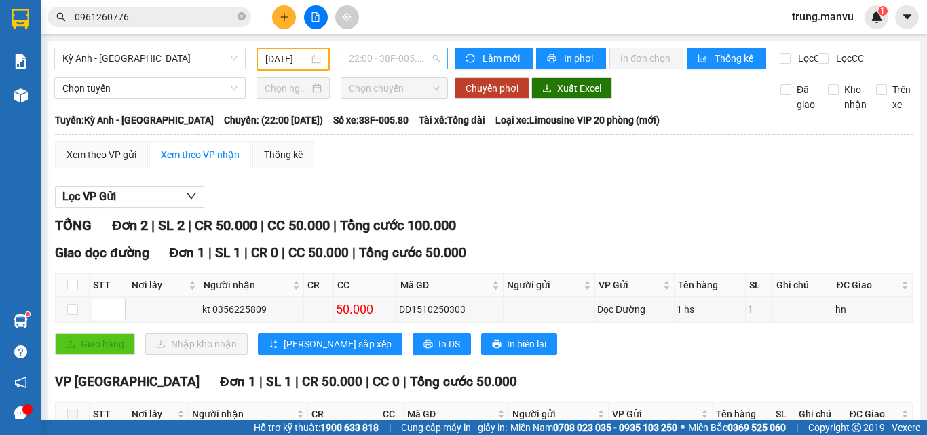
click at [398, 54] on span "22:00 - 38F-005.80" at bounding box center [394, 58] width 91 height 20
click at [511, 208] on div "Lọc VP Gửi" at bounding box center [484, 197] width 858 height 22
click at [193, 66] on span "Kỳ Anh - [GEOGRAPHIC_DATA]" at bounding box center [149, 58] width 175 height 20
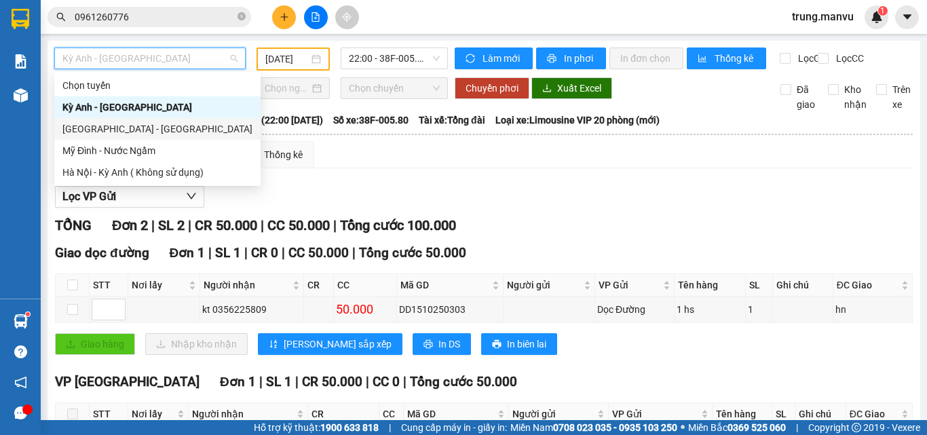
drag, startPoint x: 355, startPoint y: 153, endPoint x: 387, endPoint y: 180, distance: 41.8
click at [355, 153] on div "Xem theo VP gửi Xem theo VP nhận Thống kê" at bounding box center [484, 154] width 858 height 27
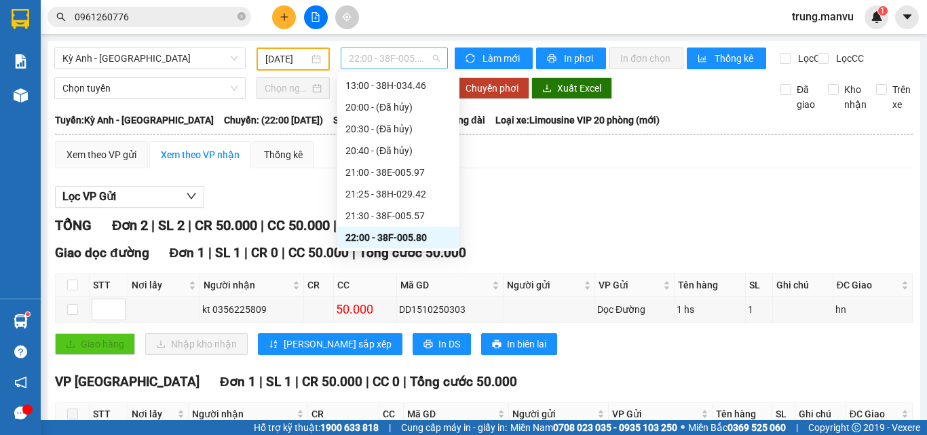
click at [390, 52] on span "22:00 - 38F-005.80" at bounding box center [394, 58] width 91 height 20
click at [412, 188] on div "21:25 - 38H-029.42" at bounding box center [398, 194] width 106 height 15
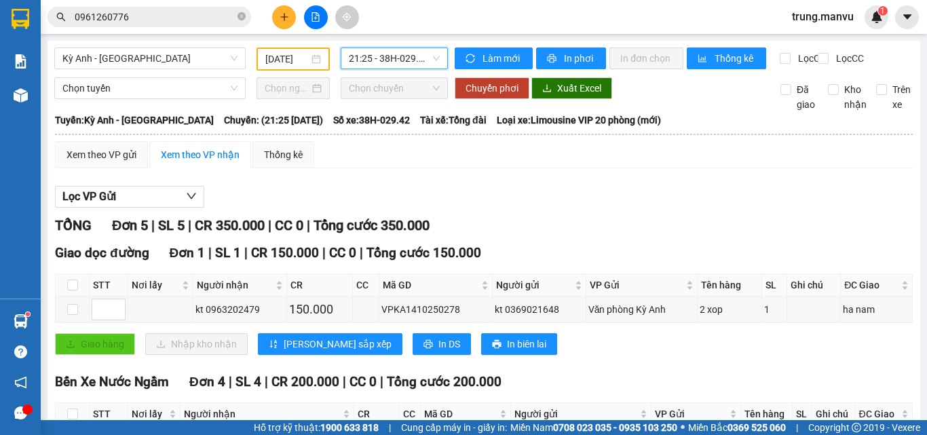
drag, startPoint x: 304, startPoint y: 58, endPoint x: 306, endPoint y: 77, distance: 19.8
click at [303, 60] on input "[DATE]" at bounding box center [286, 59] width 43 height 15
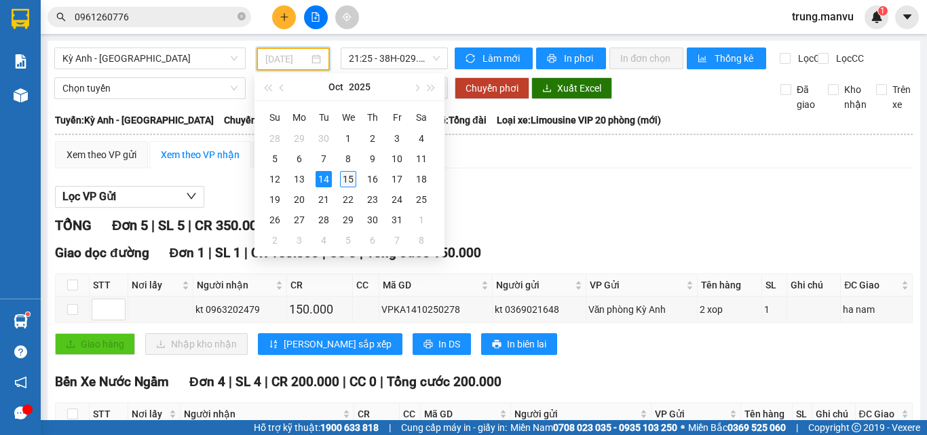
click at [349, 179] on div "15" at bounding box center [348, 179] width 16 height 16
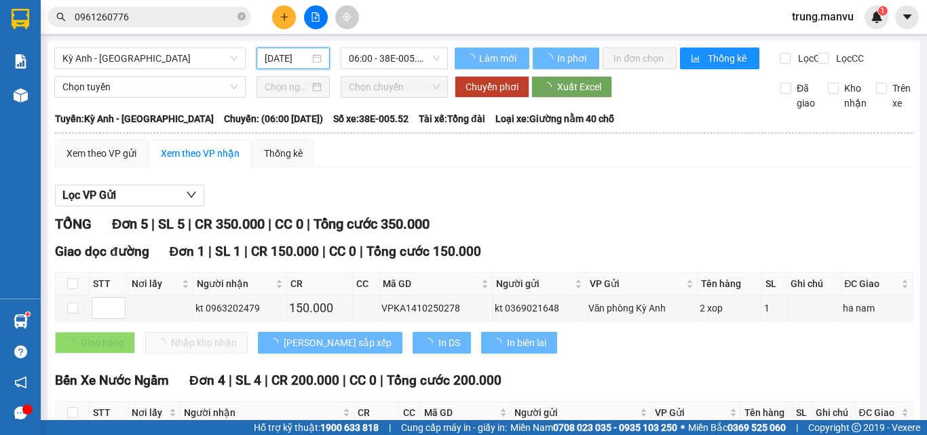
type input "[DATE]"
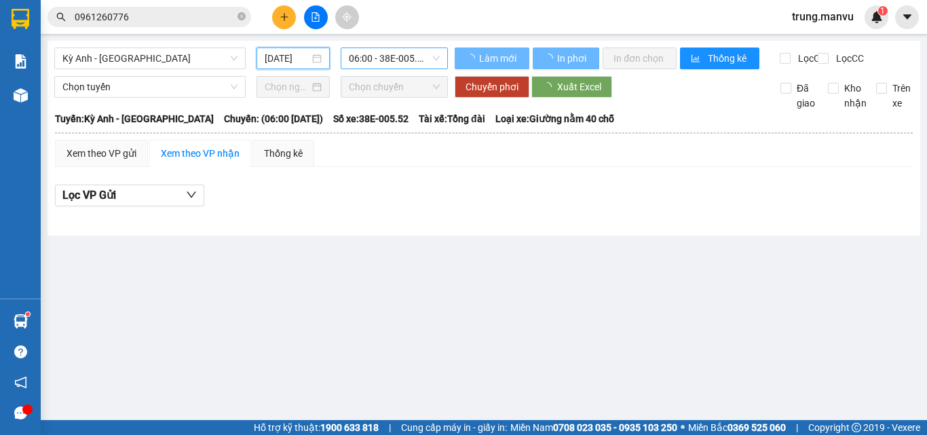
click at [413, 60] on span "06:00 - 38E-005.52" at bounding box center [394, 58] width 91 height 20
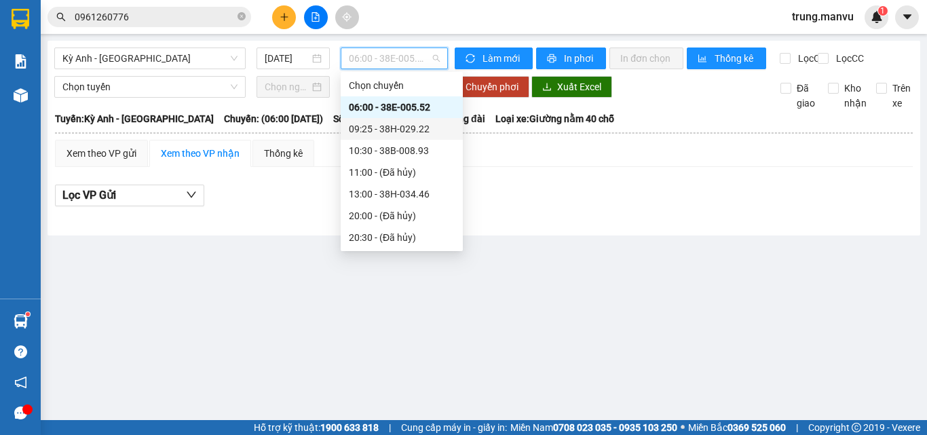
click at [431, 123] on div "09:25 - 38H-029.22" at bounding box center [402, 128] width 106 height 15
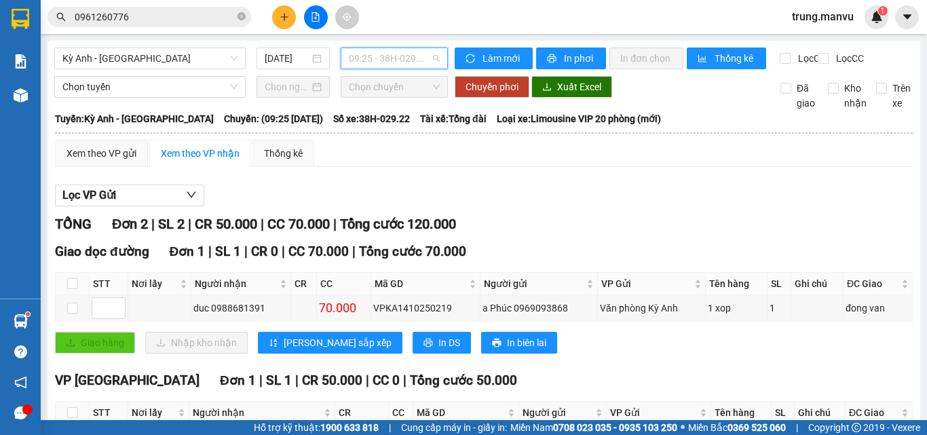
click at [397, 64] on span "09:25 - 38H-029.22" at bounding box center [394, 58] width 91 height 20
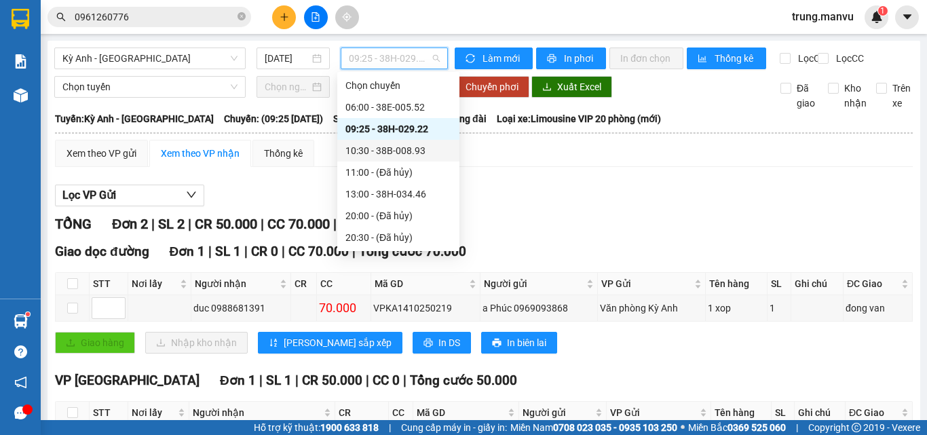
click at [419, 149] on div "10:30 - 38B-008.93" at bounding box center [398, 150] width 106 height 15
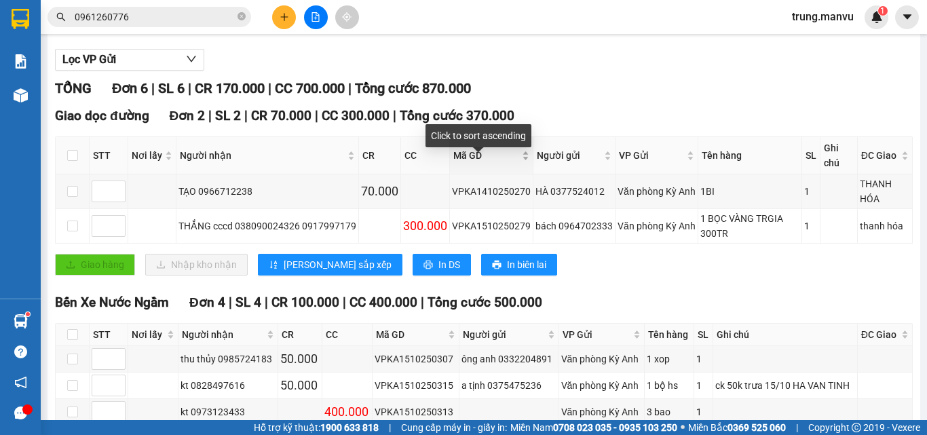
scroll to position [204, 0]
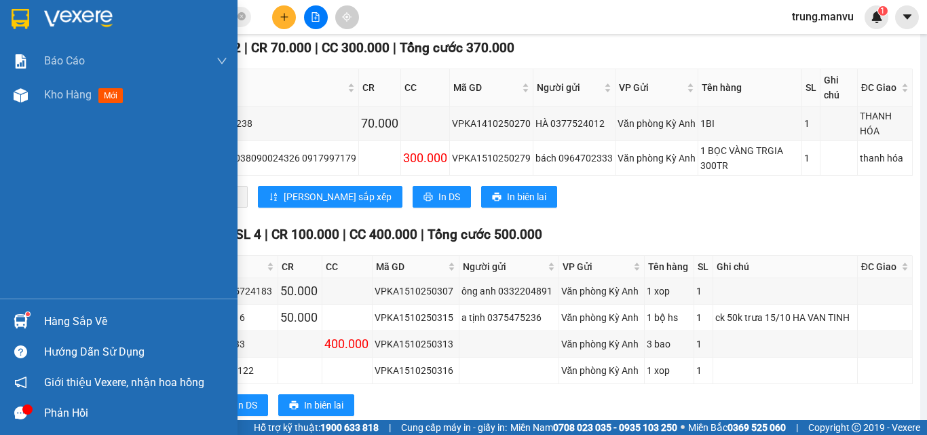
click at [24, 18] on img at bounding box center [21, 19] width 18 height 20
